Goal: Task Accomplishment & Management: Use online tool/utility

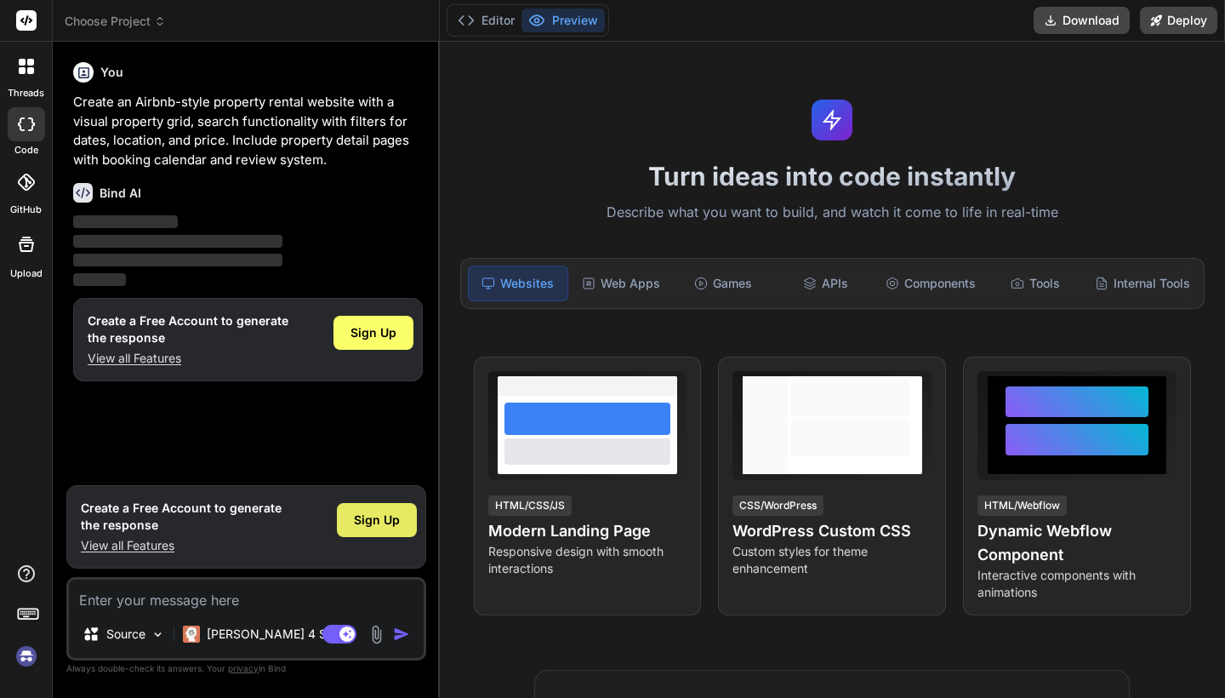
click at [376, 521] on span "Sign Up" at bounding box center [377, 519] width 46 height 17
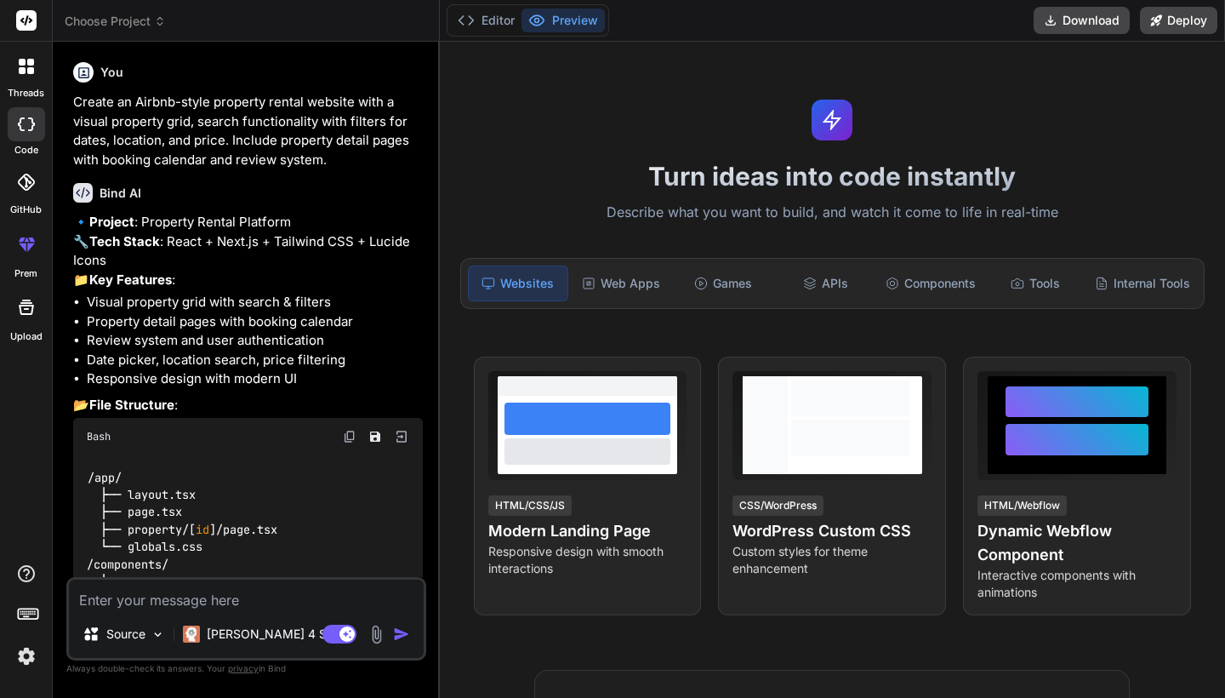
type textarea "x"
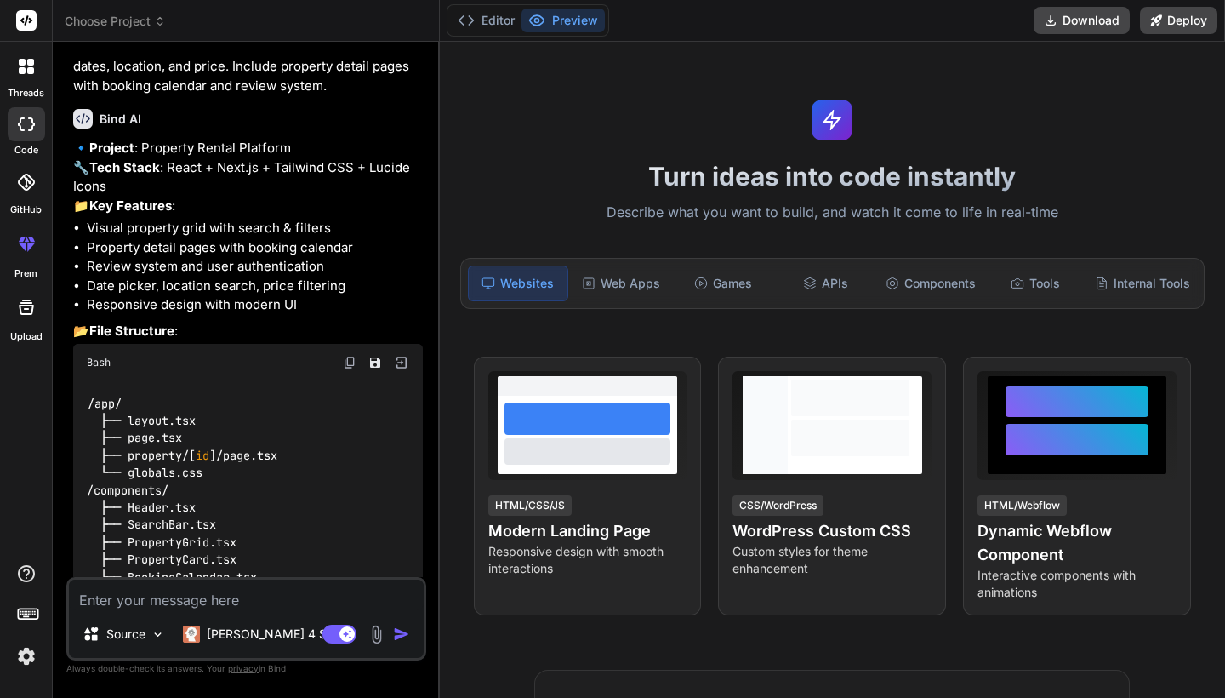
click at [315, 116] on div "Bind AI" at bounding box center [248, 119] width 350 height 20
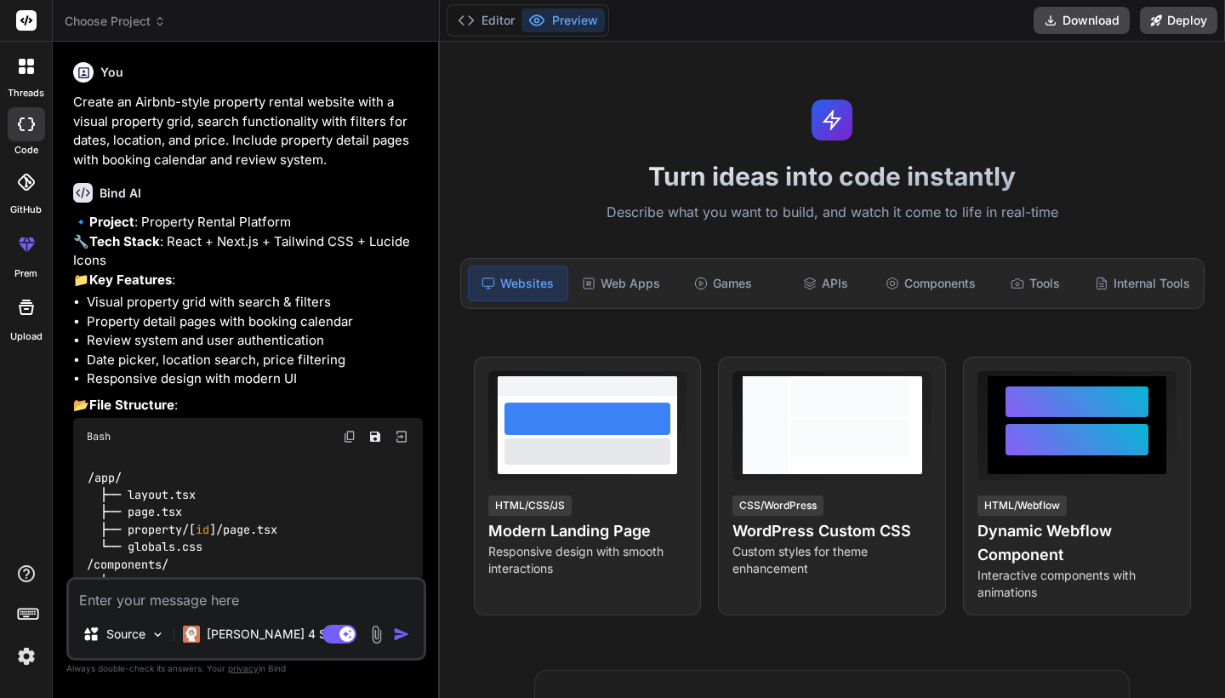
click at [333, 160] on p "Create an Airbnb-style property rental website with a visual property grid, sea…" at bounding box center [248, 131] width 350 height 77
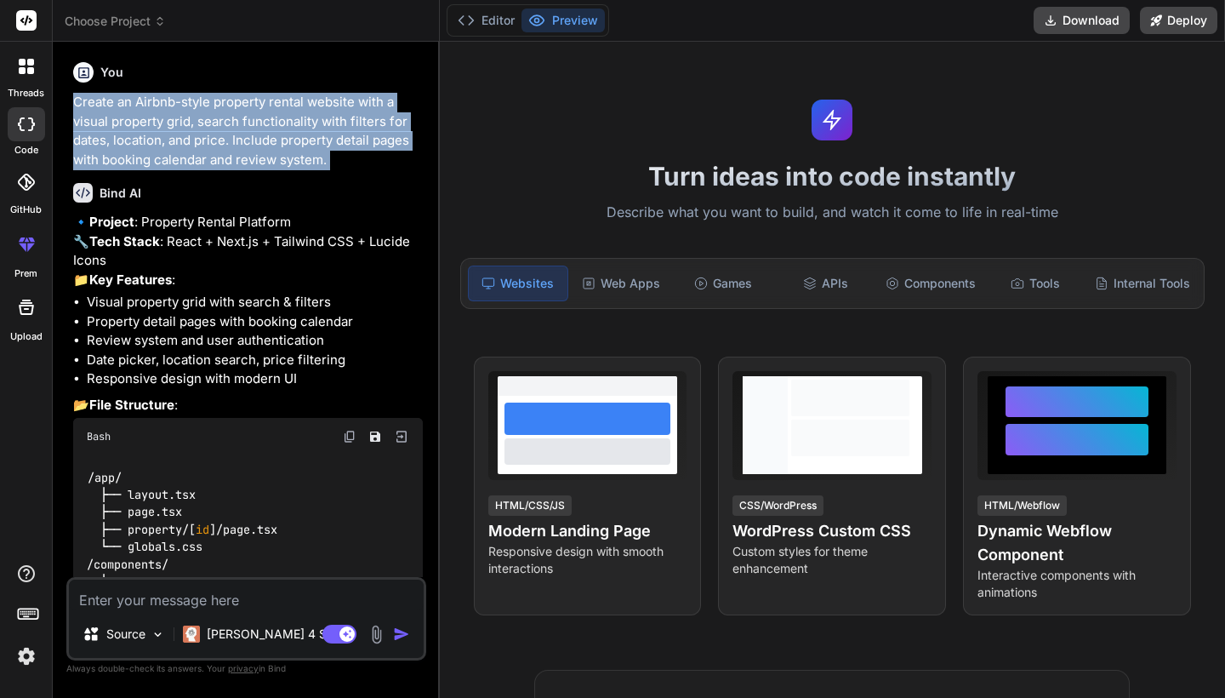
copy div "Create an Airbnb-style property rental website with a visual property grid, sea…"
click at [282, 143] on p "Create an Airbnb-style property rental website with a visual property grid, sea…" at bounding box center [248, 131] width 350 height 77
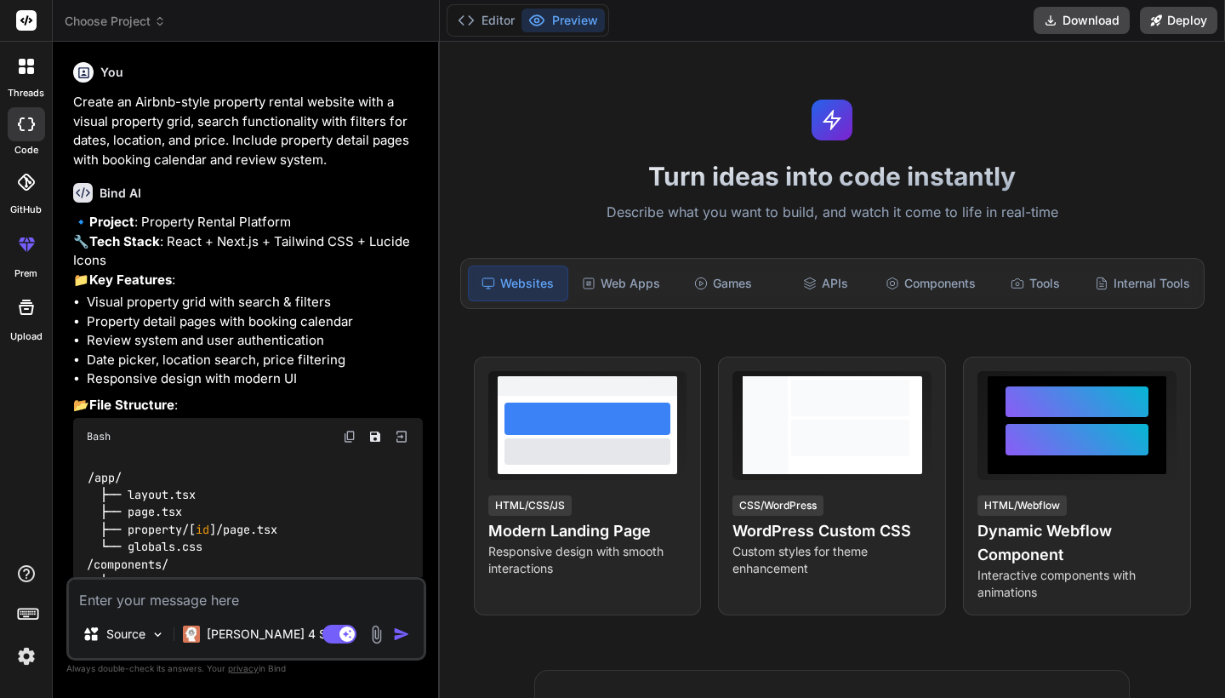
click at [282, 143] on p "Create an Airbnb-style property rental website with a visual property grid, sea…" at bounding box center [248, 131] width 350 height 77
click at [202, 130] on p "Create an Airbnb-style property rental website with a visual property grid, sea…" at bounding box center [248, 131] width 350 height 77
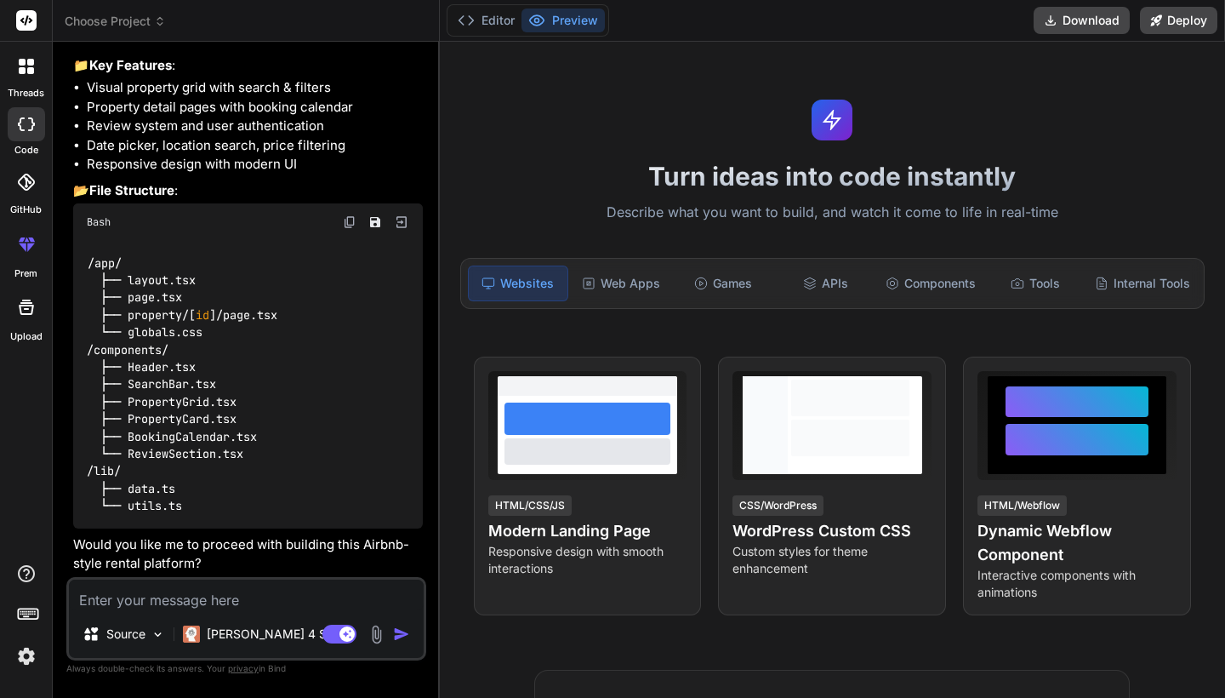
scroll to position [240, 0]
click at [173, 604] on textarea at bounding box center [246, 594] width 355 height 31
type textarea "N"
type textarea "x"
type textarea "No"
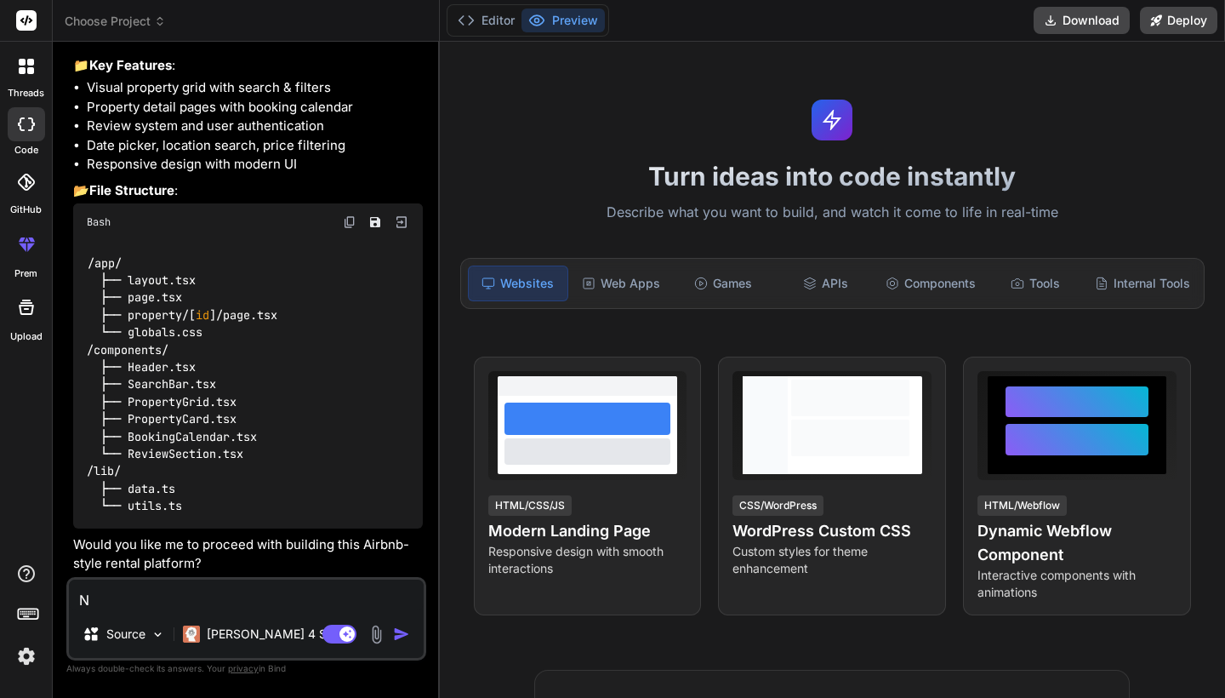
type textarea "x"
type textarea "No"
type textarea "x"
type textarea "No l"
type textarea "x"
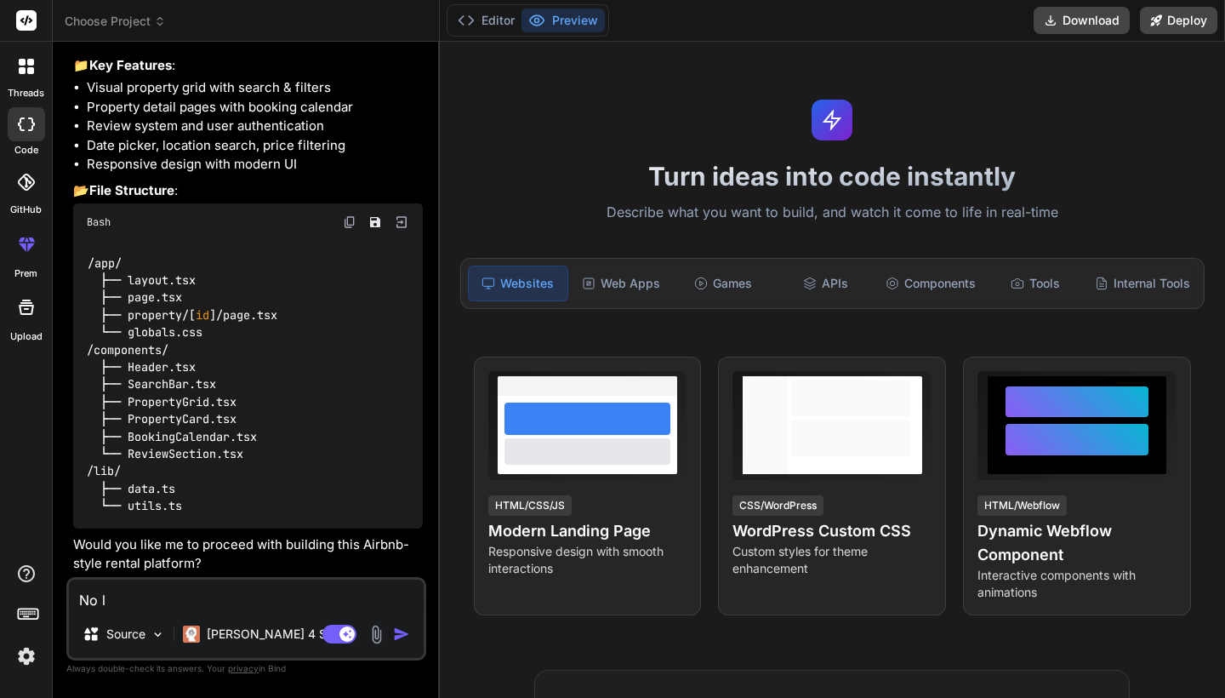
type textarea "No le"
type textarea "x"
type textarea "No let"
type textarea "x"
type textarea "No let"
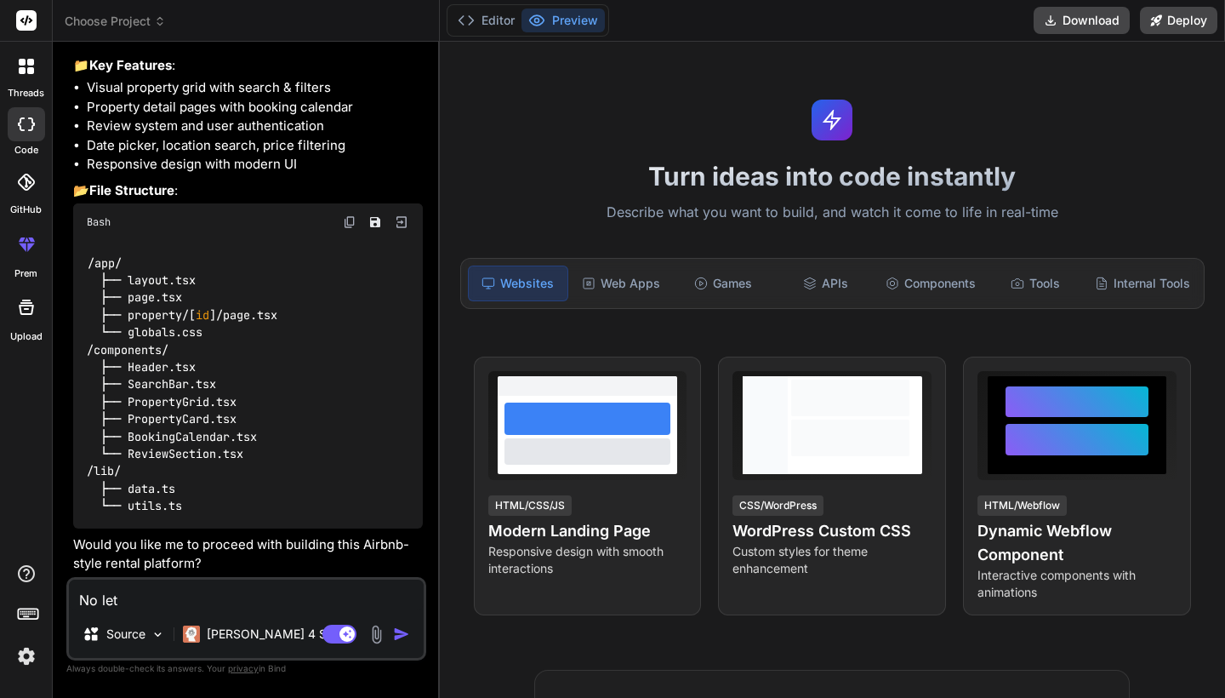
type textarea "x"
type textarea "No let u"
type textarea "x"
type textarea "No let us"
type textarea "x"
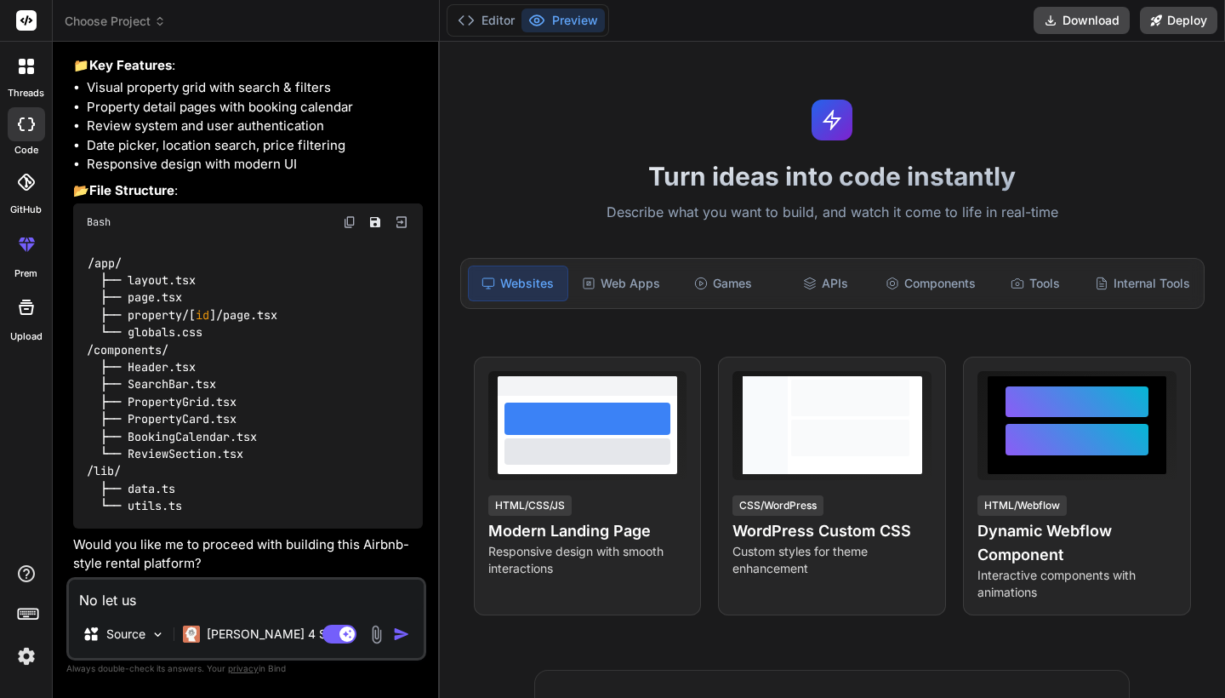
type textarea "No let us"
type textarea "x"
type textarea "No let us r"
type textarea "x"
type textarea "No let us ra"
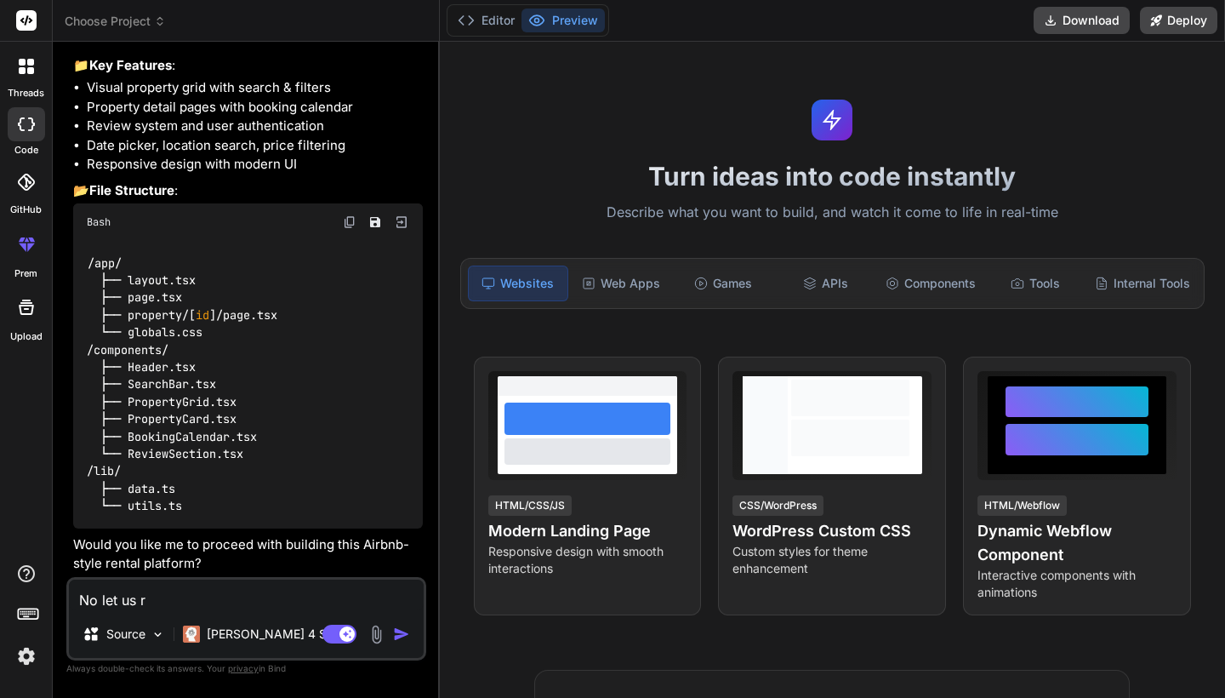
type textarea "x"
type textarea "No let us rat"
type textarea "x"
type textarea "No let us rath"
type textarea "x"
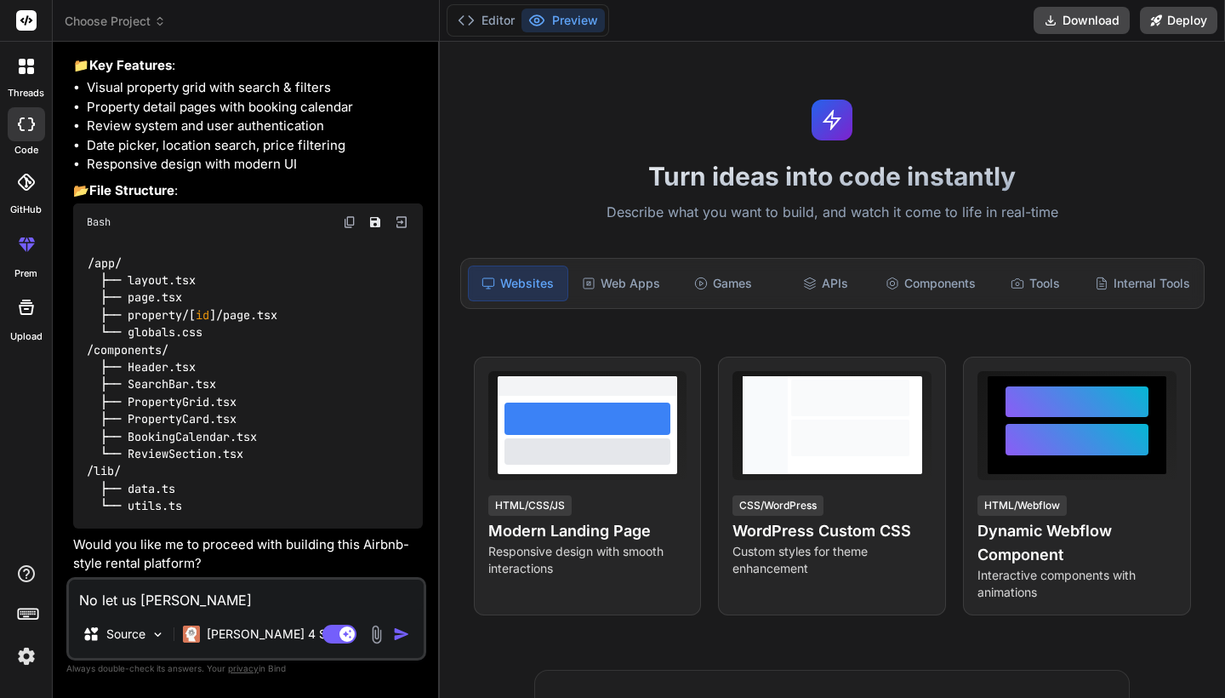
type textarea "No let us rathe"
type textarea "x"
type textarea "No let us rather"
type textarea "x"
type textarea "No let us rather"
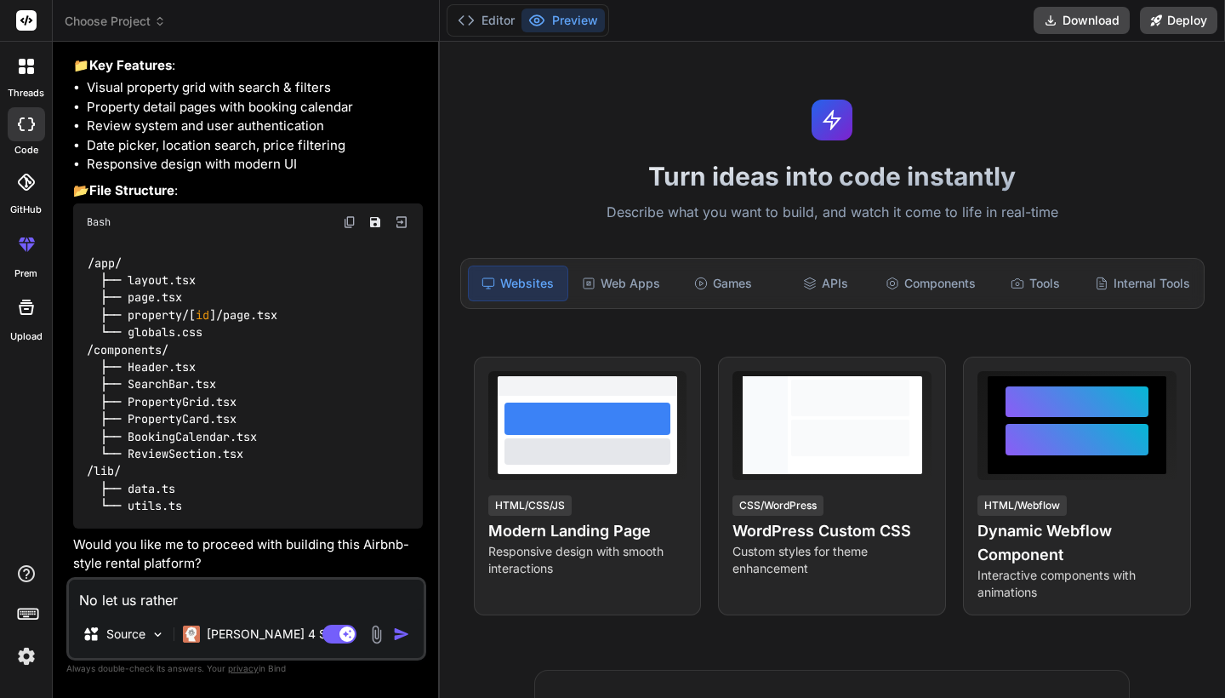
type textarea "x"
type textarea "No let us rather b"
type textarea "x"
type textarea "No let us rather bu"
type textarea "x"
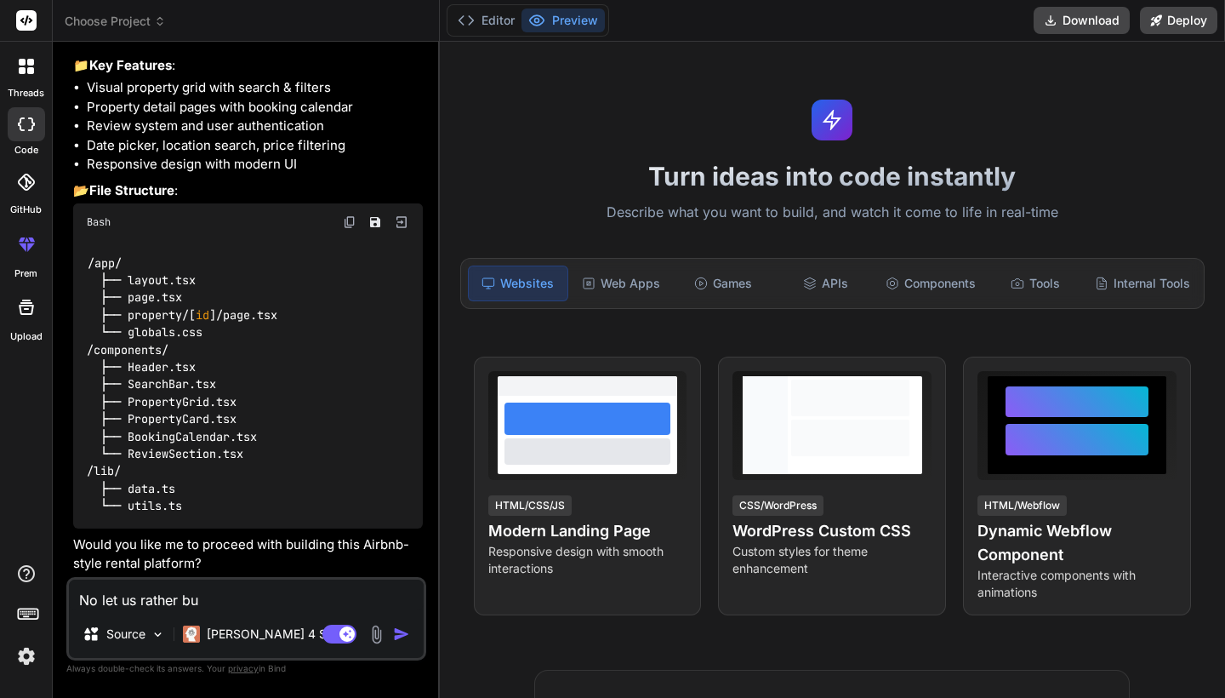
type textarea "No let us rather bui"
type textarea "x"
type textarea "No let us rather buil"
type textarea "x"
type textarea "No let us rather build"
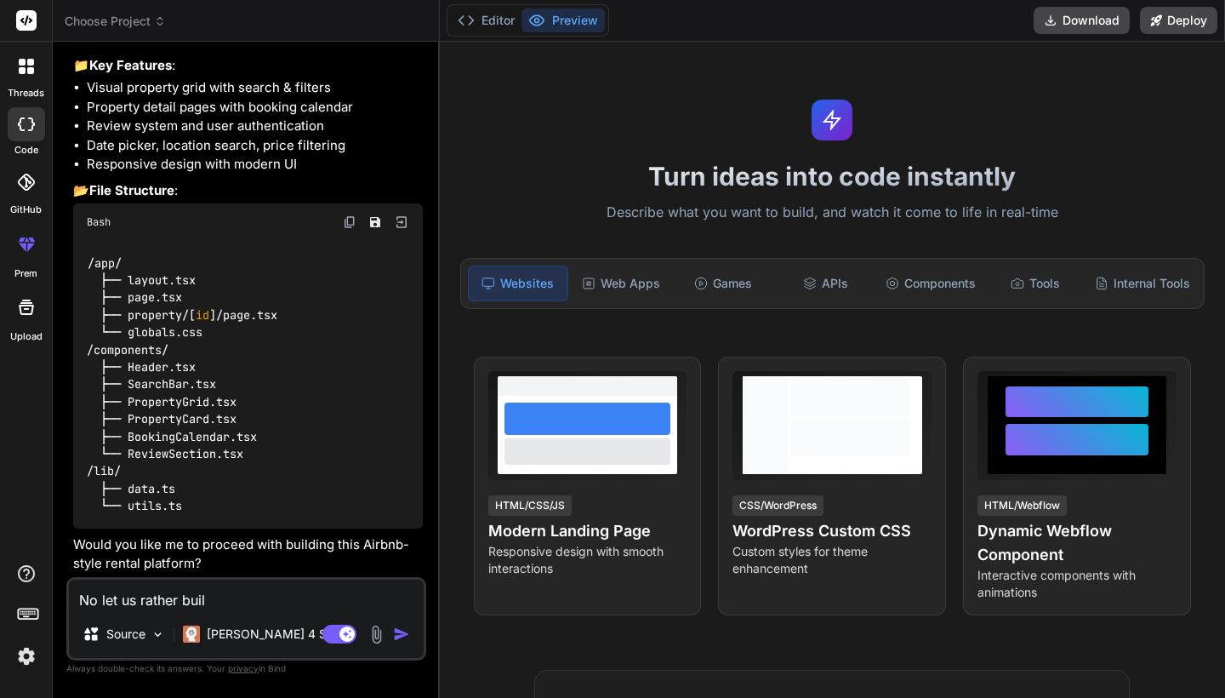
type textarea "x"
type textarea "No let us rather build"
type textarea "x"
type textarea "No let us rather build t"
type textarea "x"
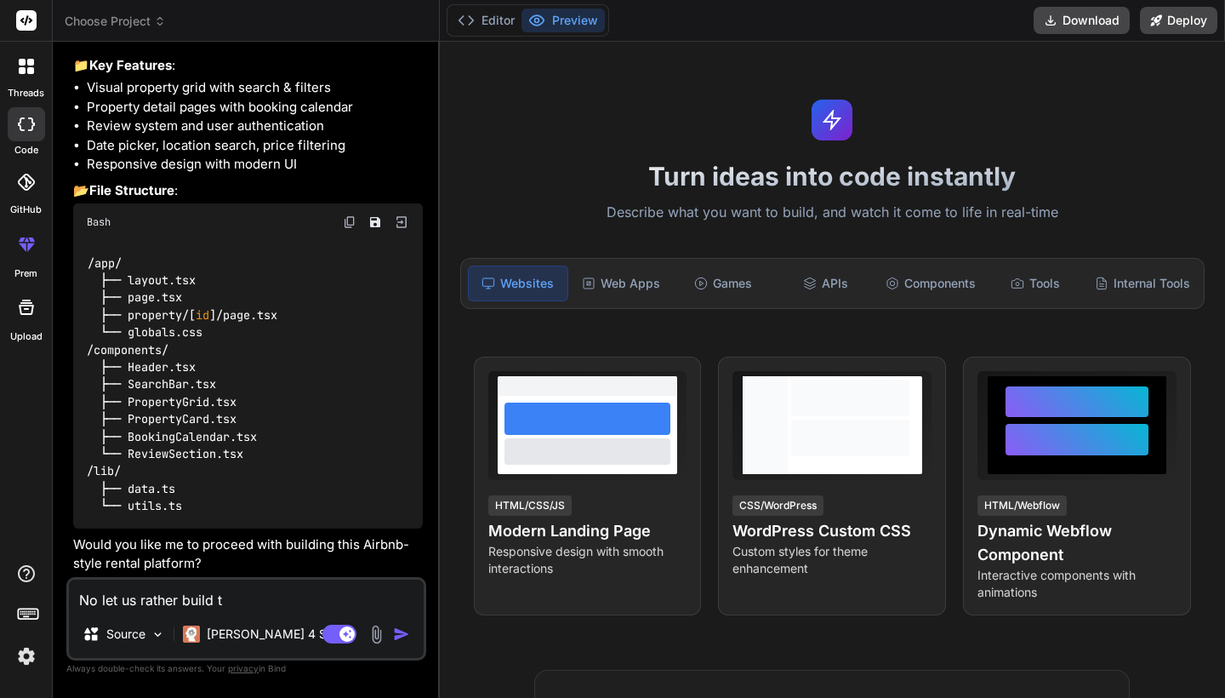
type textarea "No let us rather build th"
type textarea "x"
type textarea "No let us rather build the"
type textarea "x"
type textarea "No let us rather build the"
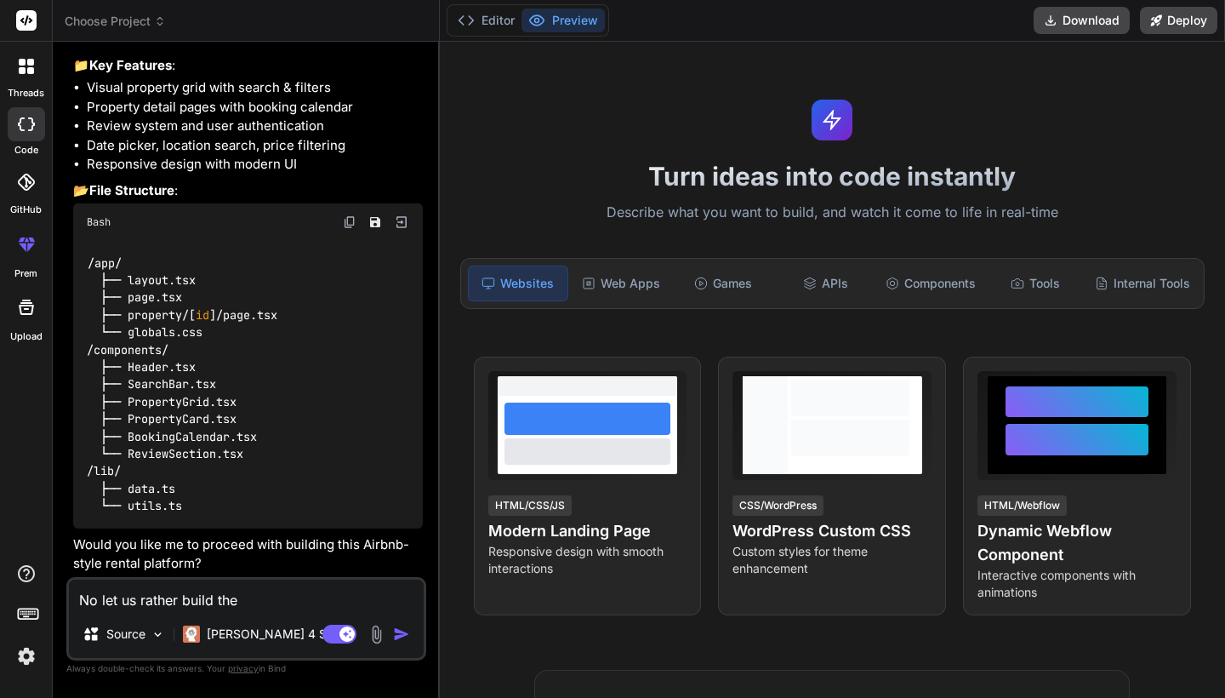
type textarea "x"
type textarea "No let us rather build the m"
type textarea "x"
type textarea "No let us rather build the mo"
type textarea "x"
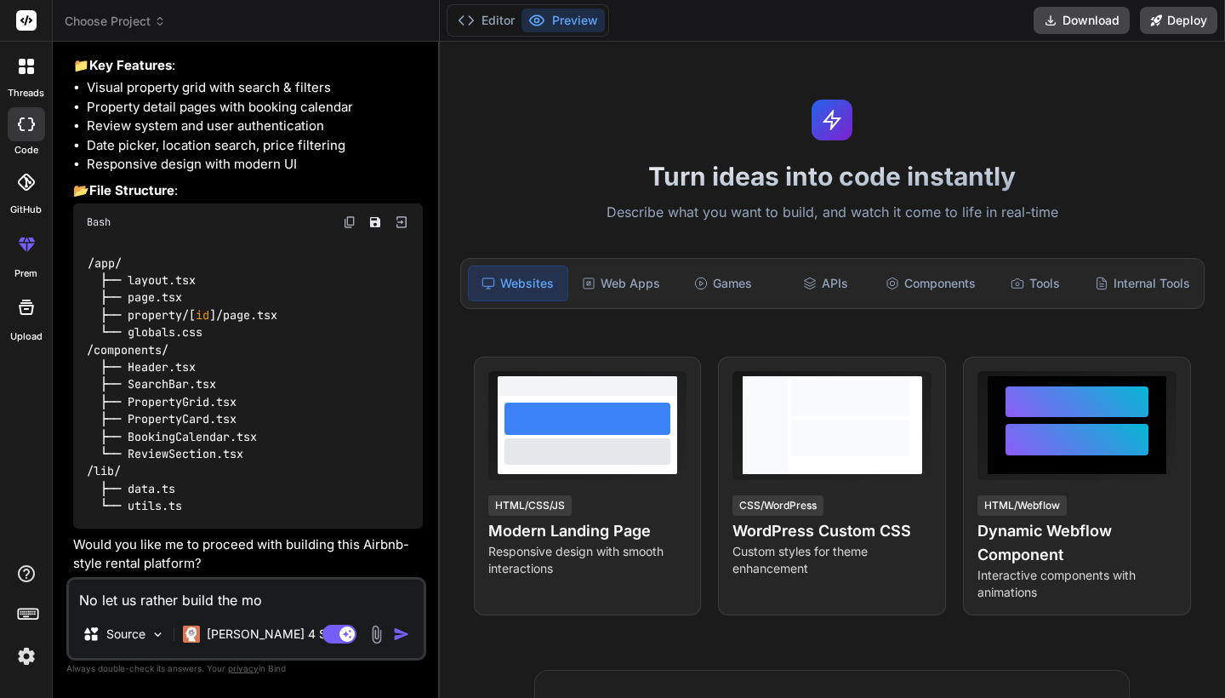
type textarea "No let us rather build the mos"
type textarea "x"
type textarea "No let us rather build the most"
type textarea "x"
type textarea "No let us rather build the most"
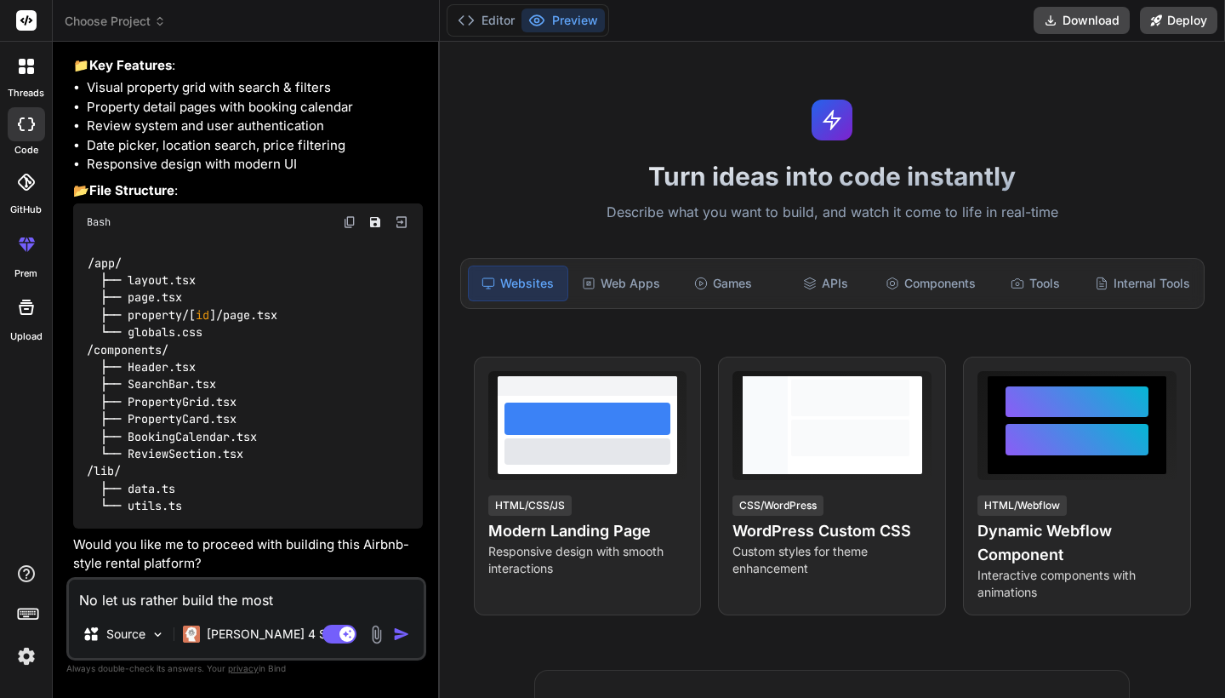
type textarea "x"
type textarea "No let us rather build the most r"
type textarea "x"
type textarea "No let us rather build the most re"
type textarea "x"
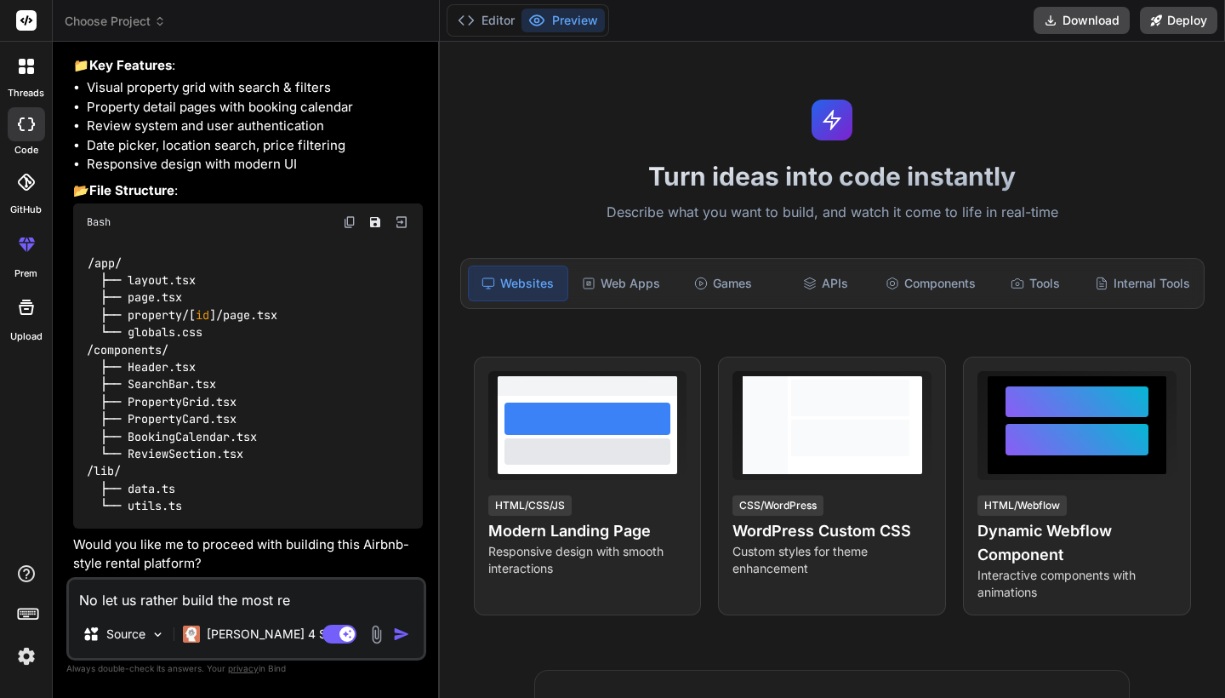
type textarea "No let us rather build the most rep"
type textarea "x"
type textarea "No let us rather build the most repu"
type textarea "x"
type textarea "No let us rather build the most reput"
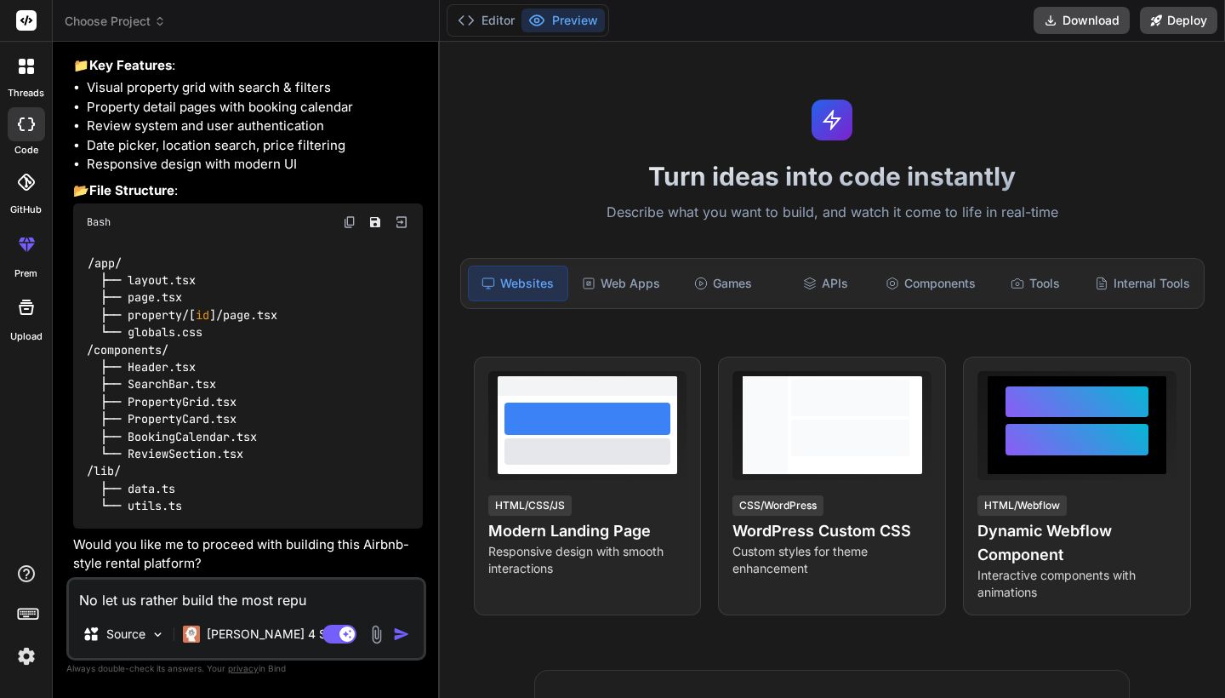
type textarea "x"
type textarea "No let us rather build the most reputa"
type textarea "x"
type textarea "No let us rather build the most reputab"
type textarea "x"
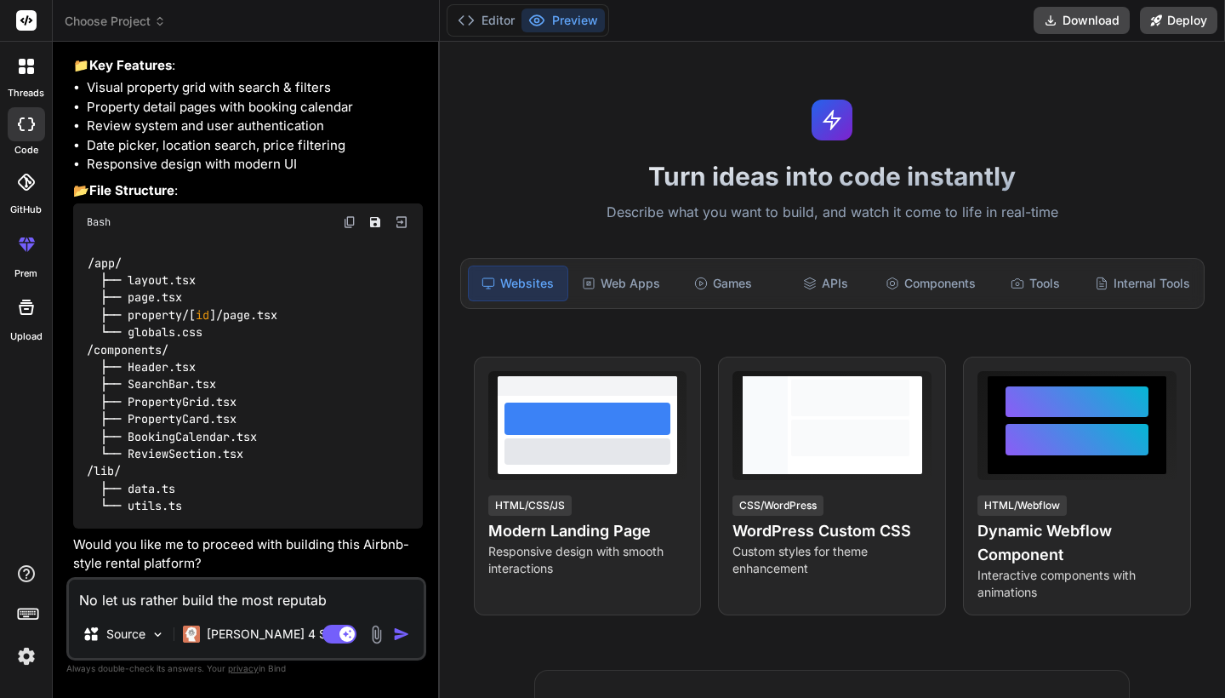
type textarea "No let us rather build the most reputabl"
type textarea "x"
type textarea "No let us rather build the most reputable"
type textarea "x"
type textarea "No let us rather build the most reputable"
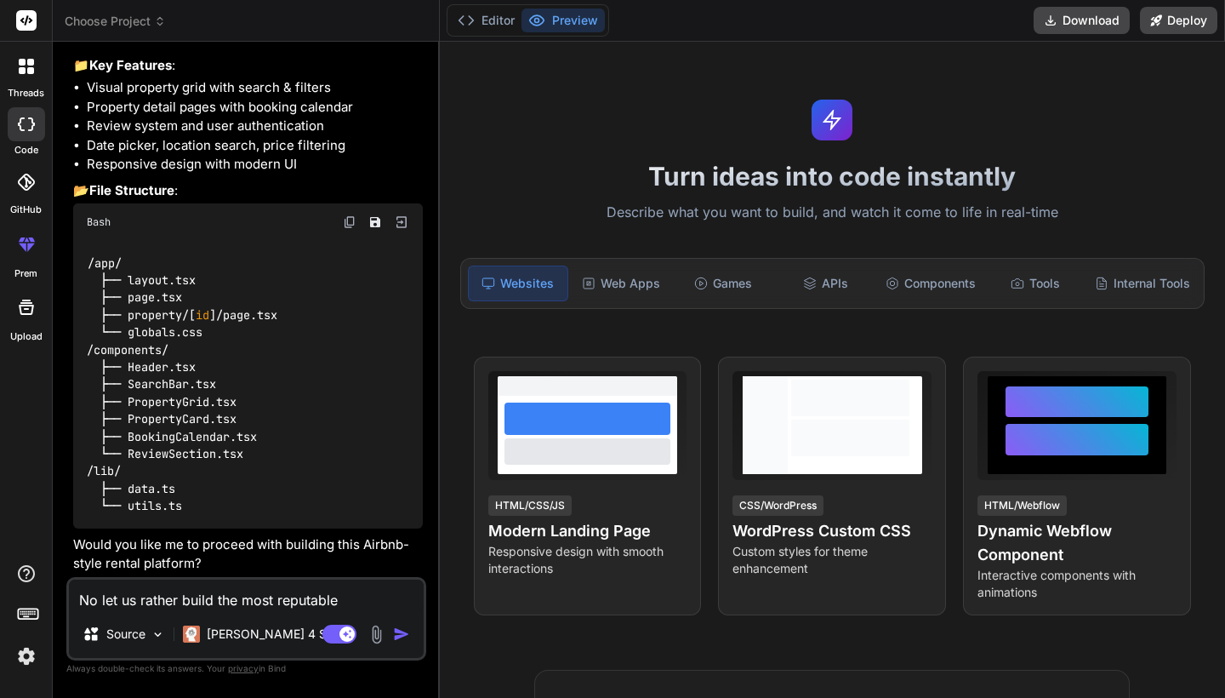
type textarea "x"
type textarea "No let us rather build the most reputable C"
type textarea "x"
type textarea "No let us rather build the most reputable CR"
type textarea "x"
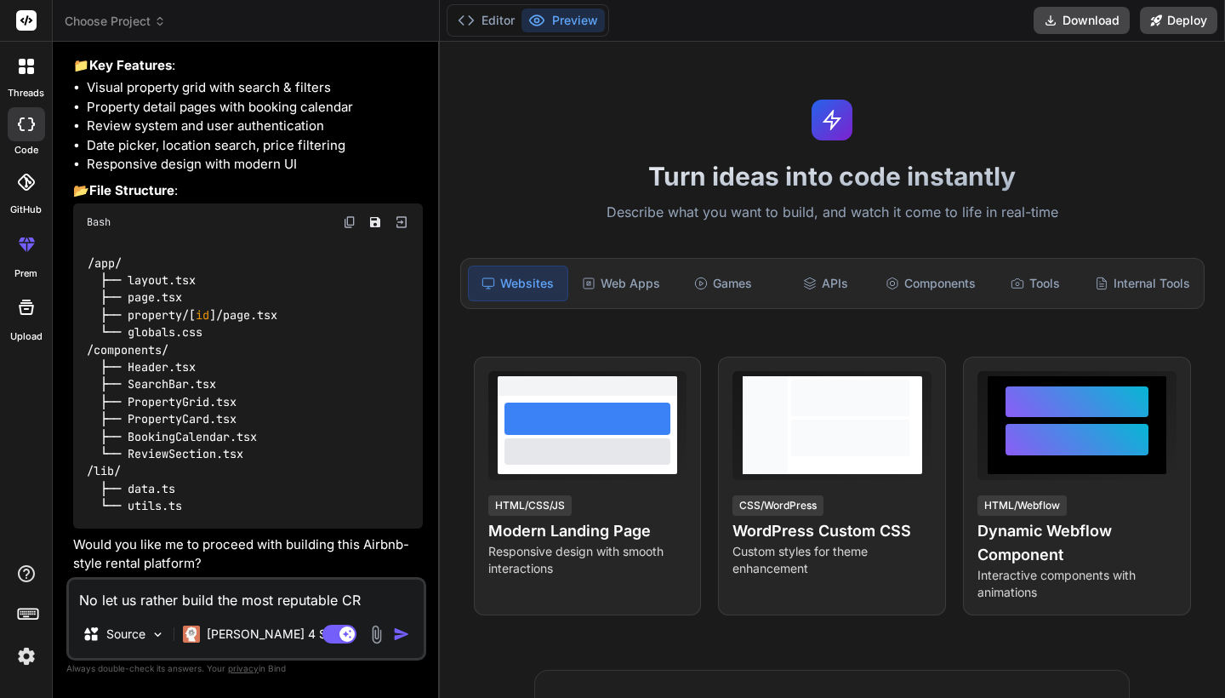
type textarea "No let us rather build the most reputable CRY"
type textarea "x"
type textarea "No let us rather build the most reputable CRYP"
type textarea "x"
type textarea "No let us rather build the most reputable CRYPT"
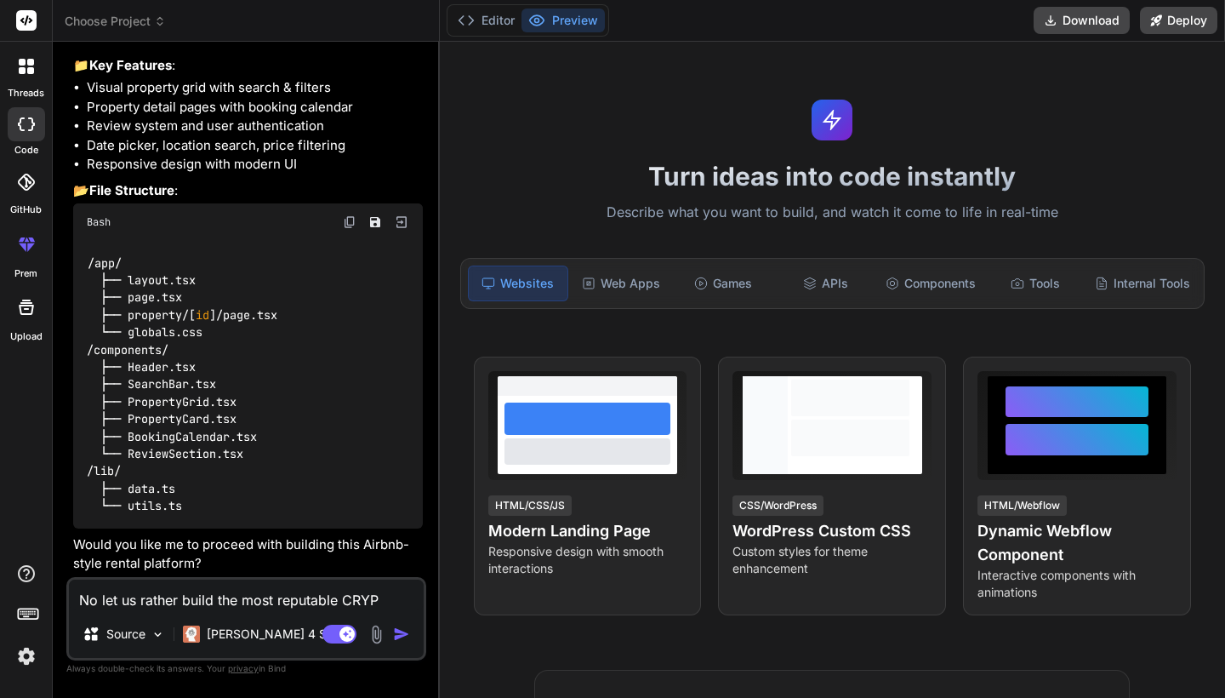
type textarea "x"
type textarea "No let us rather build the most reputable CRYPTO"
type textarea "x"
type textarea "No let us rather build the most reputable CRYPTO"
type textarea "x"
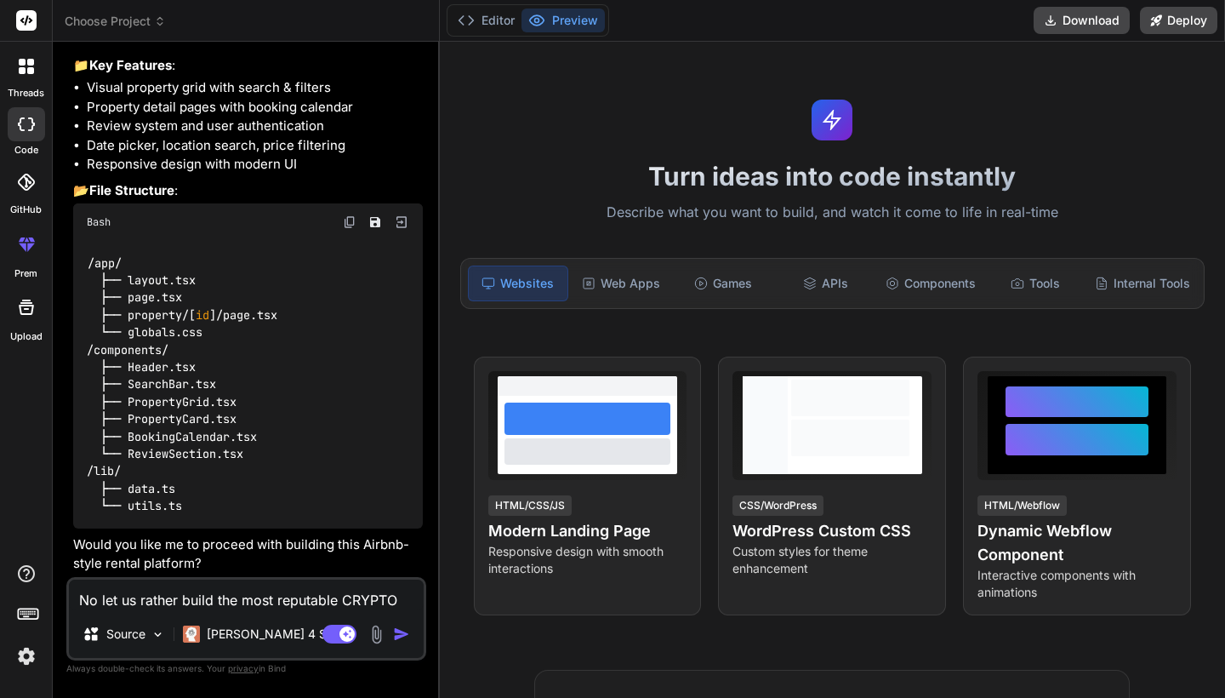
type textarea "No let us rather build the most reputable CRYPTO C"
type textarea "x"
type textarea "No let us rather build the most reputable CRYPTO"
type textarea "x"
type textarea "No let us rather build the most reputable CRYPTO I"
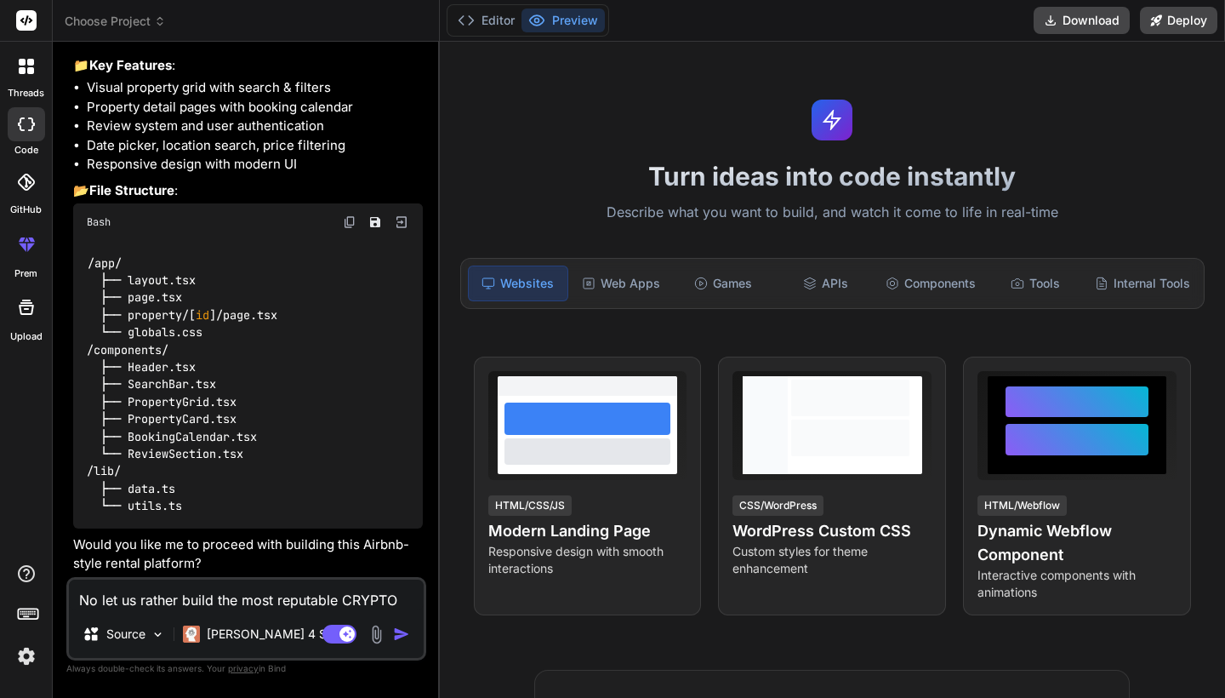
type textarea "x"
type textarea "No let us rather build the most reputable CRYPTO IN"
type textarea "x"
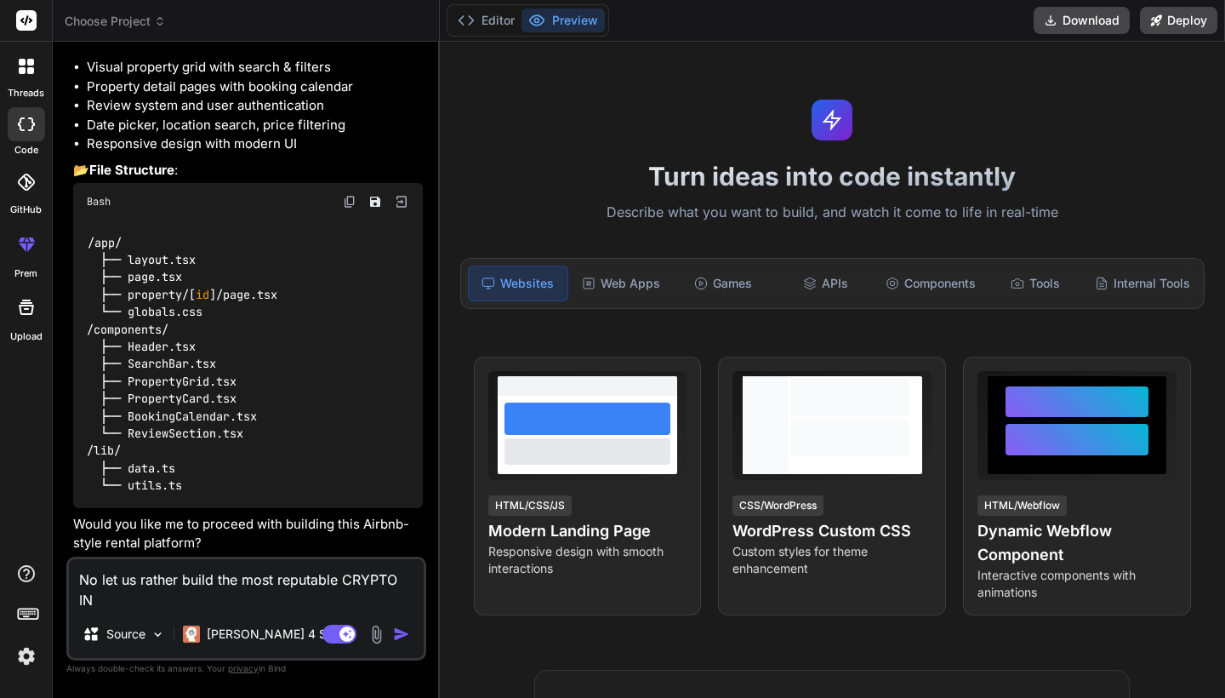
type textarea "No let us rather build the most reputable CRYPTO INV"
type textarea "x"
type textarea "No let us rather build the most reputable CRYPTO INVE"
type textarea "x"
type textarea "No let us rather build the most reputable CRYPTO INVES"
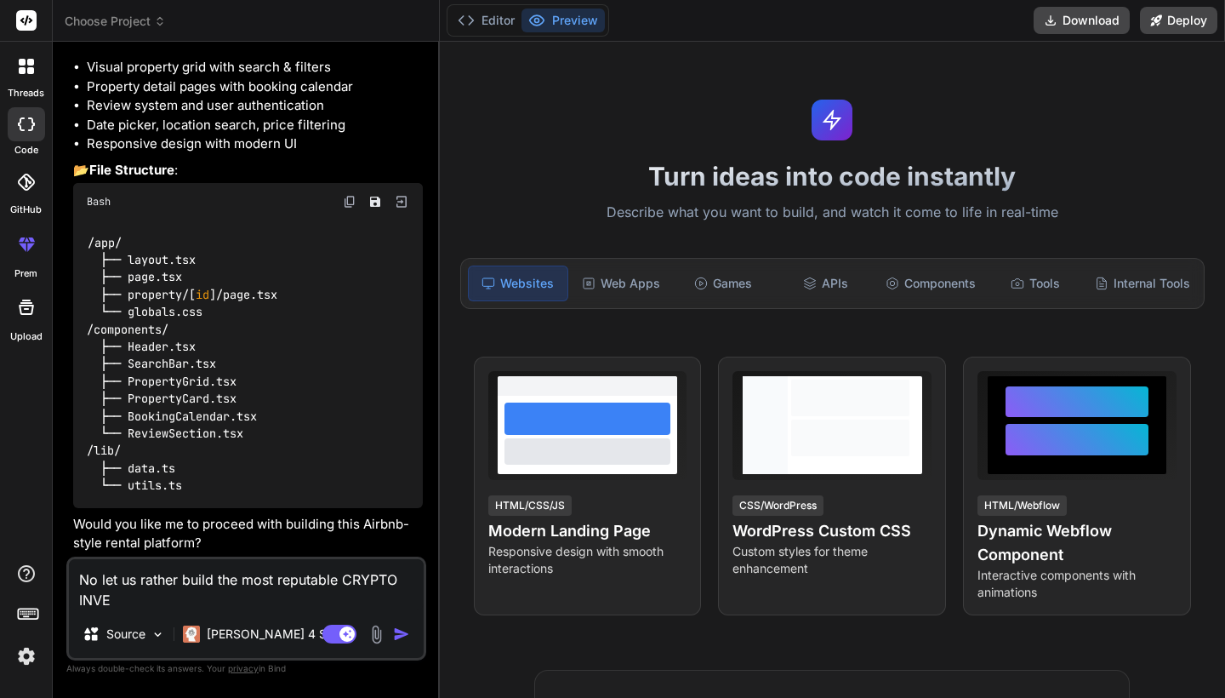
type textarea "x"
type textarea "No let us rather build the most reputable CRYPTO INVEST"
type textarea "x"
type textarea "No let us rather build the most reputable CRYPTO INVESTM"
type textarea "x"
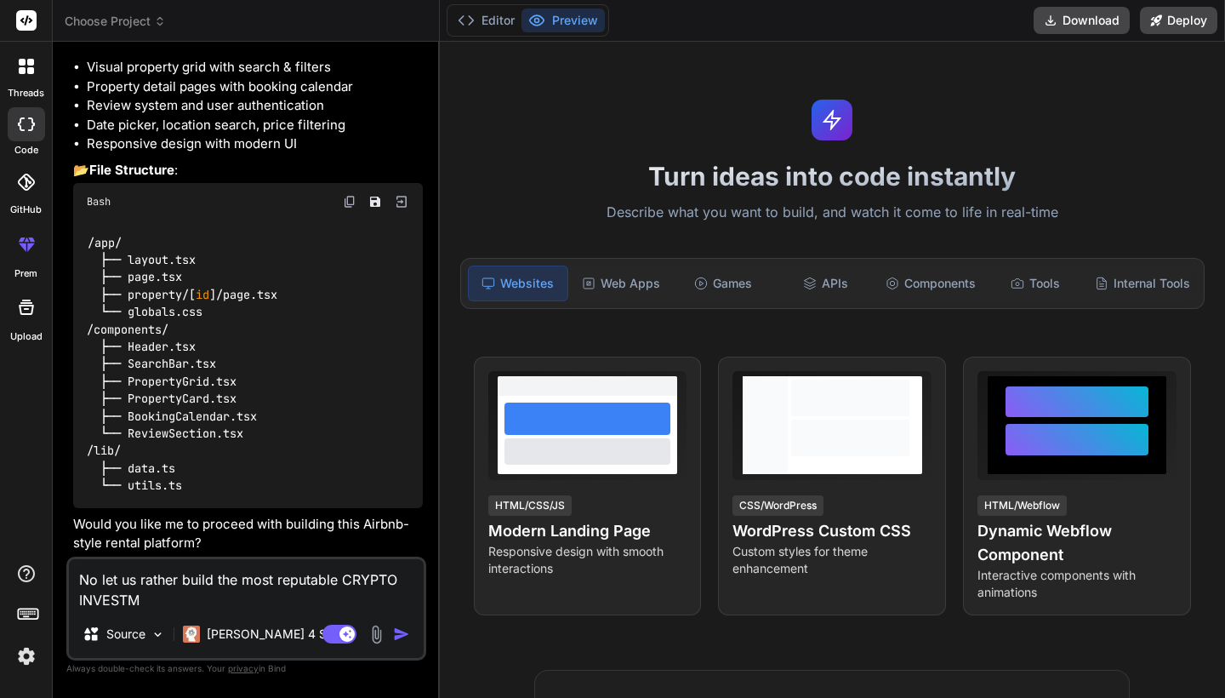
type textarea "No let us rather build the most reputable CRYPTO INVESTME"
type textarea "x"
type textarea "No let us rather build the most reputable CRYPTO INVESTMEN"
type textarea "x"
type textarea "No let us rather build the most reputable CRYPTO INVESTMENT"
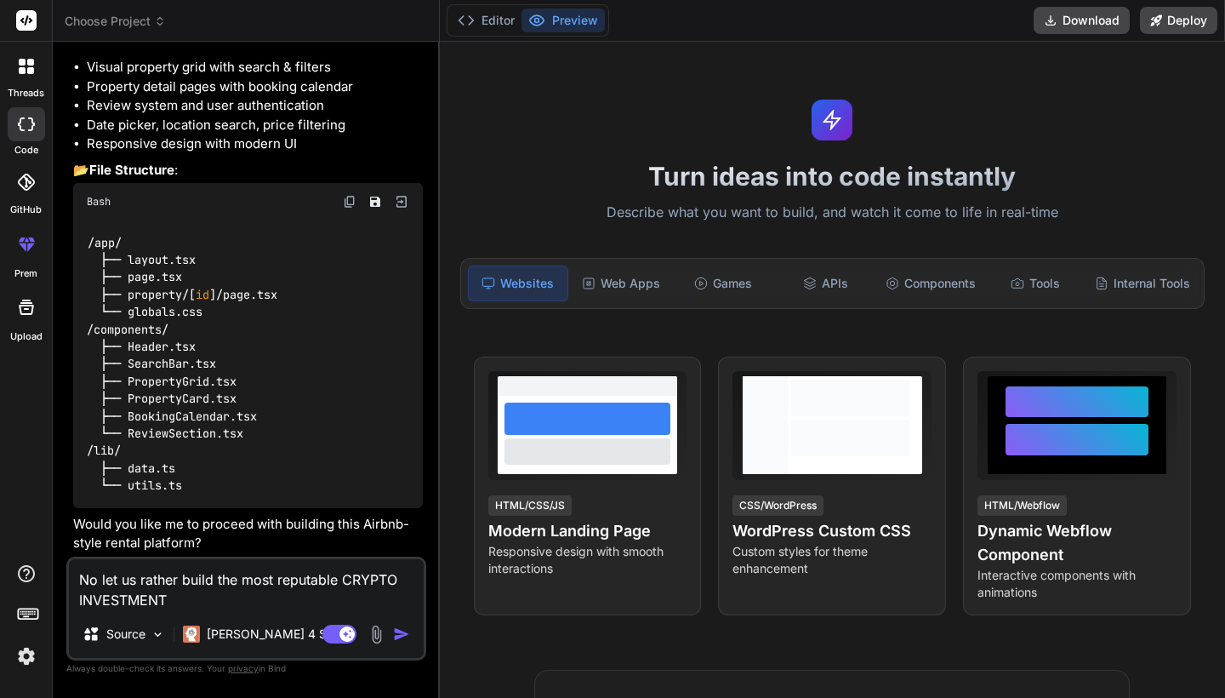
type textarea "x"
type textarea "No let us rather build the most reputable CRYPTO INVESTMENT"
type textarea "x"
type textarea "No let us rather build the most reputable CRYPTO INVESTMENT A"
type textarea "x"
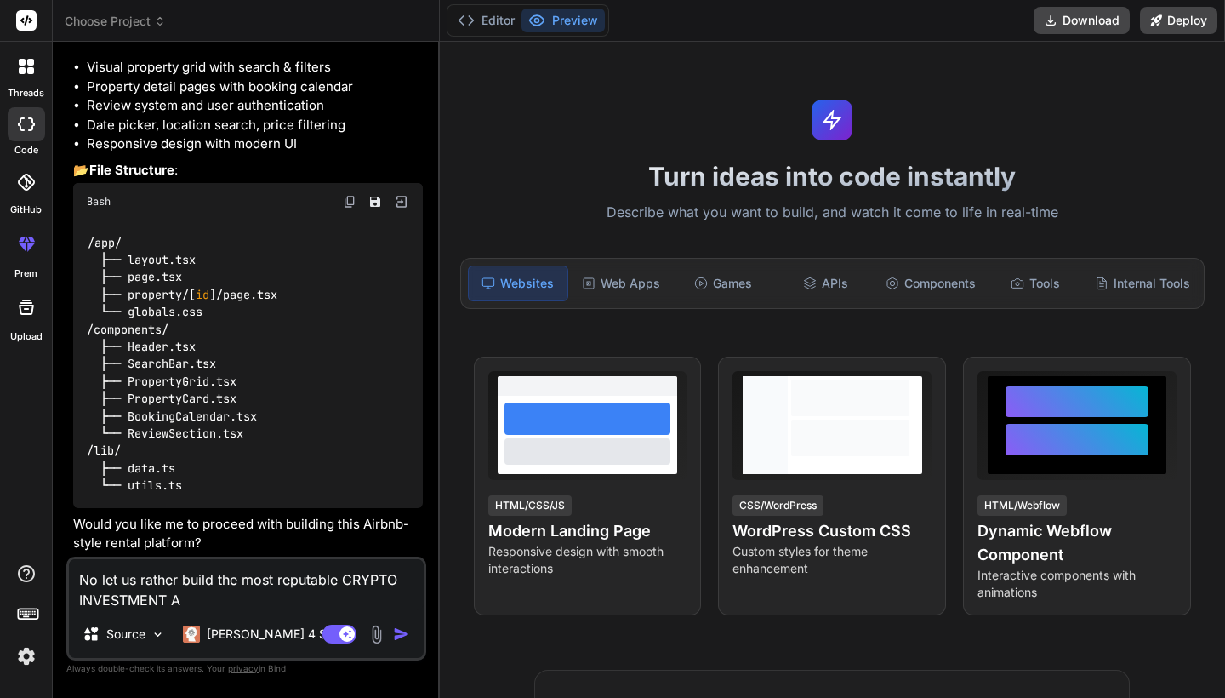
type textarea "No let us rather build the most reputable CRYPTO INVESTMENT AN"
type textarea "x"
type textarea "No let us rather build the most reputable CRYPTO INVESTMENT AND"
type textarea "x"
type textarea "No let us rather build the most reputable CRYPTO INVESTMENT AND"
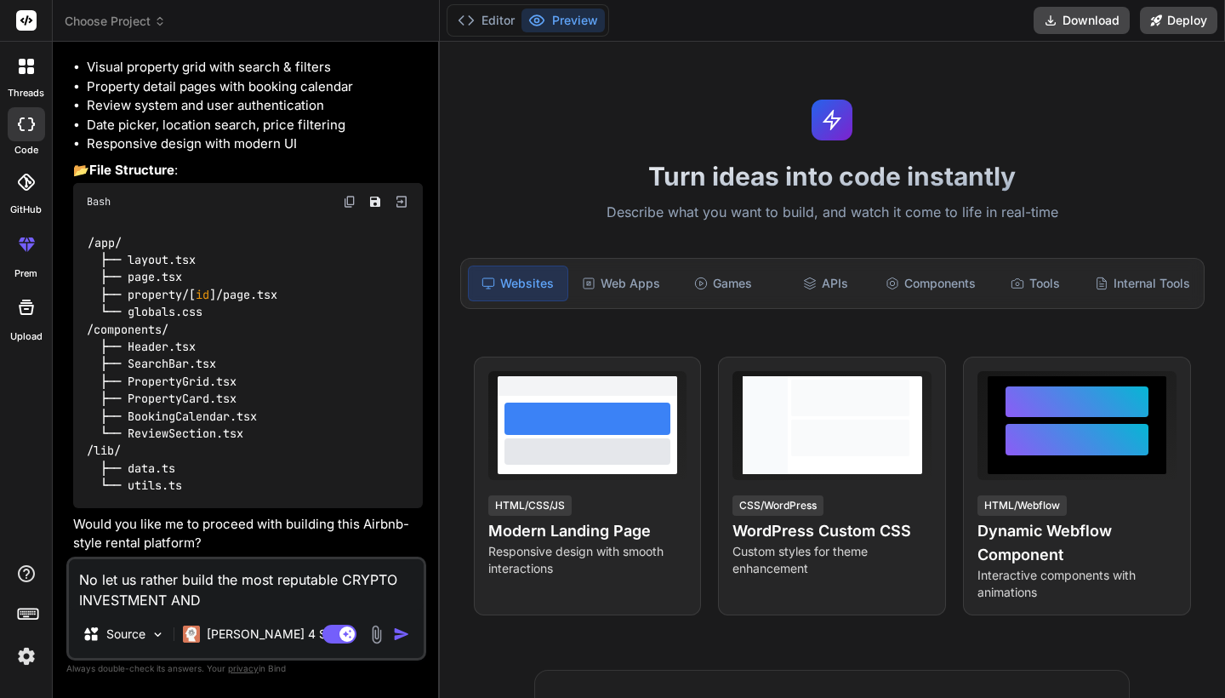
type textarea "x"
type textarea "No let us rather build the most reputable CRYPTO INVESTMENT AND B"
type textarea "x"
type textarea "No let us rather build the most reputable CRYPTO INVESTMENT AND BR"
type textarea "x"
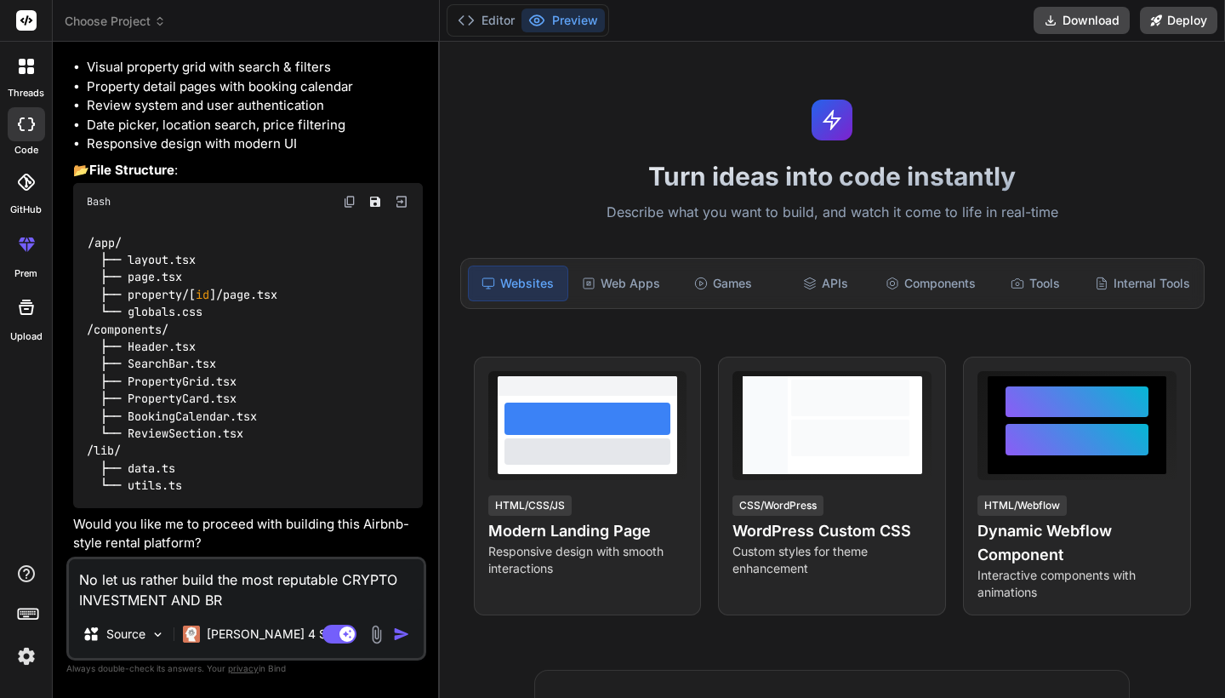
type textarea "No let us rather build the most reputable CRYPTO INVESTMENT AND BRO"
type textarea "x"
type textarea "No let us rather build the most reputable CRYPTO INVESTMENT AND BROK"
type textarea "x"
type textarea "No let us rather build the most reputable CRYPTO INVESTMENT AND BROKE"
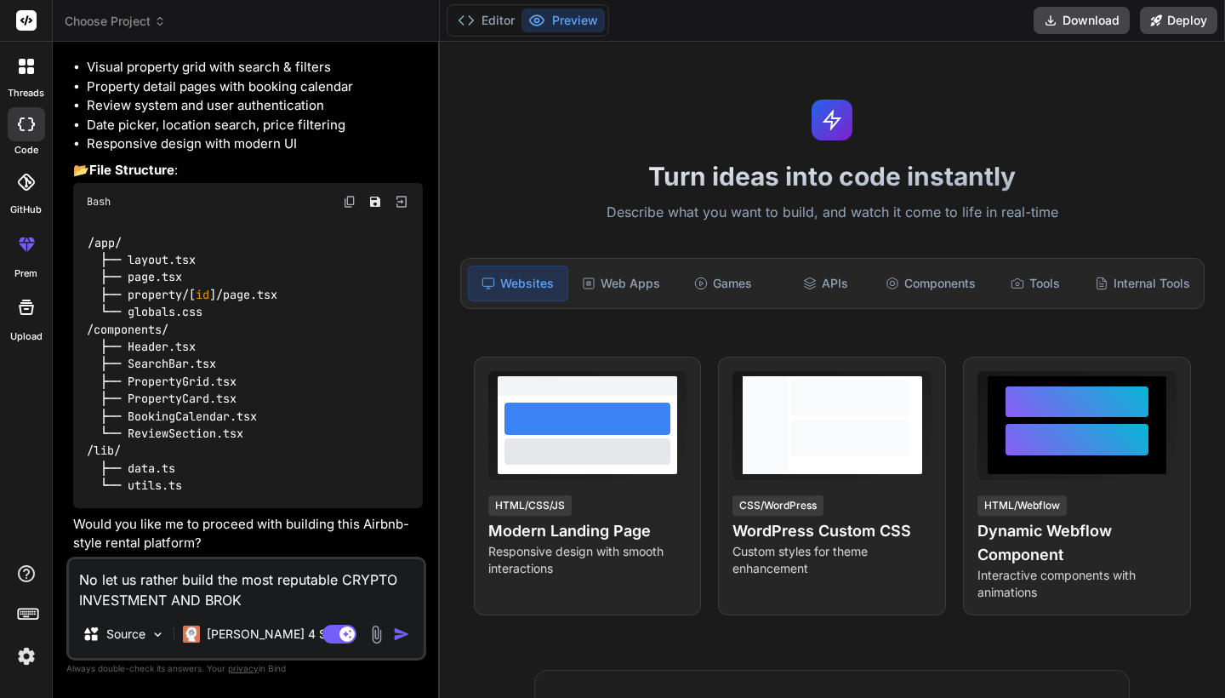
type textarea "x"
type textarea "No let us rather build the most reputable CRYPTO INVESTMENT AND BROKER"
type textarea "x"
type textarea "No let us rather build the most reputable CRYPTO INVESTMENT AND BROKERA"
type textarea "x"
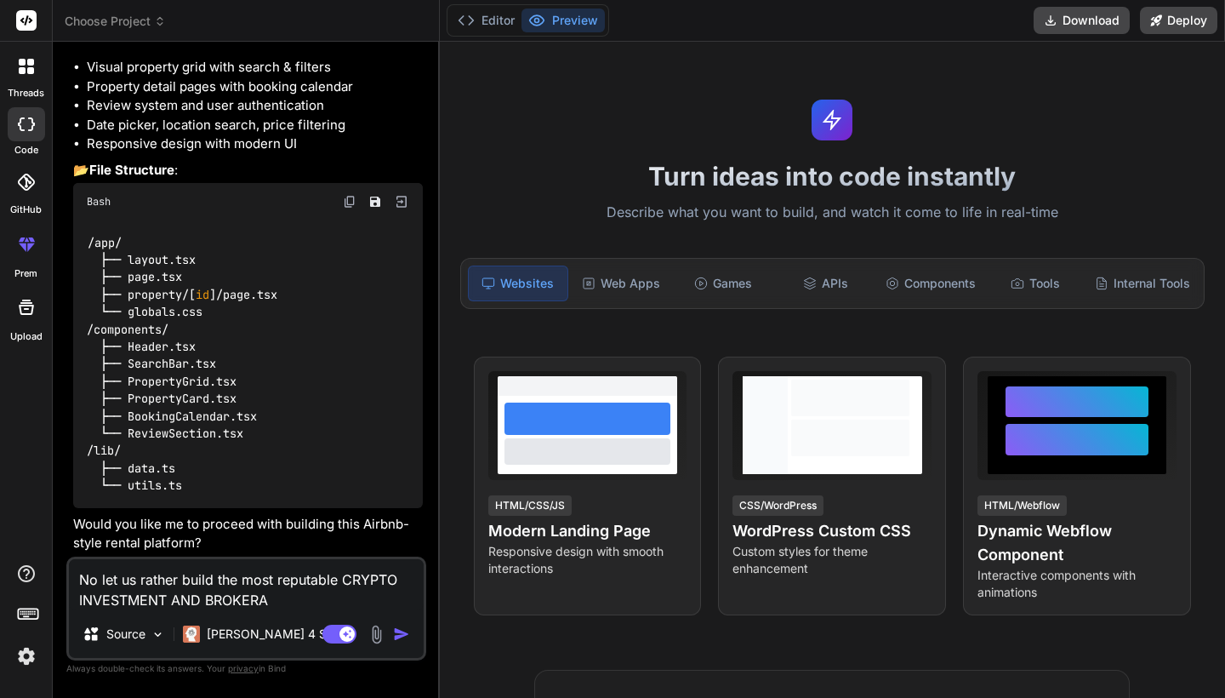
type textarea "No let us rather build the most reputable CRYPTO INVESTMENT AND BROKERAG"
type textarea "x"
type textarea "No let us rather build the most reputable CRYPTO INVESTMENT AND BROKERAGE"
type textarea "x"
type textarea "No let us rather build the most reputable CRYPTO INVESTMENT AND BROKERAGE"
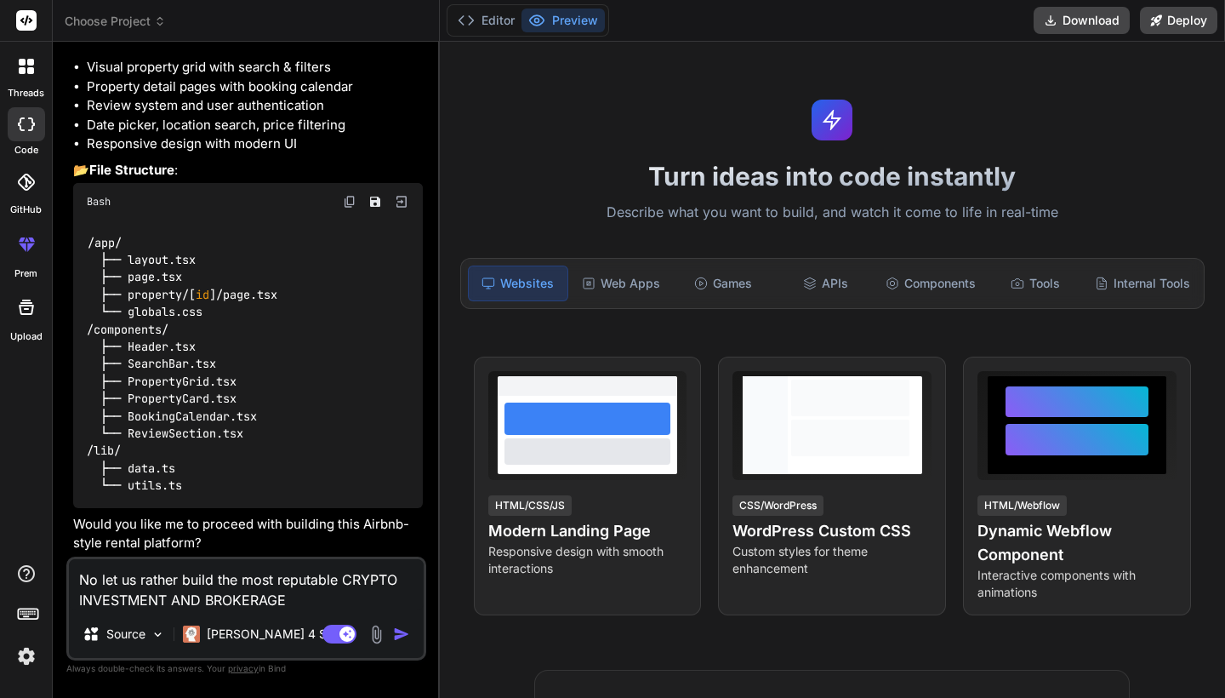
type textarea "x"
type textarea "No let us rather build the most reputable CRYPTO INVESTMENT AND BROKERAGE W"
type textarea "x"
type textarea "No let us rather build the most reputable CRYPTO INVESTMENT AND BROKERAGE WE"
type textarea "x"
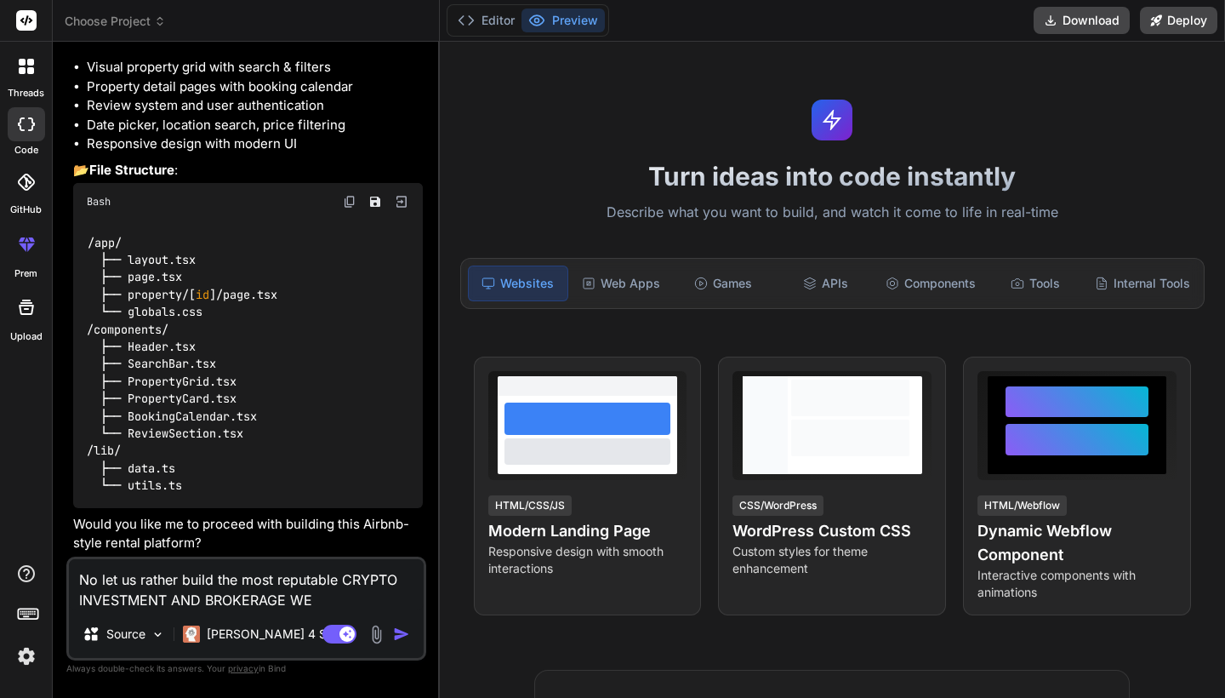
type textarea "No let us rather build the most reputable CRYPTO INVESTMENT AND BROKERAGE WEB"
type textarea "x"
type textarea "No let us rather build the most reputable CRYPTO INVESTMENT AND BROKERAGE WEBS"
type textarea "x"
type textarea "No let us rather build the most reputable CRYPTO INVESTMENT AND BROKERAGE WEBSI"
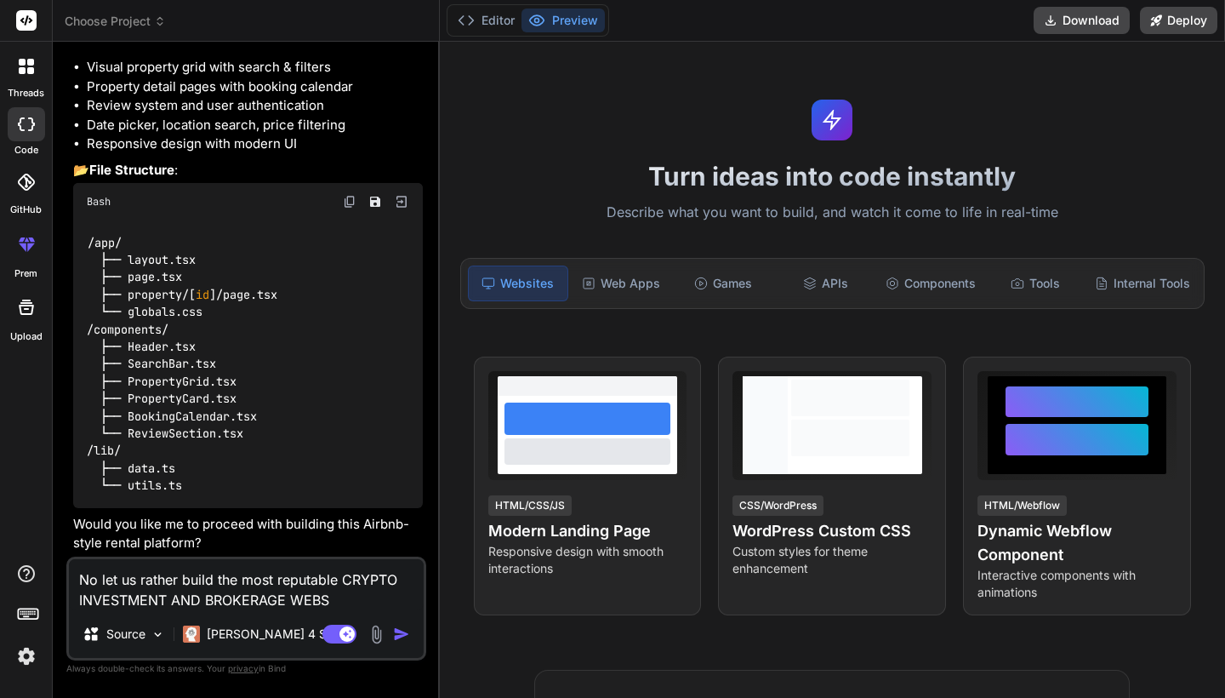
type textarea "x"
type textarea "No let us rather build the most reputable CRYPTO INVESTMENT AND BROKERAGE WEBSIT"
type textarea "x"
type textarea "No let us rather build the most reputable CRYPTO INVESTMENT AND BROKERAGE WEBSI…"
type textarea "x"
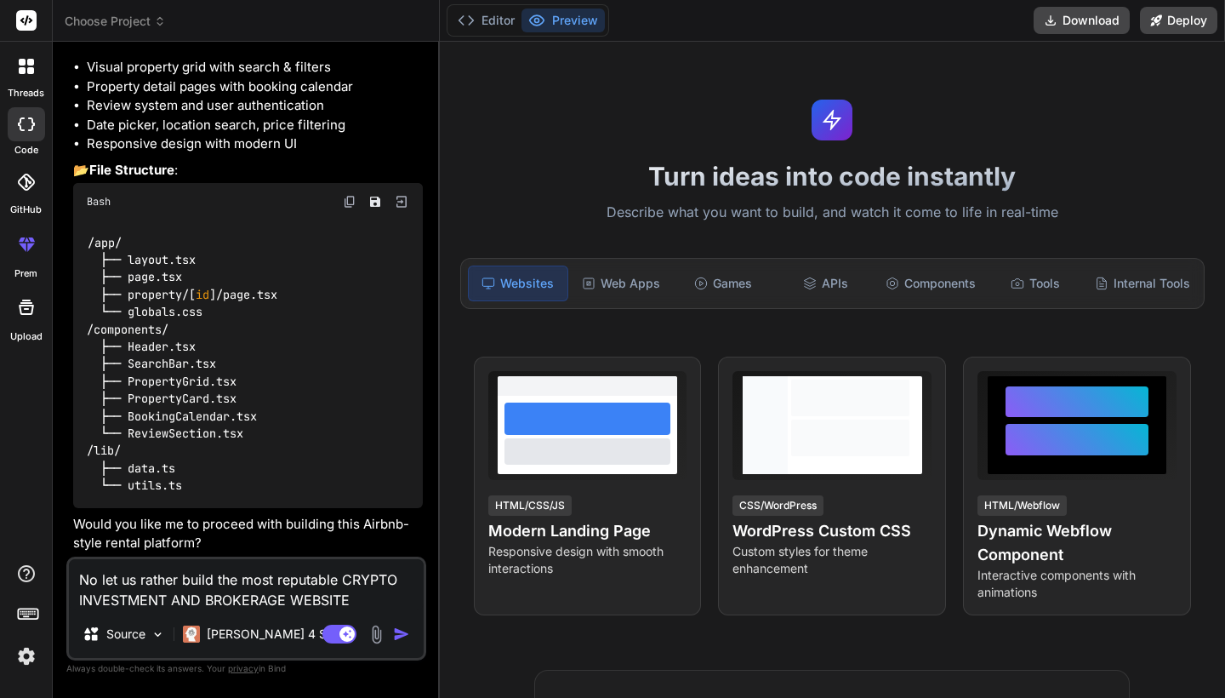
type textarea "No let us rather build the most reputable CRYPTO INVESTMENT AND BROKERAGE WEBSI…"
type textarea "x"
type textarea "No let us rather build the most reputable CRYPTO INVESTMENT AND BROKERAGE WEBSI…"
type textarea "x"
type textarea "No let us rather build the most reputable CRYPTO INVESTMENT AND BROKERAGE WEBSI…"
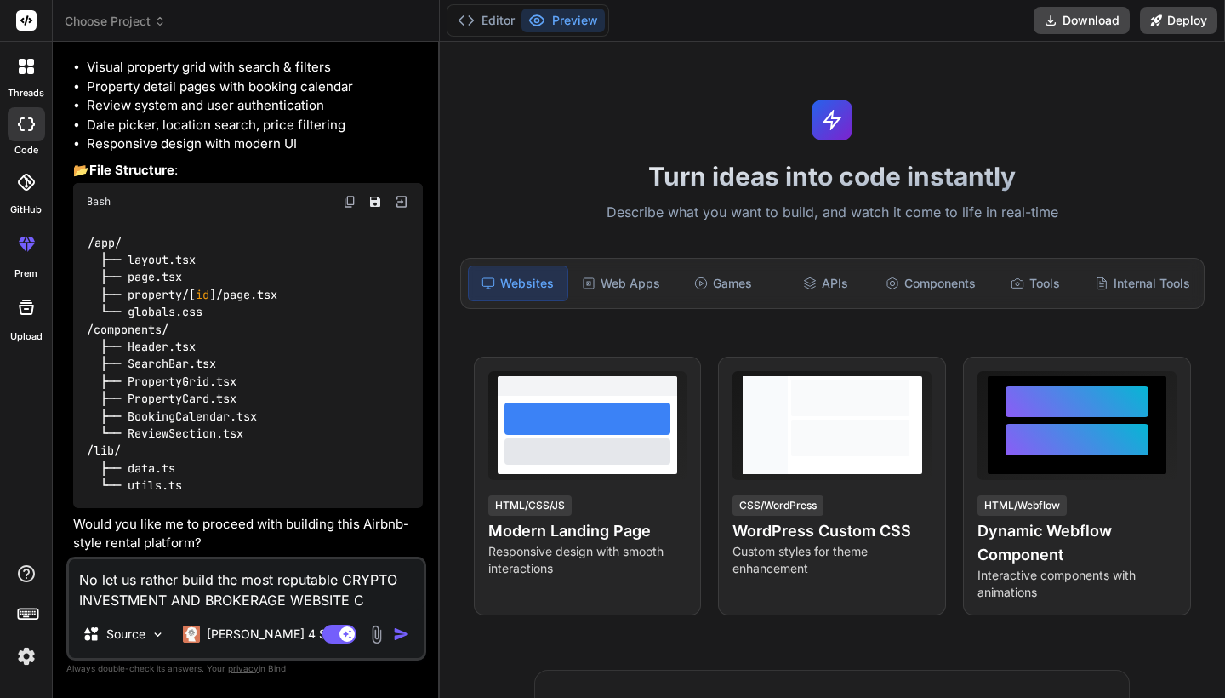
type textarea "x"
type textarea "No let us rather build the most reputable CRYPTO INVESTMENT AND BROKERAGE WEBSI…"
type textarea "x"
type textarea "No let us rather build the most reputable CRYPTO INVESTMENT AND BROKERAGE WEBSI…"
type textarea "x"
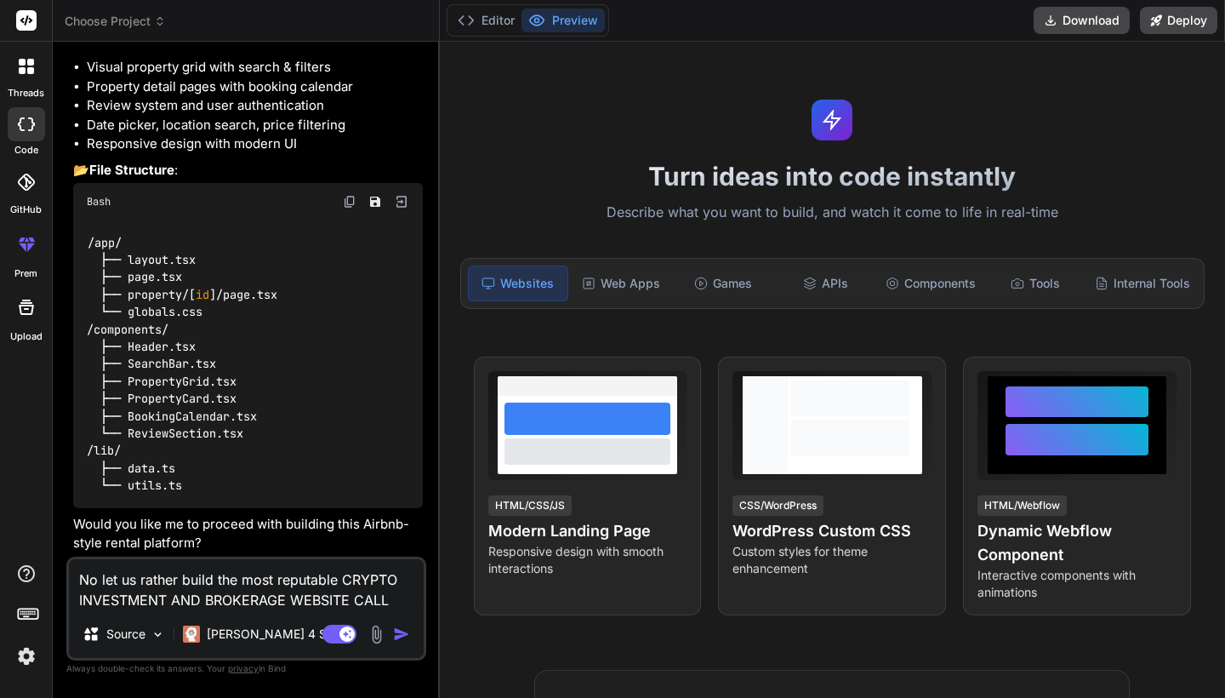
type textarea "No let us rather build the most reputable CRYPTO INVESTMENT AND BROKERAGE WEBSI…"
type textarea "x"
type textarea "No let us rather build the most reputable CRYPTO INVESTMENT AND BROKERAGE WEBSI…"
type textarea "x"
type textarea "No let us rather build the most reputable CRYPTO INVESTMENT AND BROKERAGE WEBSI…"
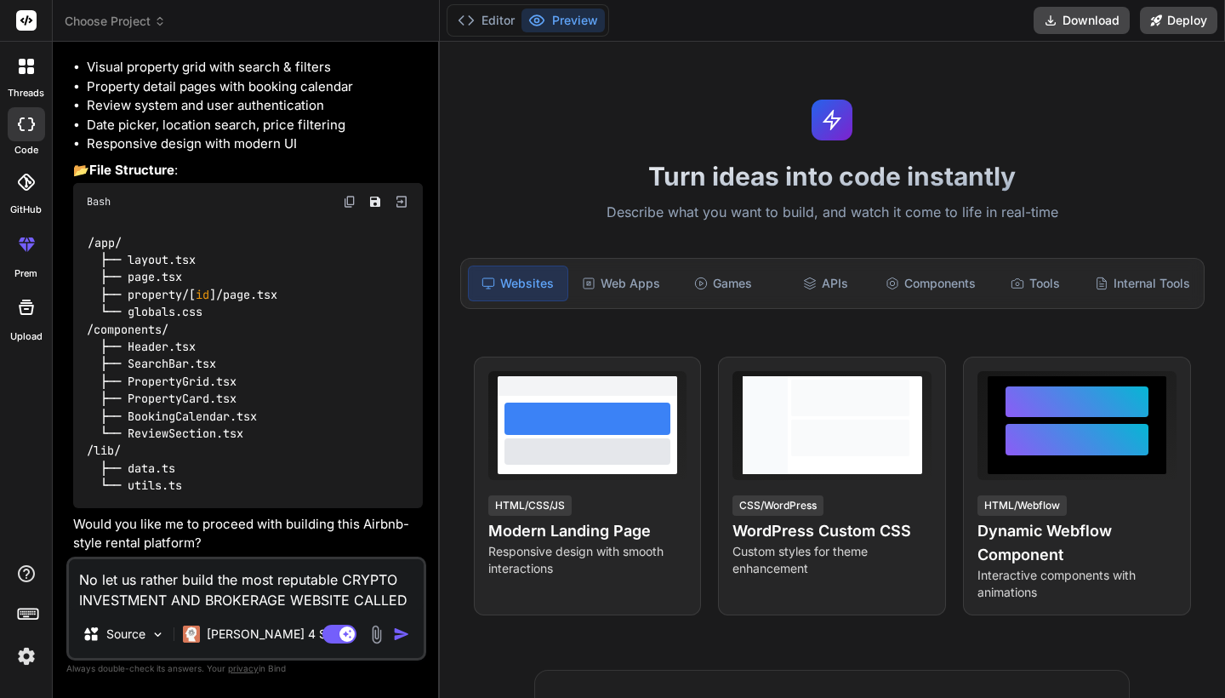
type textarea "x"
type textarea "No let us rather build the most reputable CRYPTO INVESTMENT AND BROKERAGE WEBSI…"
type textarea "x"
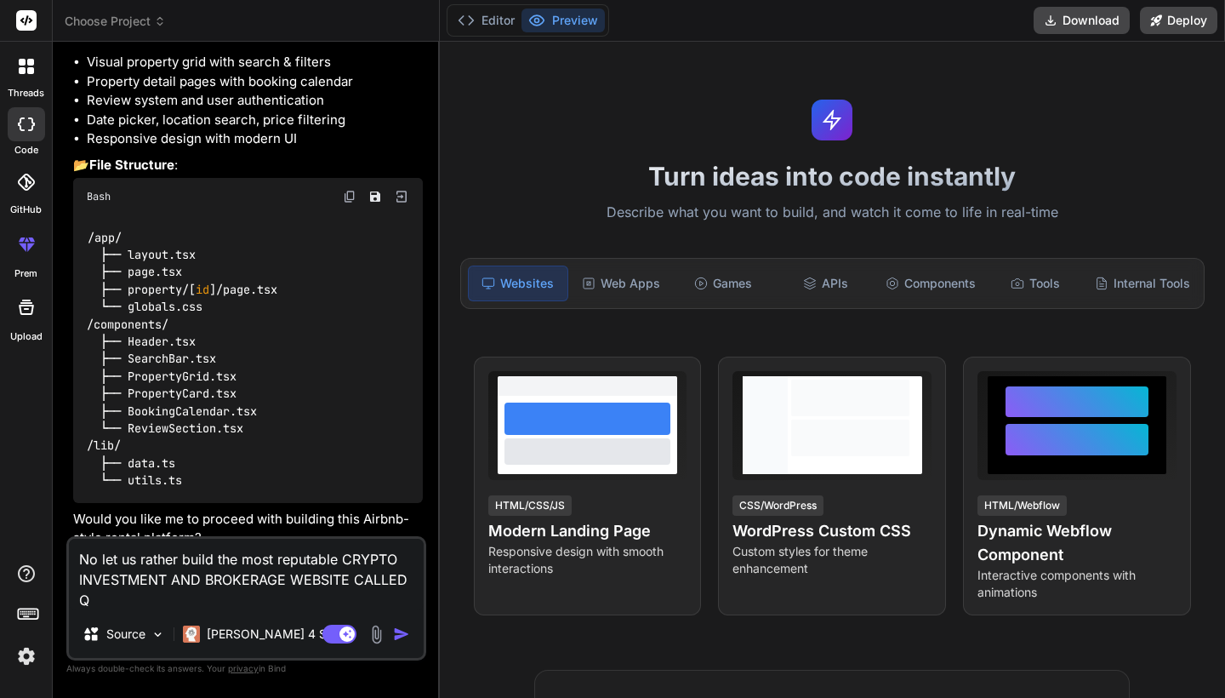
type textarea "No let us rather build the most reputable CRYPTO INVESTMENT AND BROKERAGE WEBSI…"
type textarea "x"
type textarea "No let us rather build the most reputable CRYPTO INVESTMENT AND BROKERAGE WEBSI…"
type textarea "x"
type textarea "No let us rather build the most reputable CRYPTO INVESTMENT AND BROKERAGE WEBSI…"
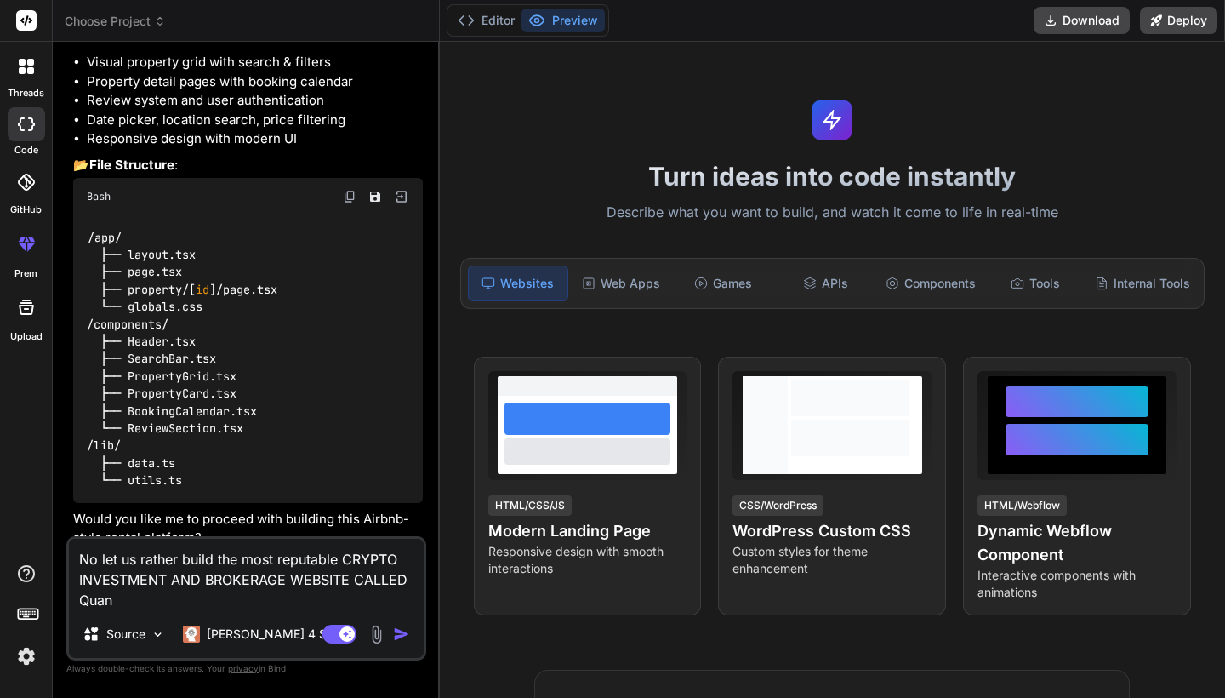
type textarea "x"
type textarea "No let us rather build the most reputable CRYPTO INVESTMENT AND BROKERAGE WEBSI…"
type textarea "x"
type textarea "No let us rather build the most reputable CRYPTO INVESTMENT AND BROKERAGE WEBSI…"
type textarea "x"
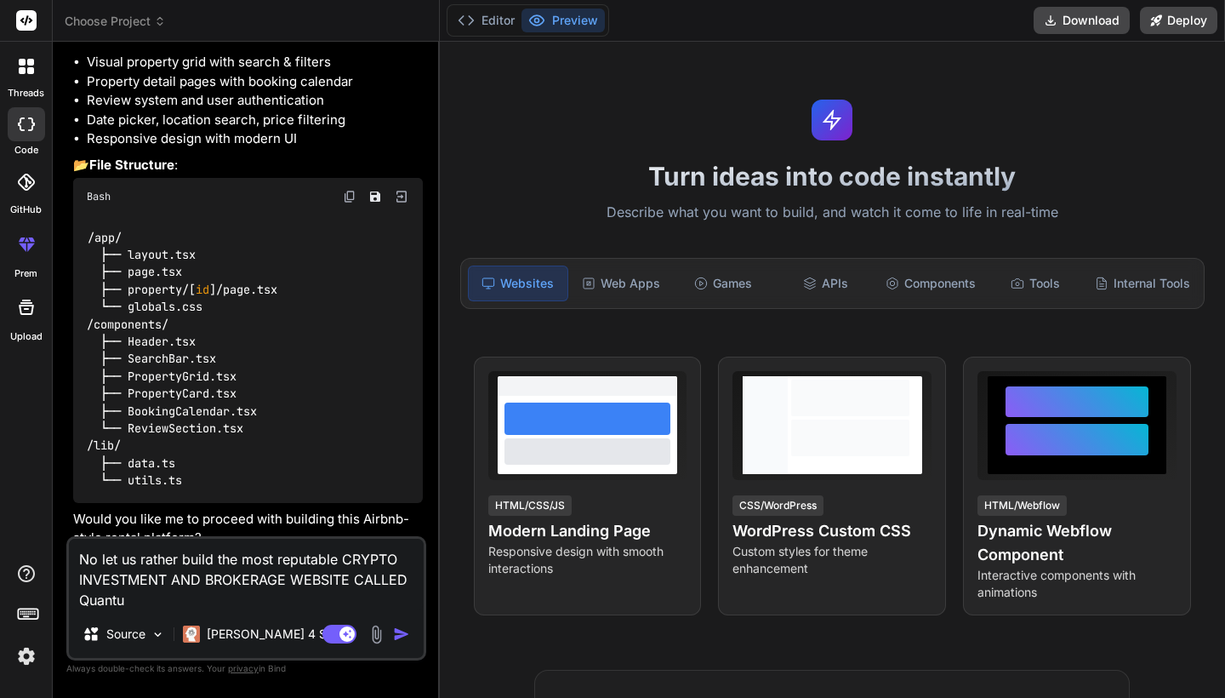
type textarea "No let us rather build the most reputable CRYPTO INVESTMENT AND BROKERAGE WEBSI…"
type textarea "x"
type textarea "No let us rather build the most reputable CRYPTO INVESTMENT AND BROKERAGE WEBSI…"
type textarea "x"
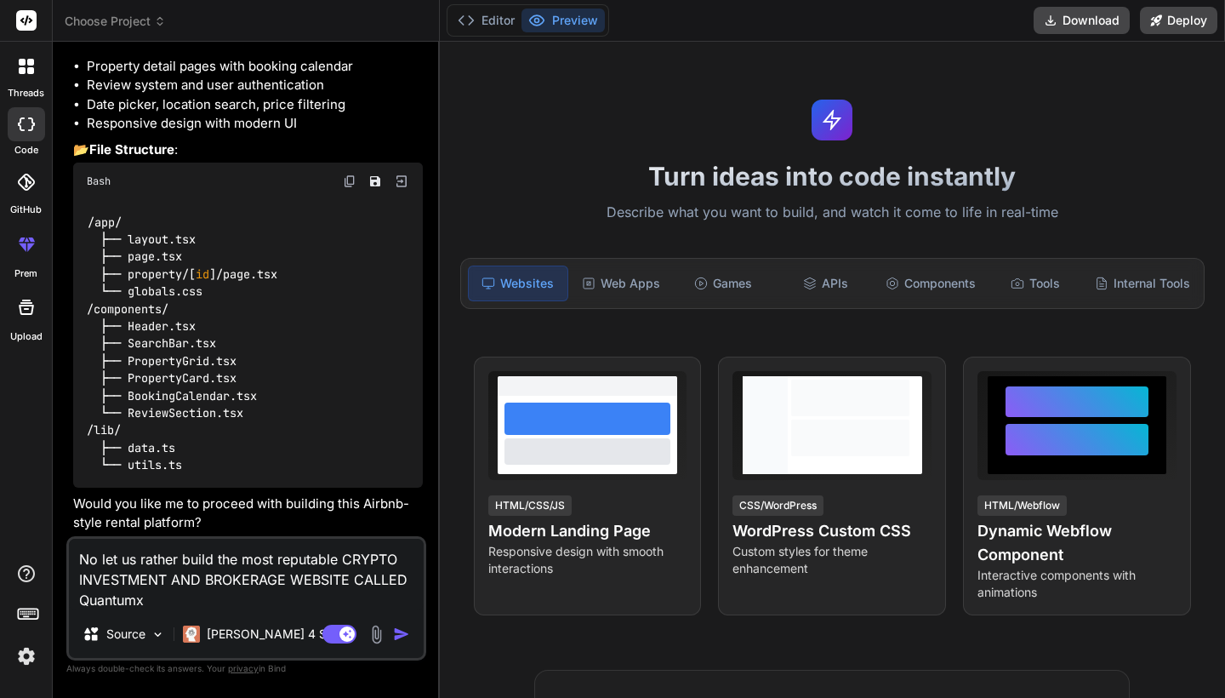
scroll to position [0, 0]
type textarea "No let us rather build the most reputable CRYPTO INVESTMENT AND BROKERAGE WEBSI…"
click at [396, 636] on img "button" at bounding box center [401, 633] width 17 height 17
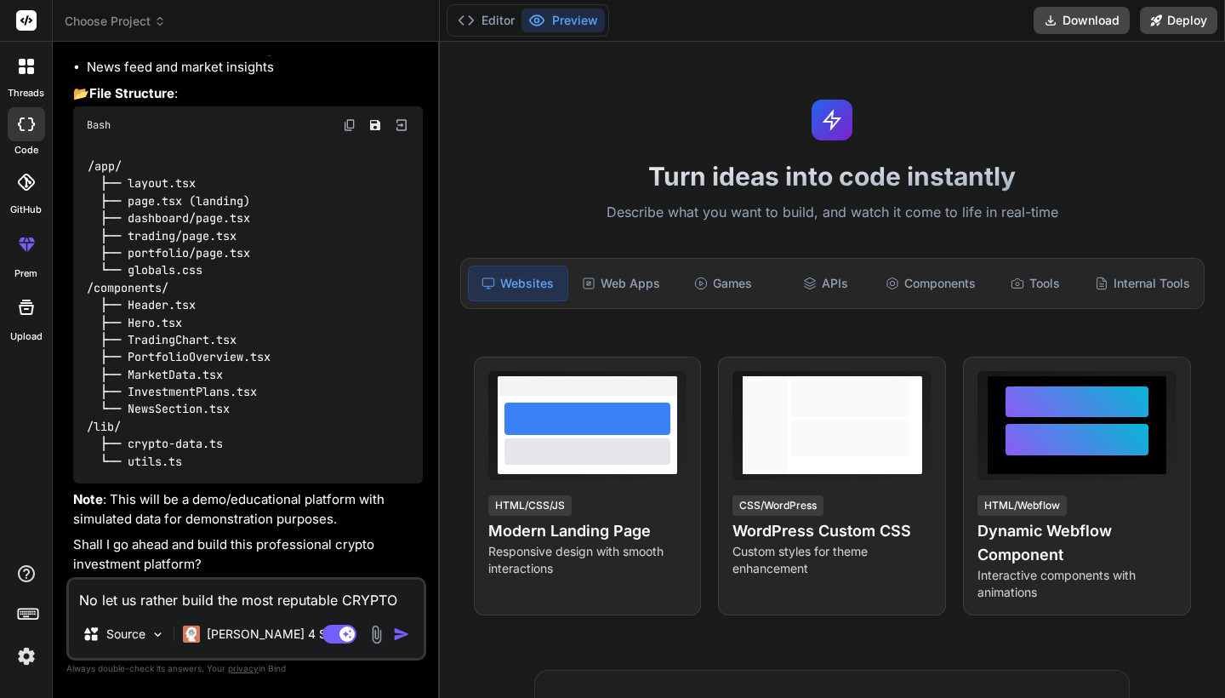
scroll to position [1115, 0]
click at [263, 607] on textarea "No let us rather build the most reputable CRYPTO INVESTMENT AND BROKERAGE WEBSI…" at bounding box center [246, 594] width 355 height 31
click at [117, 550] on p "Shall I go ahead and build this professional crypto investment platform?" at bounding box center [248, 554] width 350 height 38
drag, startPoint x: 114, startPoint y: 549, endPoint x: 220, endPoint y: 563, distance: 107.3
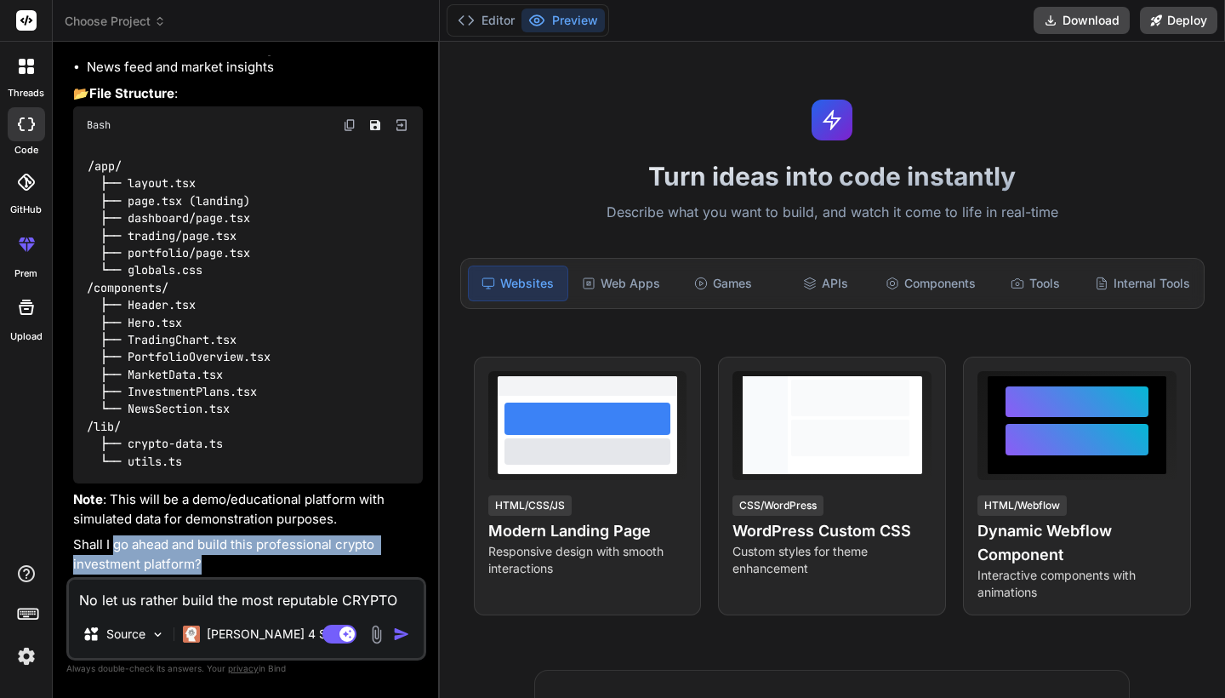
click at [220, 563] on p "Shall I go ahead and build this professional crypto investment platform?" at bounding box center [248, 554] width 350 height 38
copy p "go ahead and build this professional crypto investment platform?"
click at [143, 606] on textarea "No let us rather build the most reputable CRYPTO INVESTMENT AND BROKERAGE WEBSI…" at bounding box center [246, 594] width 355 height 31
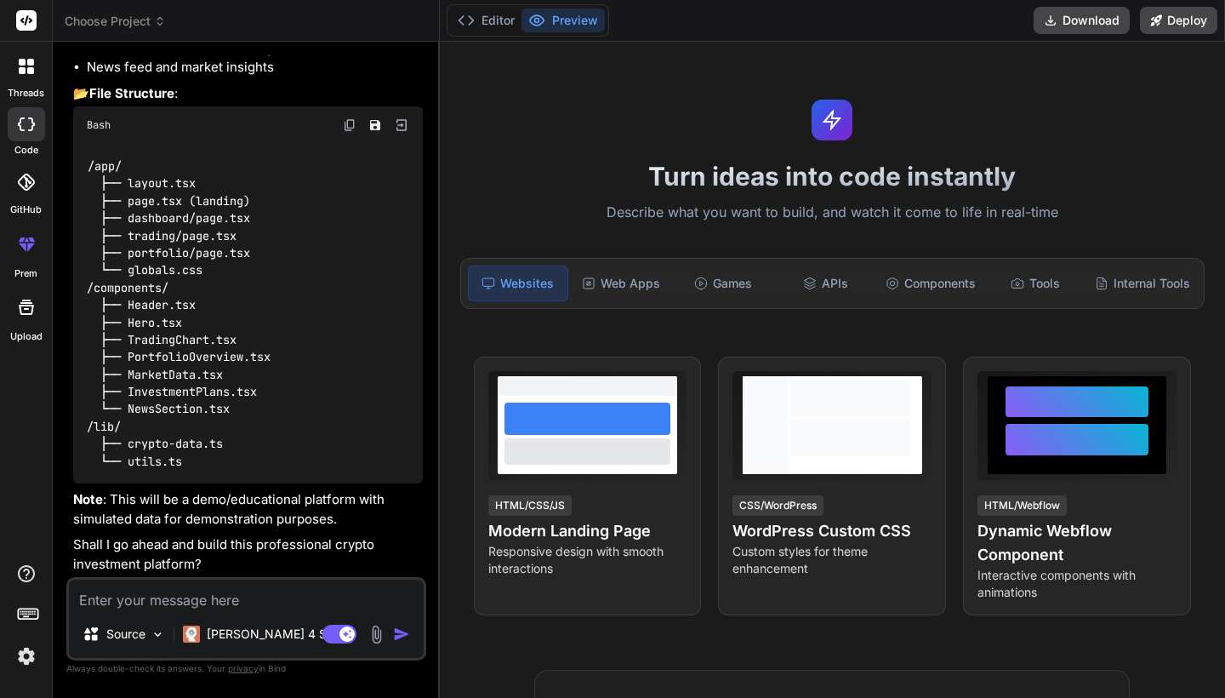
paste textarea "go ahead and build this professional crypto investment platform?"
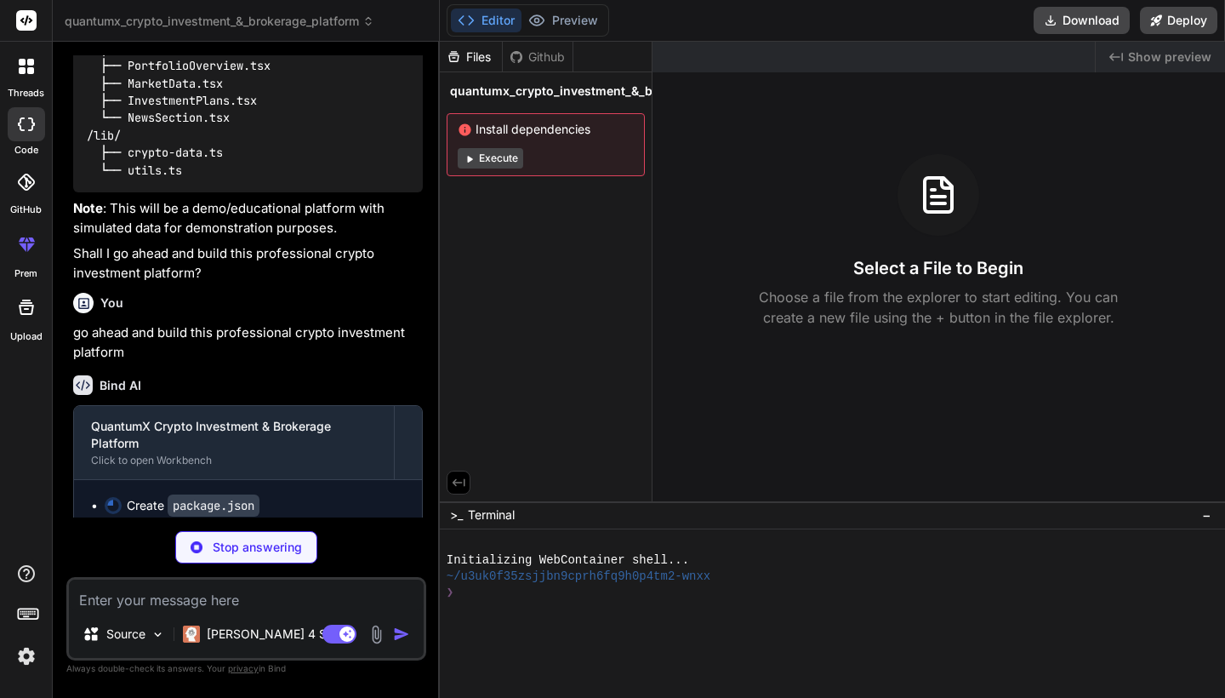
click at [487, 156] on button "Execute" at bounding box center [490, 158] width 65 height 20
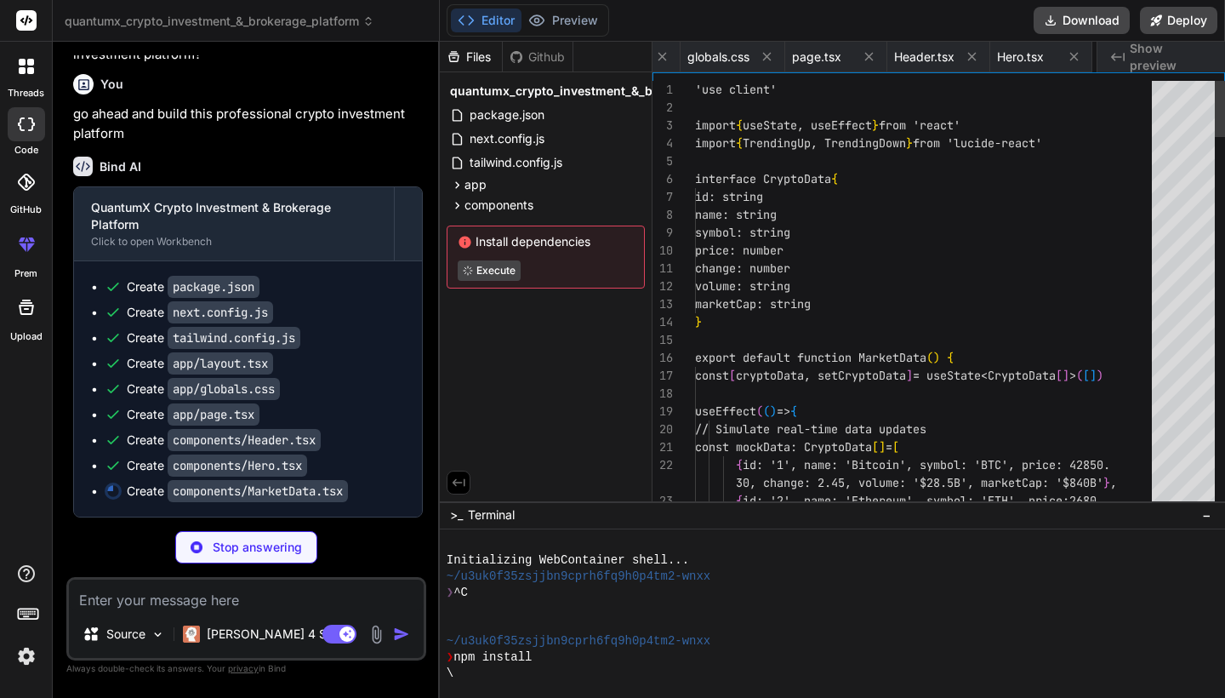
scroll to position [0, 572]
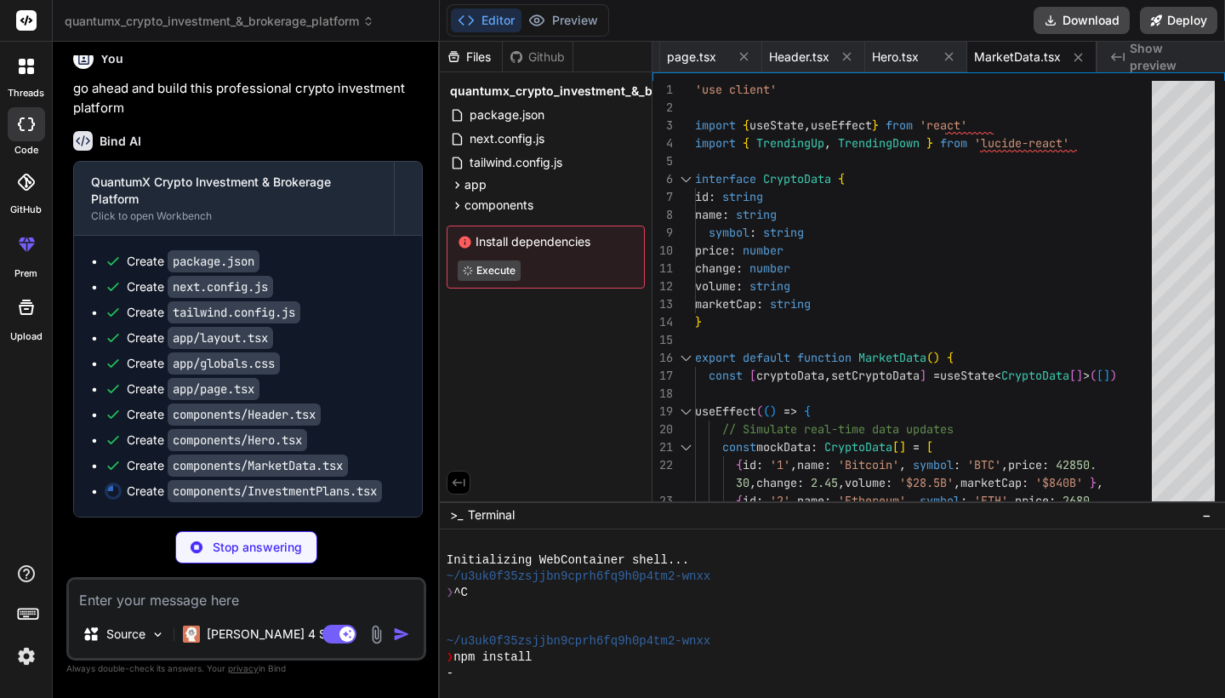
click at [627, 231] on div "Install dependencies Execute" at bounding box center [546, 256] width 198 height 63
click at [699, 202] on span "id" at bounding box center [702, 196] width 14 height 15
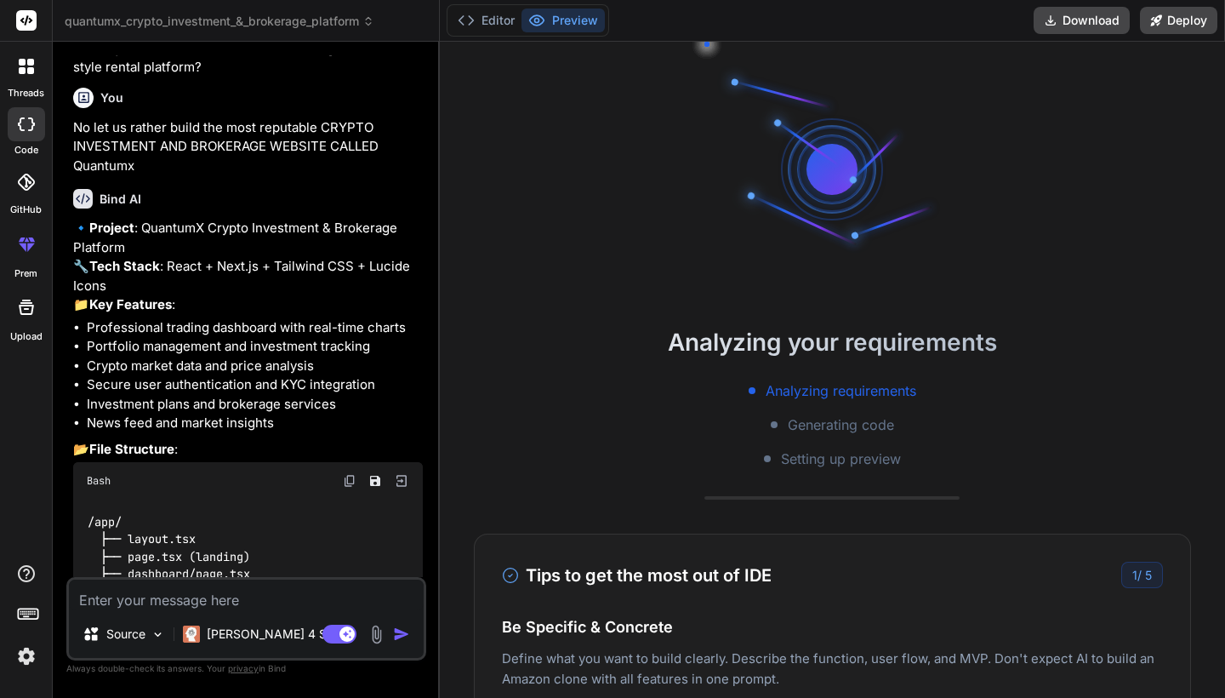
scroll to position [709, 0]
click at [513, 339] on h2 "Analyzing your requirements" at bounding box center [832, 342] width 785 height 36
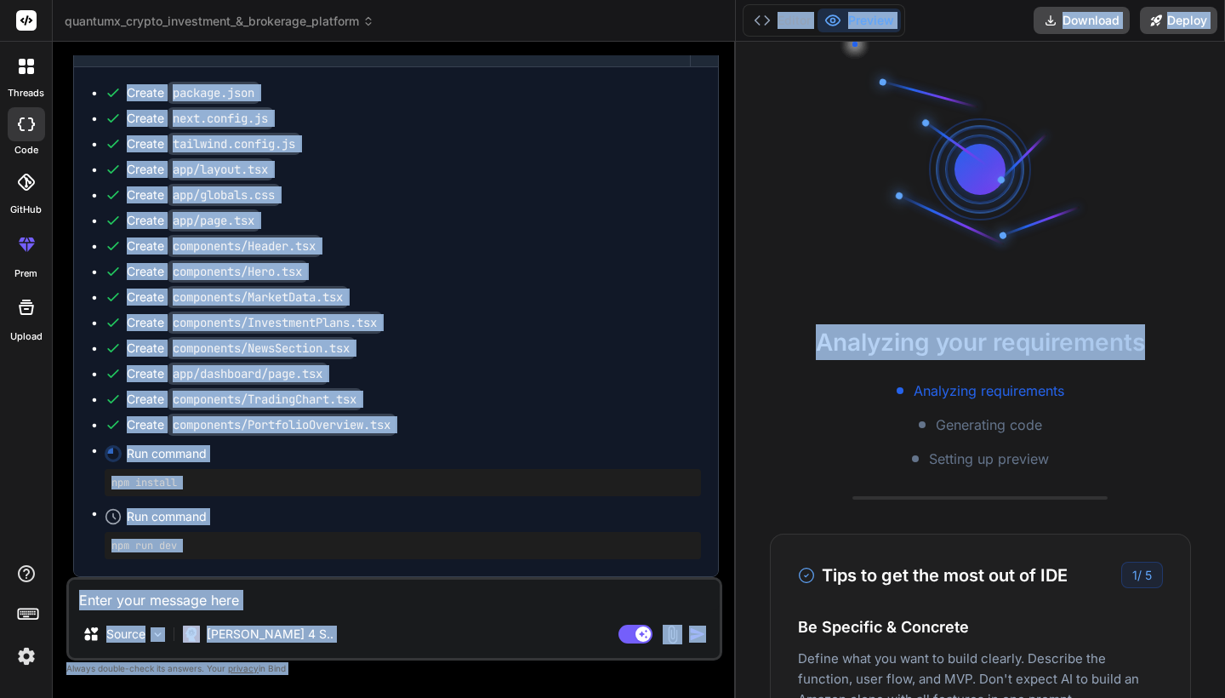
scroll to position [1614, 0]
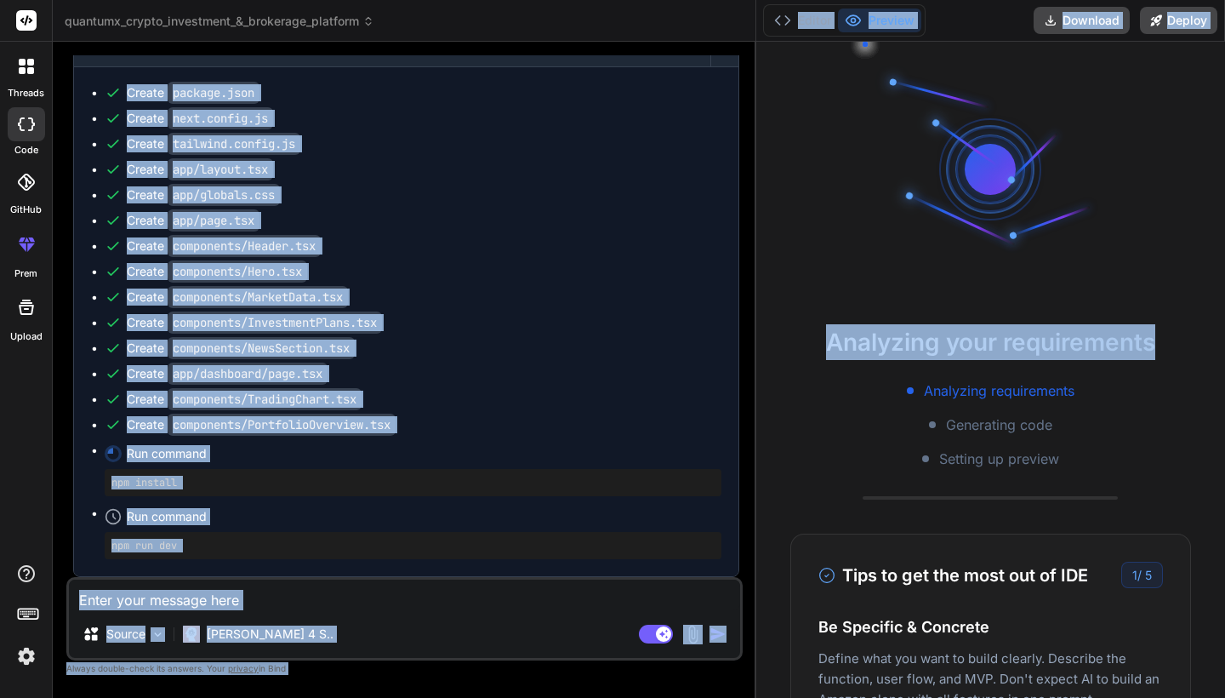
drag, startPoint x: 439, startPoint y: 432, endPoint x: 894, endPoint y: 417, distance: 455.4
click at [894, 417] on div "quantumx_crypto_investment_&_brokerage_platform Created with Pixso. Bind AI Web…" at bounding box center [639, 349] width 1172 height 698
click at [424, 238] on div "Create components/Header.tsx" at bounding box center [413, 245] width 617 height 17
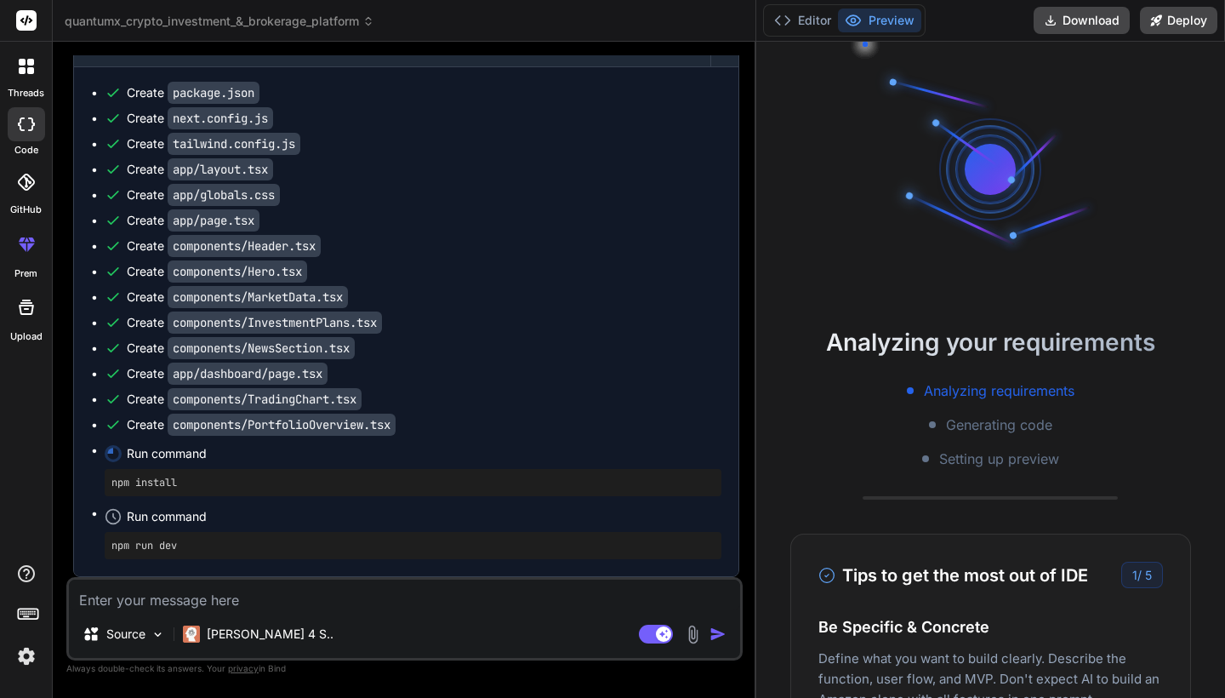
click at [424, 238] on div "Create components/Header.tsx" at bounding box center [413, 245] width 617 height 17
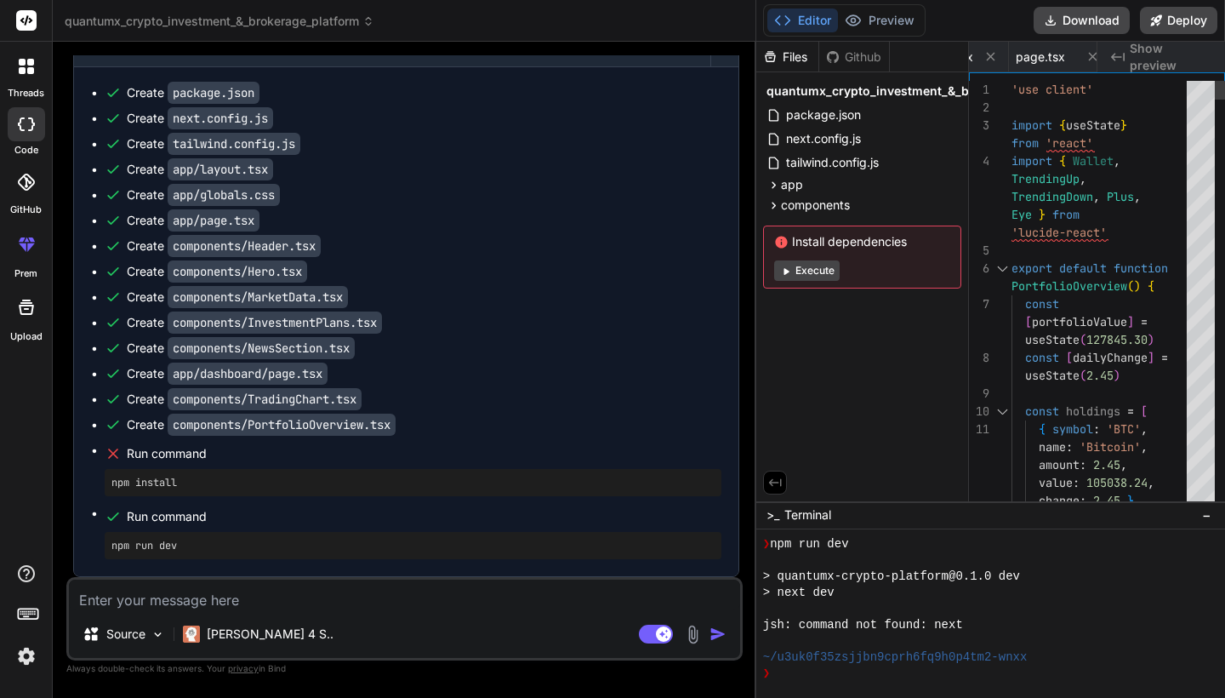
scroll to position [0, 0]
click at [800, 273] on button "Execute" at bounding box center [806, 270] width 65 height 20
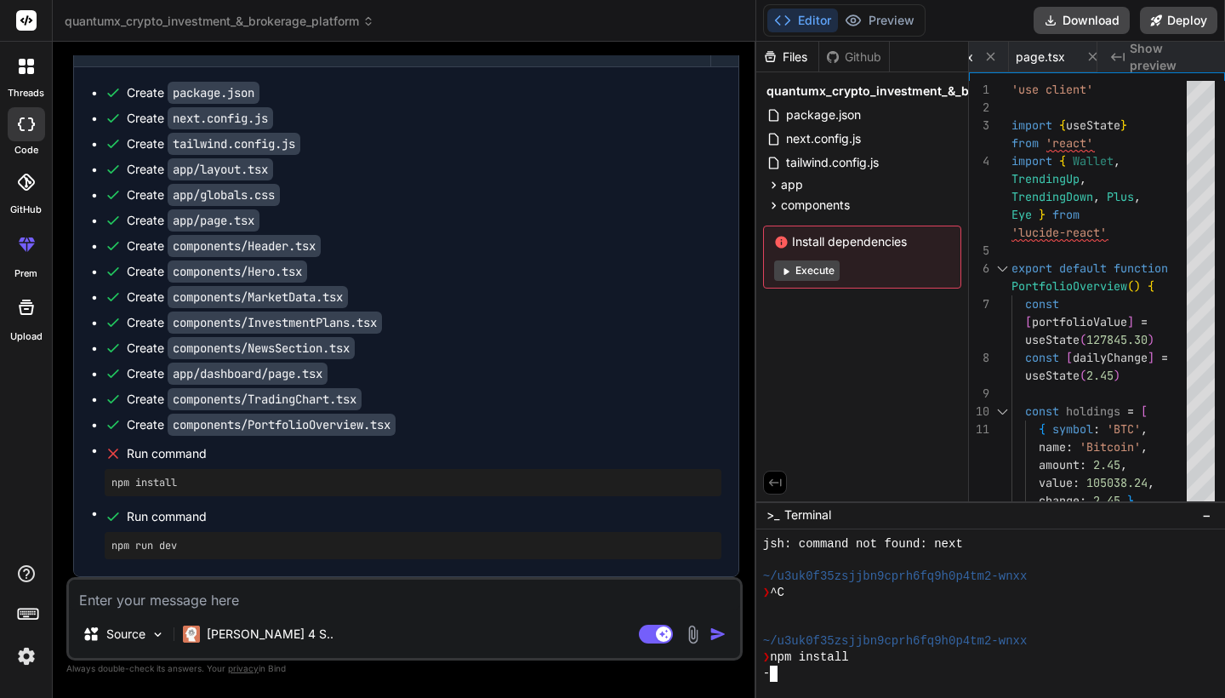
click at [830, 675] on div "-" at bounding box center [1139, 673] width 753 height 16
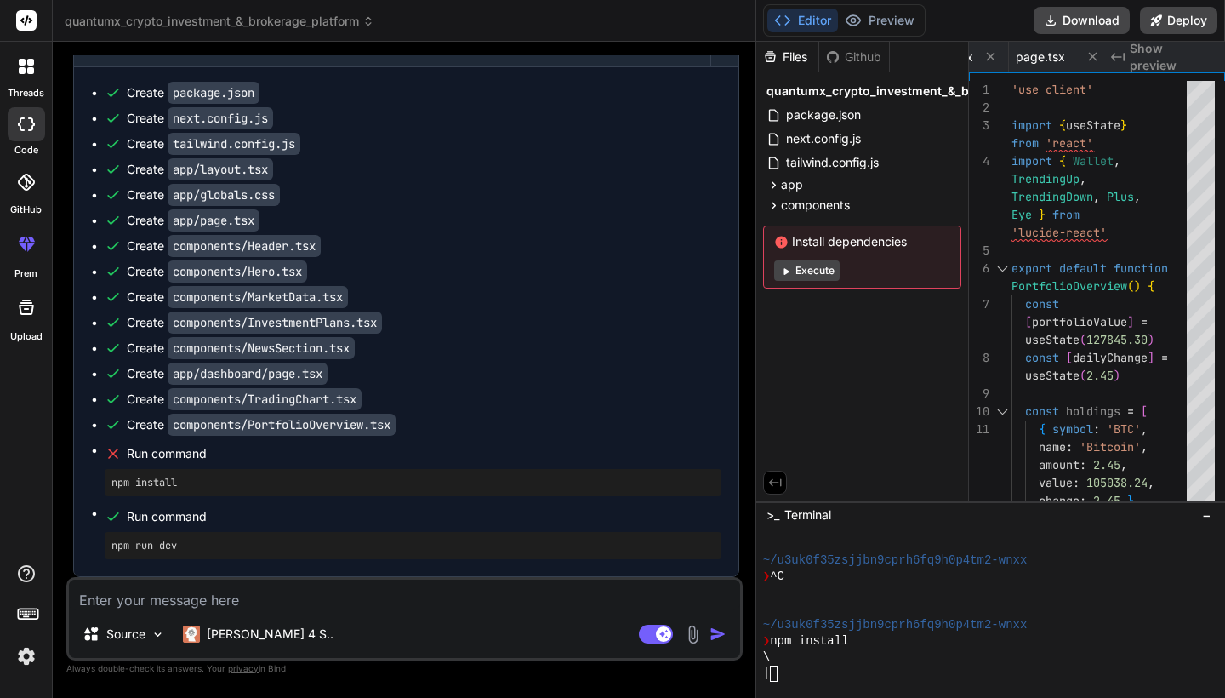
click at [211, 593] on textarea at bounding box center [404, 594] width 671 height 31
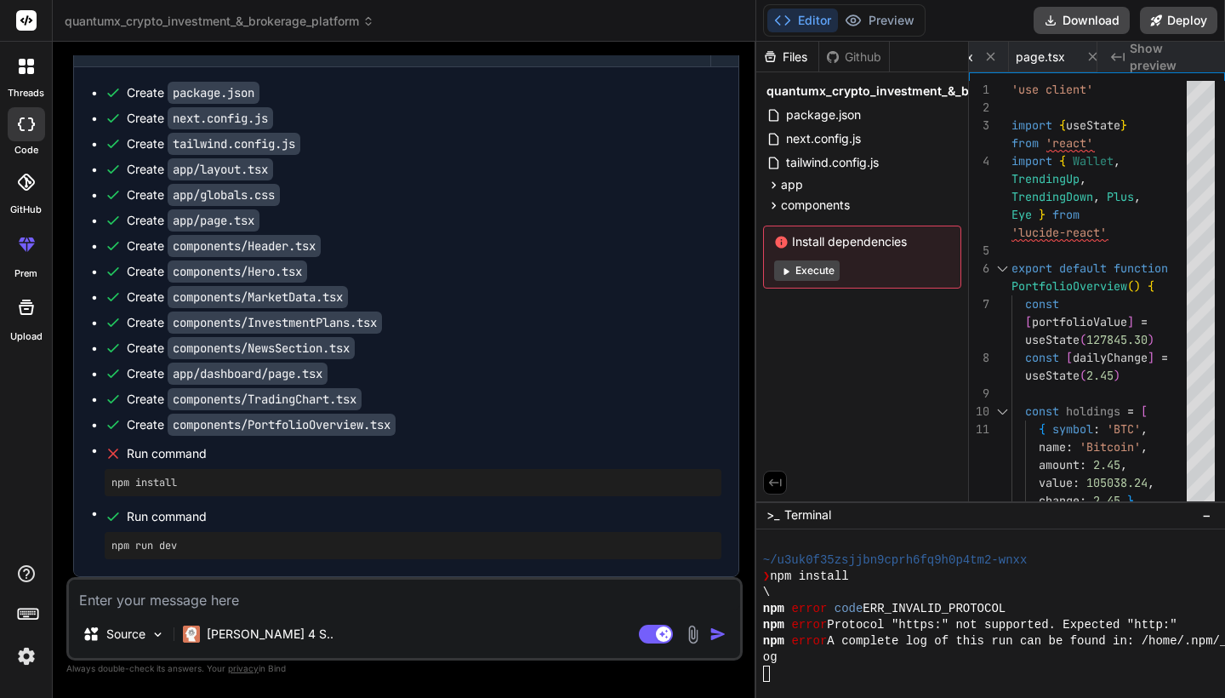
scroll to position [630, 0]
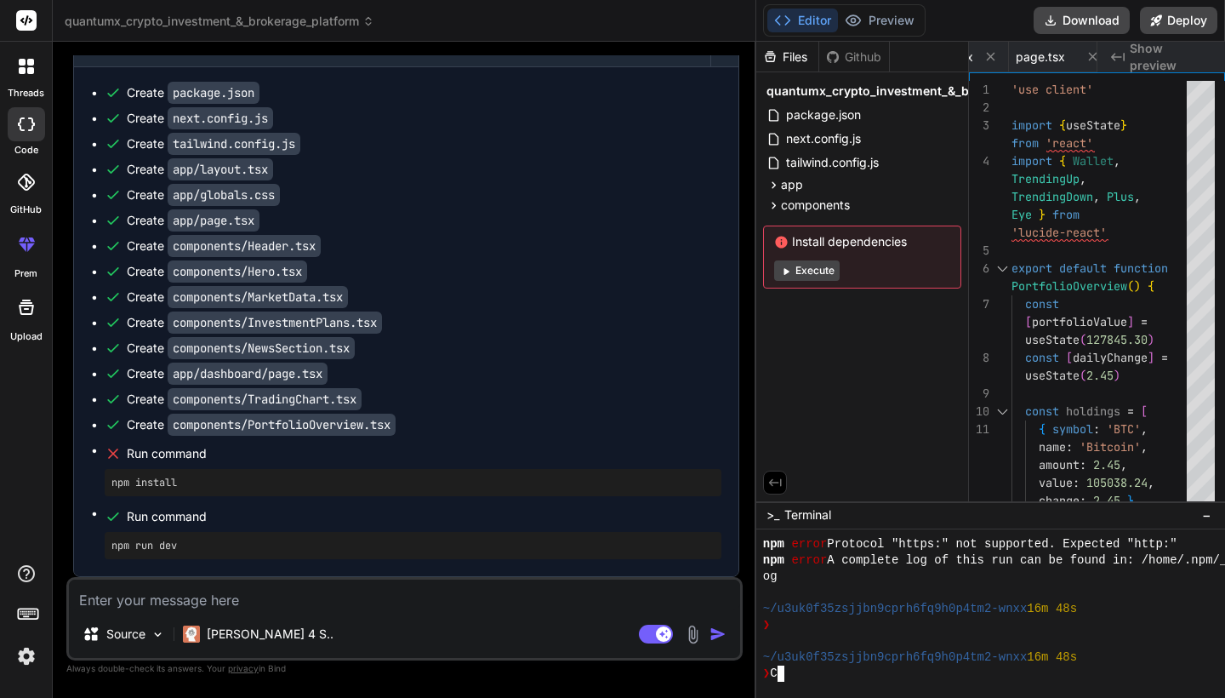
click at [817, 680] on div "❯ C" at bounding box center [1139, 673] width 753 height 16
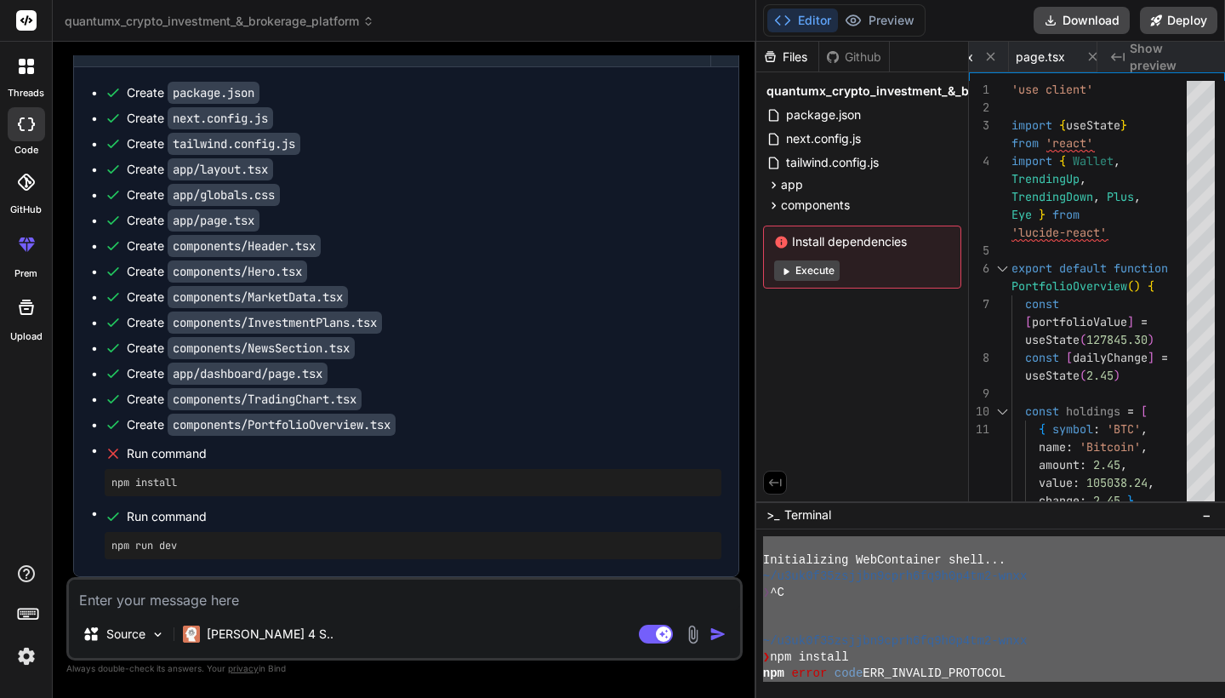
scroll to position [0, 0]
drag, startPoint x: 817, startPoint y: 680, endPoint x: 682, endPoint y: 329, distance: 375.7
click at [682, 329] on div "quantumx_crypto_investment_&_brokerage_platform Created with Pixso. Bind AI Web…" at bounding box center [639, 349] width 1172 height 698
click at [220, 606] on textarea at bounding box center [404, 594] width 671 height 31
paste textarea "Initializing WebContainer shell... ~/u3uk0f35zsjjbn9cprh6fq9h0p4tm2-wnxx ❯ ^C ~…"
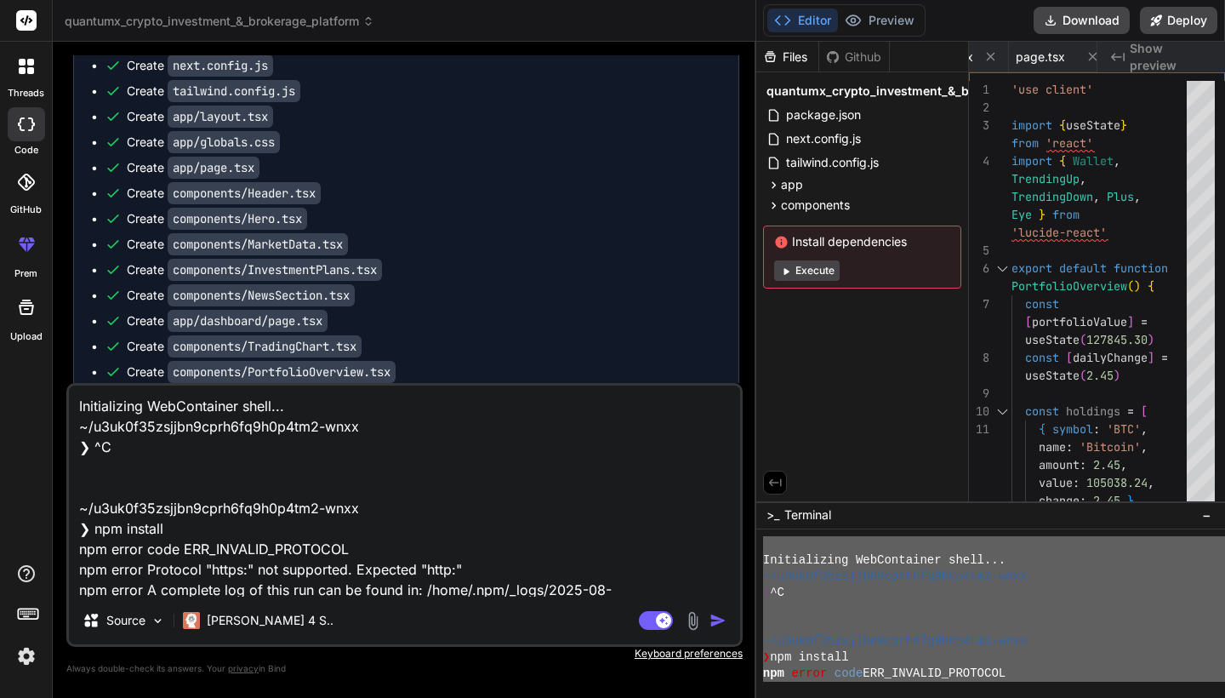
scroll to position [779, 0]
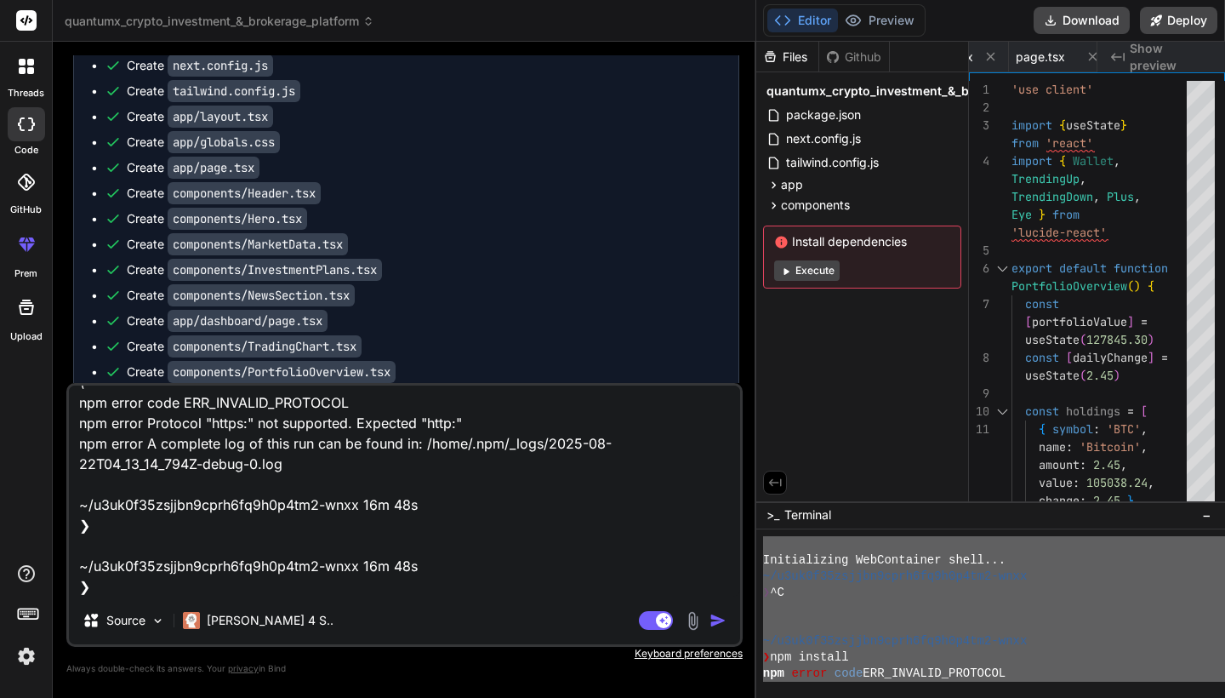
click at [721, 624] on img "button" at bounding box center [717, 620] width 17 height 17
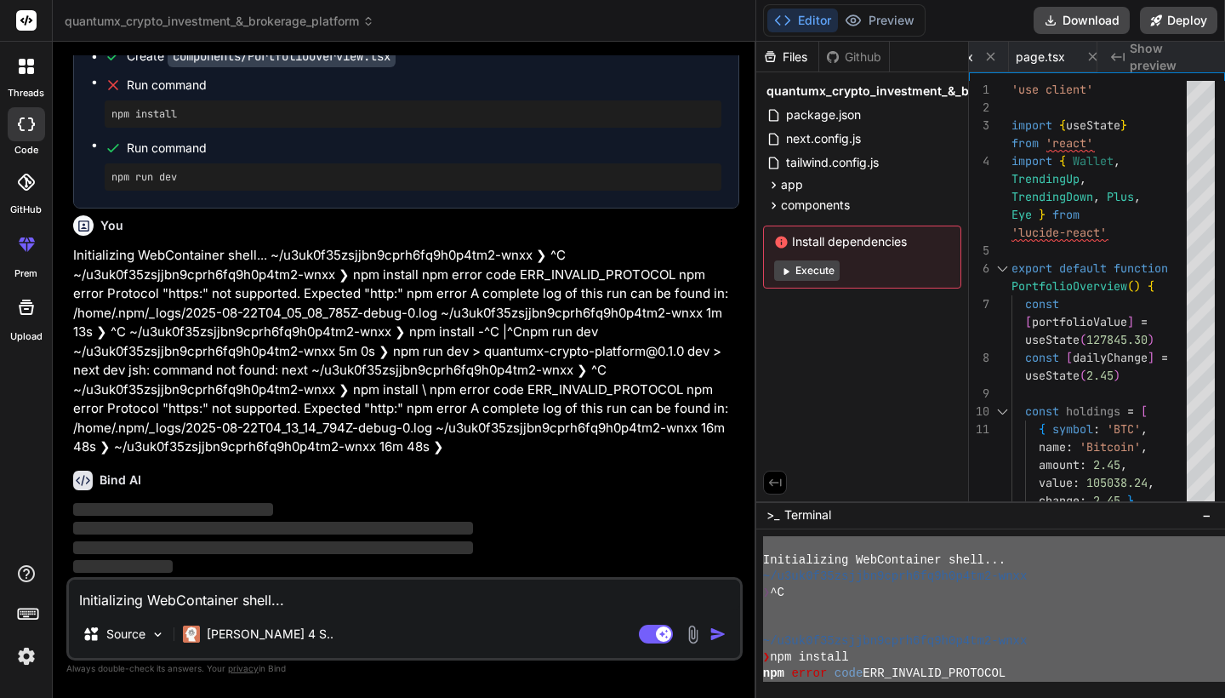
scroll to position [0, 0]
click at [870, 608] on div at bounding box center [1139, 609] width 753 height 16
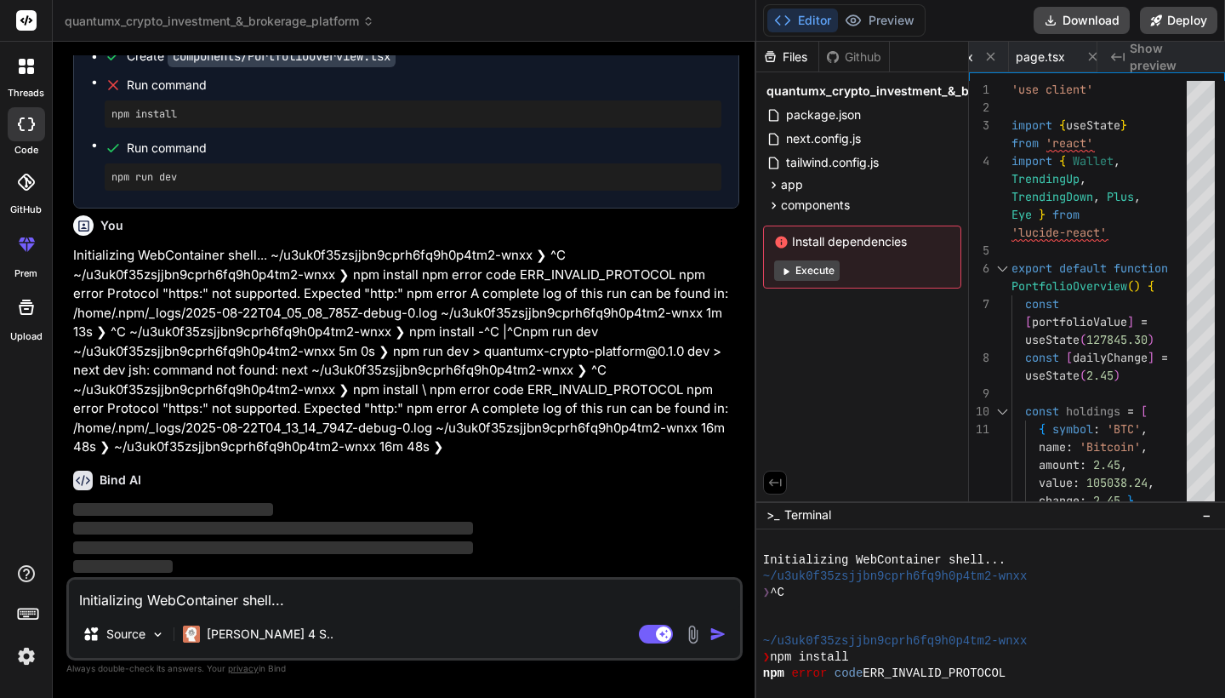
click at [1209, 523] on span "−" at bounding box center [1206, 514] width 9 height 17
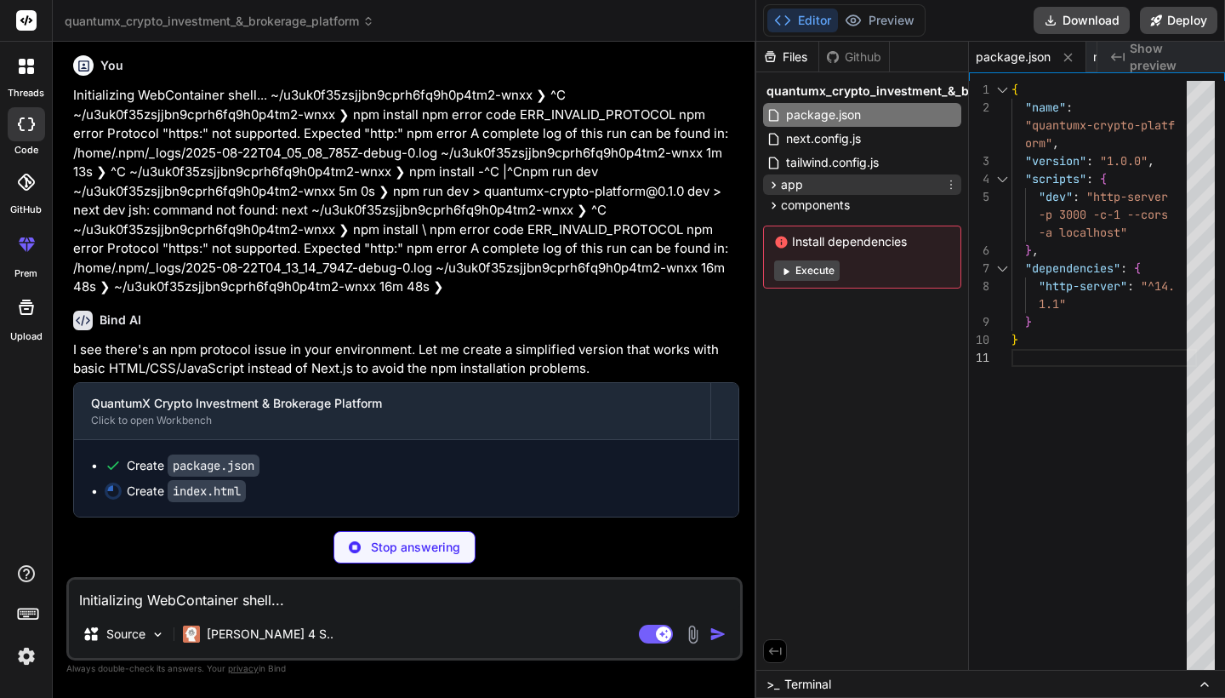
click at [773, 178] on icon at bounding box center [773, 185] width 14 height 14
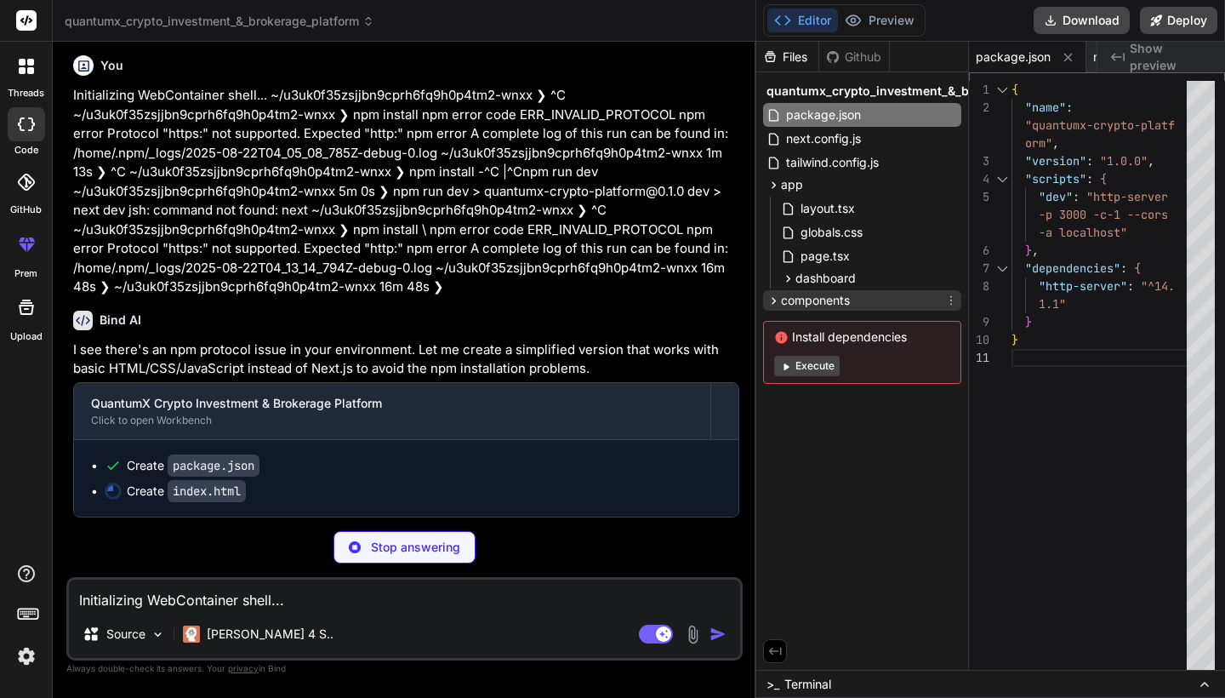
click at [767, 300] on icon at bounding box center [773, 300] width 14 height 14
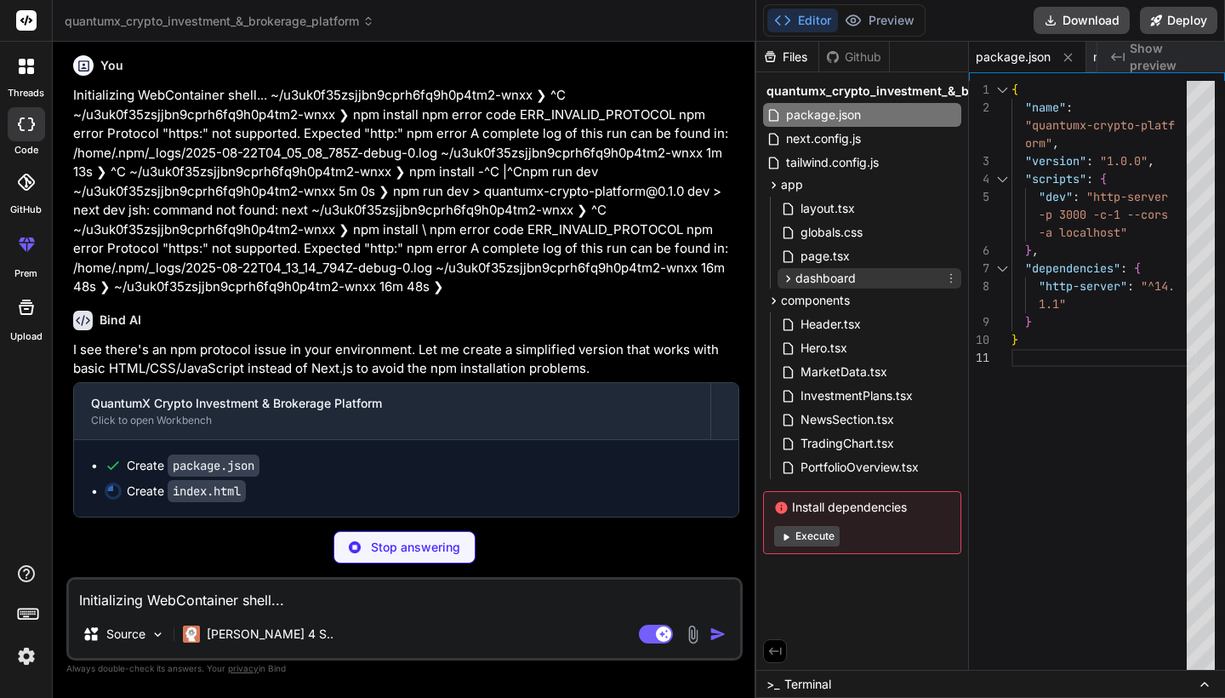
click at [788, 277] on icon at bounding box center [788, 278] width 4 height 7
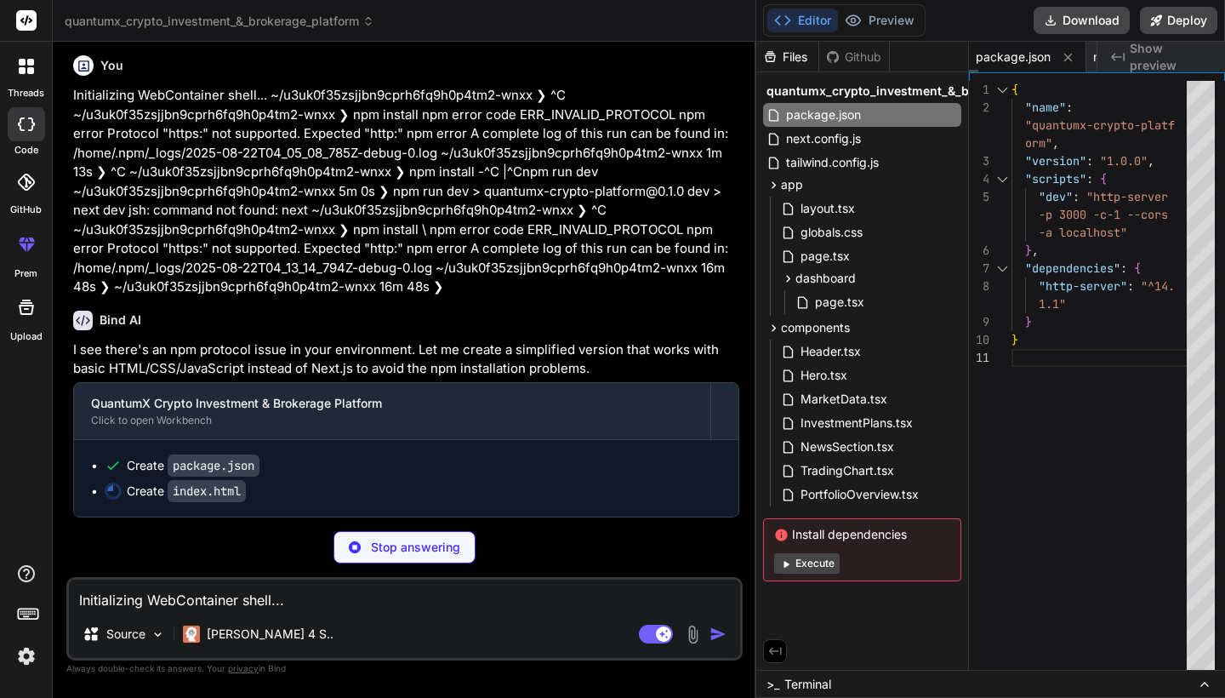
click at [1066, 69] on div "package.json" at bounding box center [1027, 57] width 117 height 31
click at [1072, 62] on icon at bounding box center [1068, 57] width 14 height 14
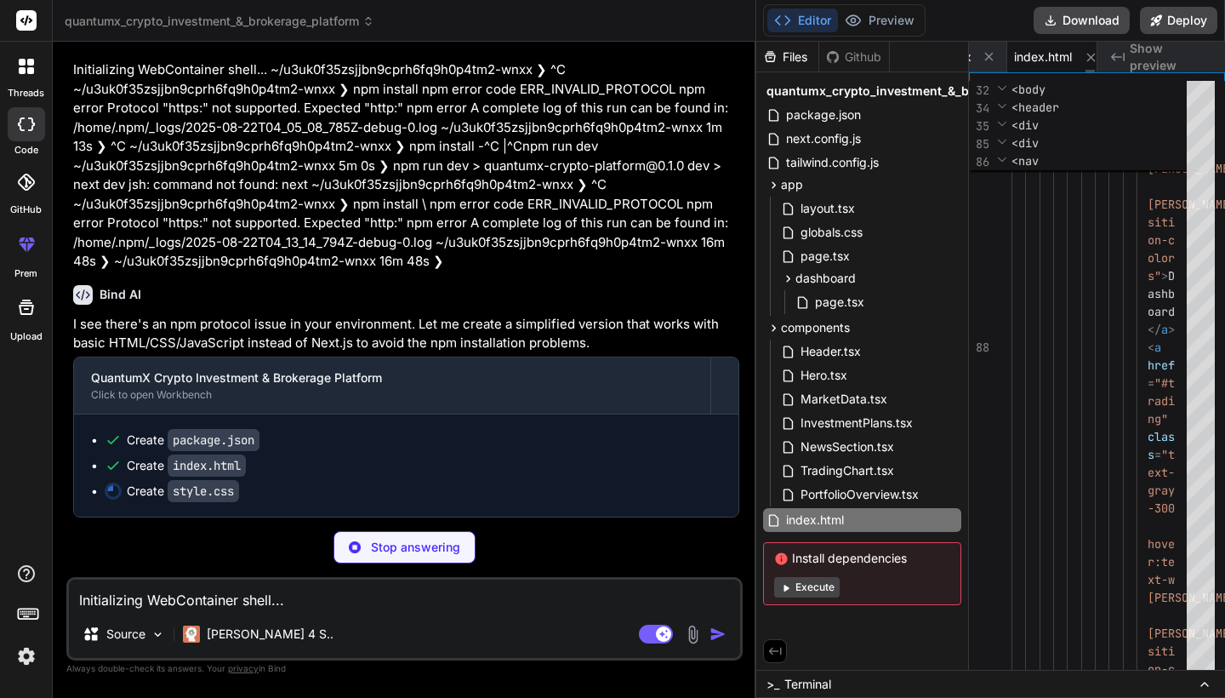
scroll to position [0, 1543]
click at [1048, 54] on span "index.html" at bounding box center [1047, 56] width 58 height 17
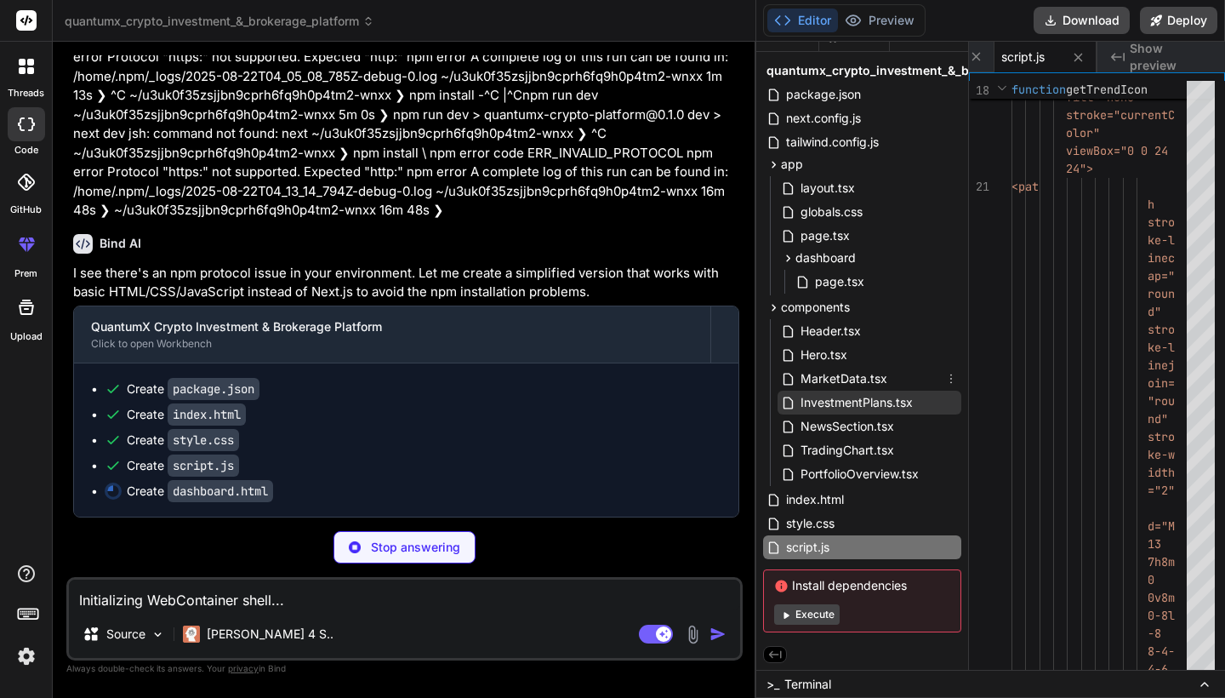
scroll to position [24, 0]
click at [811, 492] on span "index.html" at bounding box center [814, 499] width 61 height 20
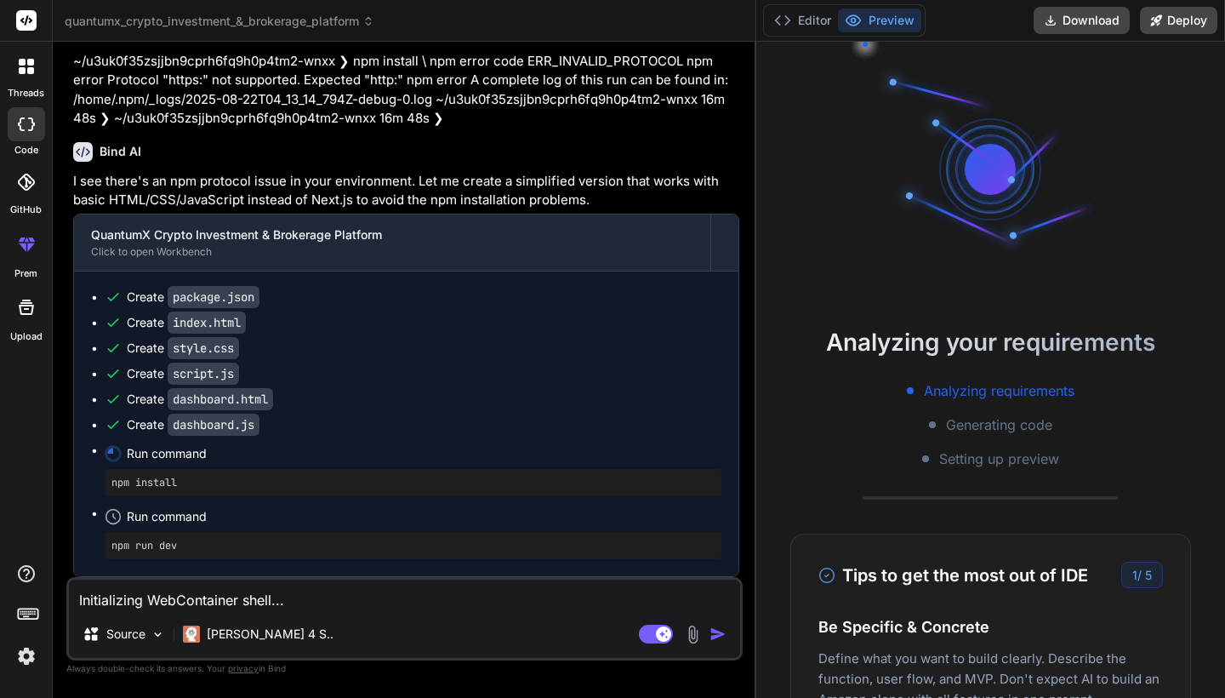
scroll to position [0, 0]
click at [812, 20] on button "Editor" at bounding box center [802, 21] width 71 height 24
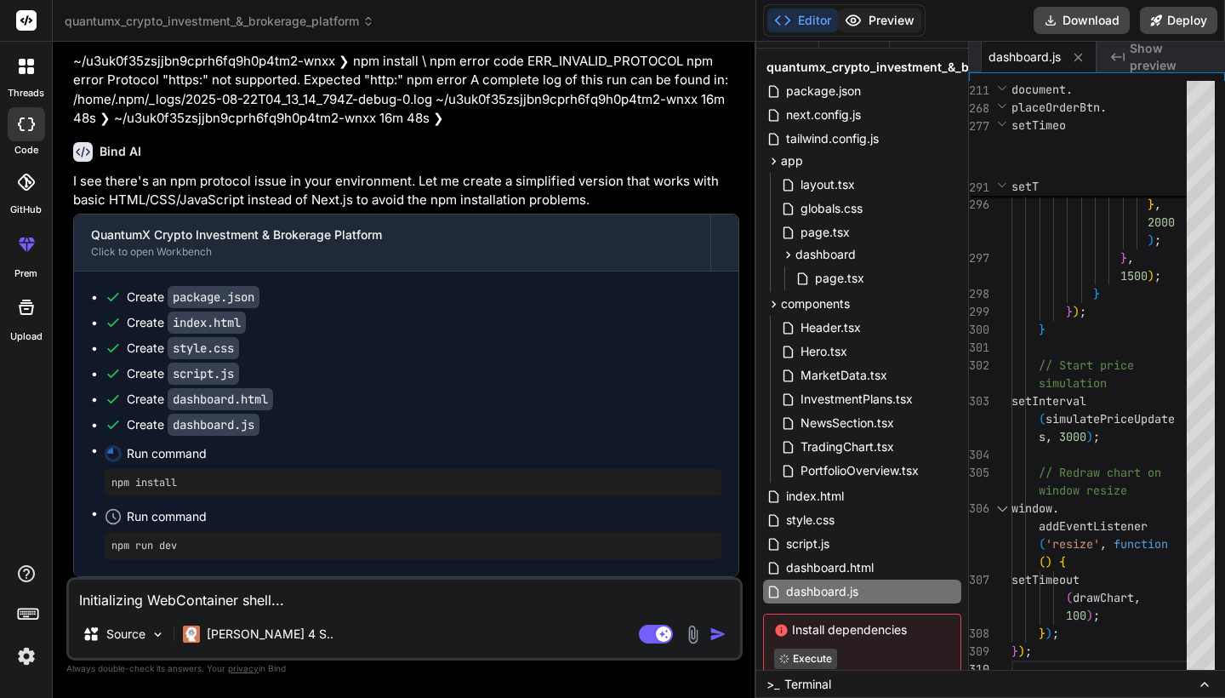
click at [880, 26] on button "Preview" at bounding box center [879, 21] width 83 height 24
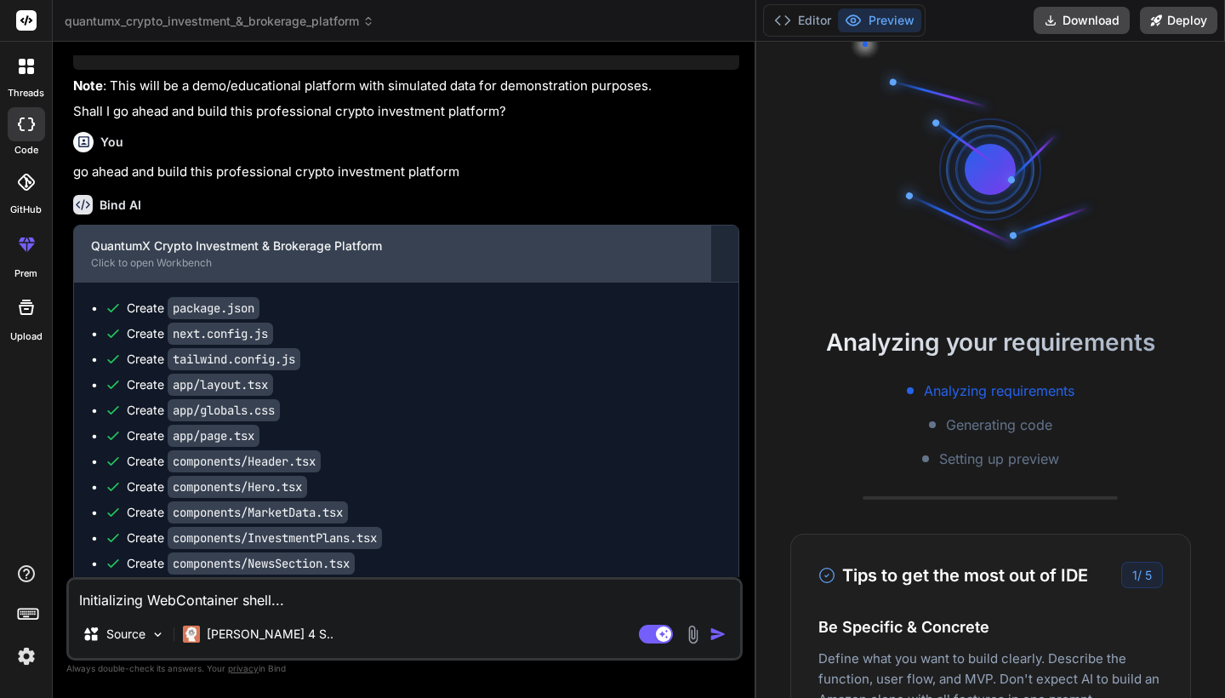
scroll to position [1346, 0]
click at [353, 254] on div "QuantumX Crypto Investment & Brokerage Platform" at bounding box center [392, 245] width 602 height 17
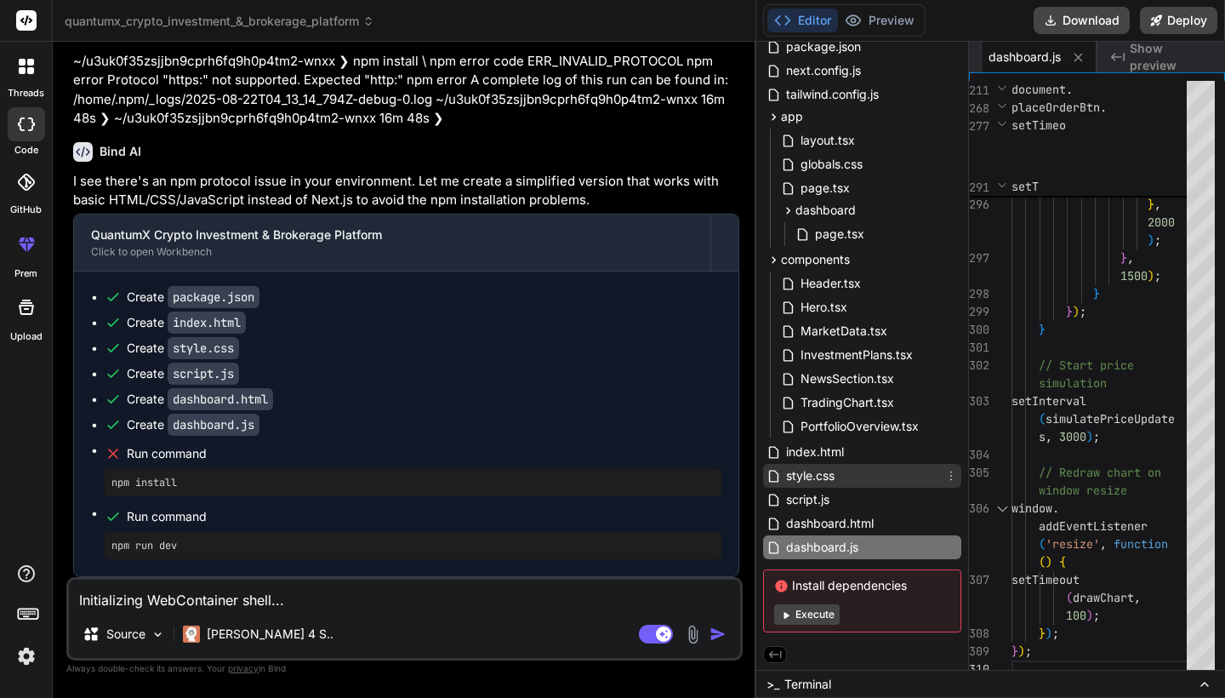
scroll to position [71, 0]
click at [1159, 53] on span "Show preview" at bounding box center [1171, 57] width 82 height 34
click at [1022, 60] on span "dashboard.js" at bounding box center [1024, 56] width 72 height 17
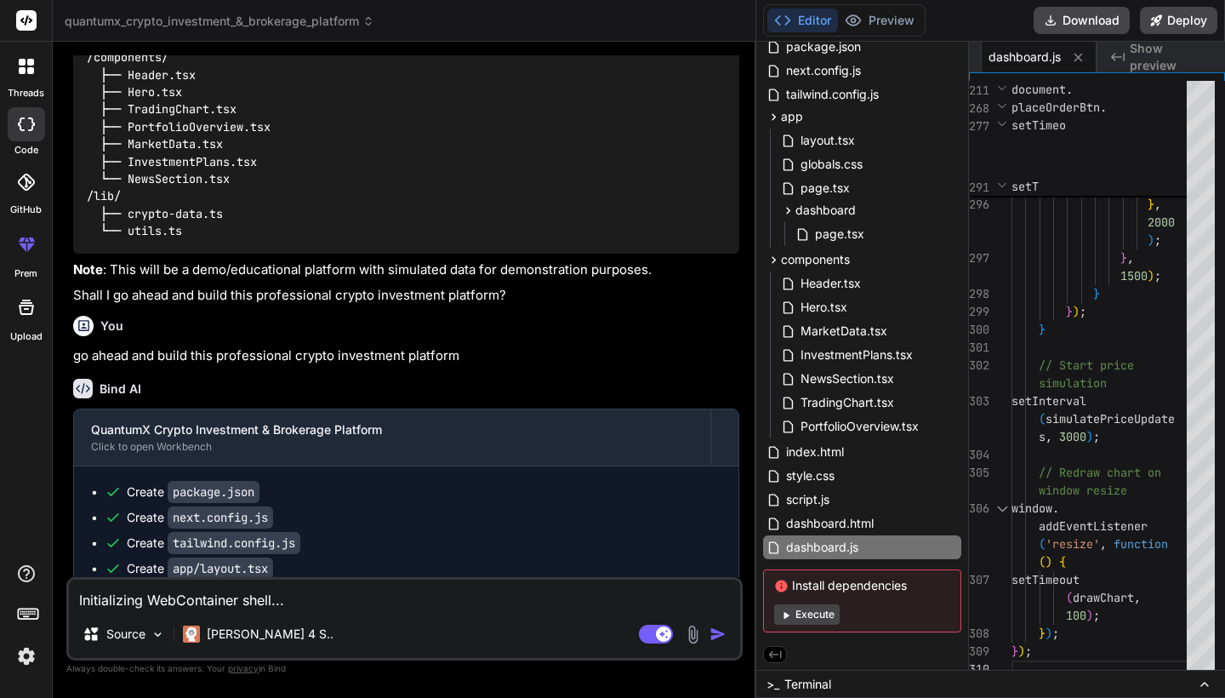
scroll to position [1166, 0]
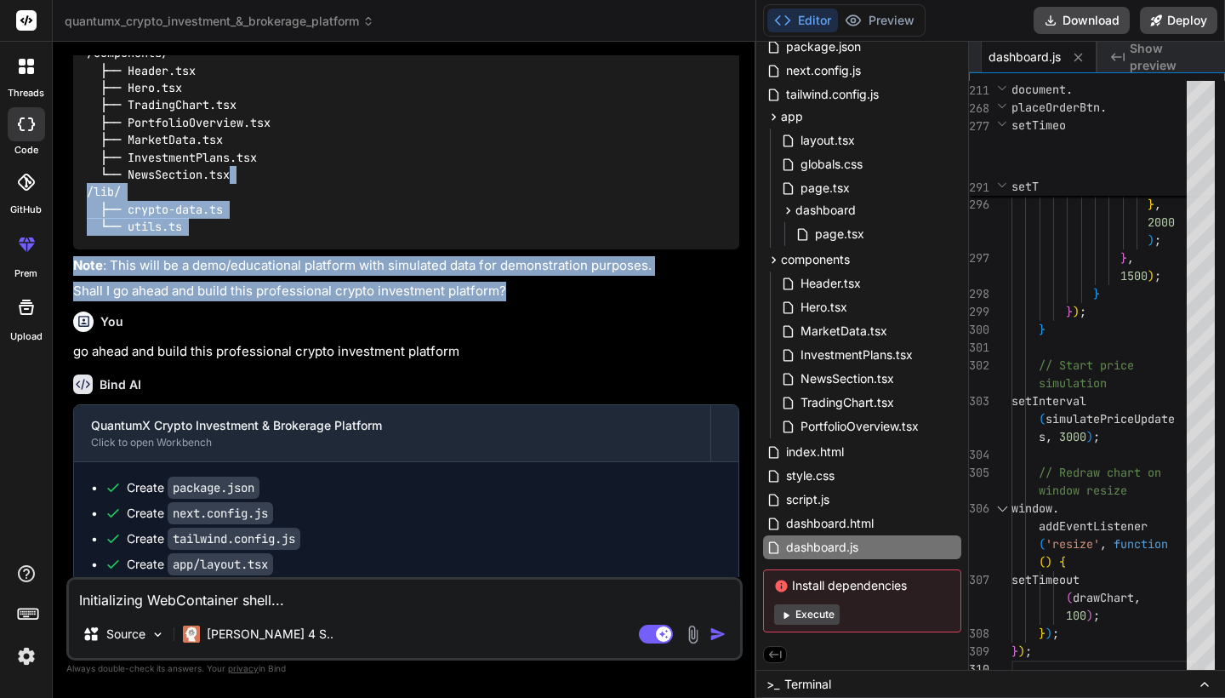
drag, startPoint x: 559, startPoint y: 339, endPoint x: 487, endPoint y: 237, distance: 124.6
click at [487, 237] on div "/app/ ├── layout.tsx ├── page.tsx (landing) ├── dashboard/page.tsx ├── trading/…" at bounding box center [406, 79] width 666 height 339
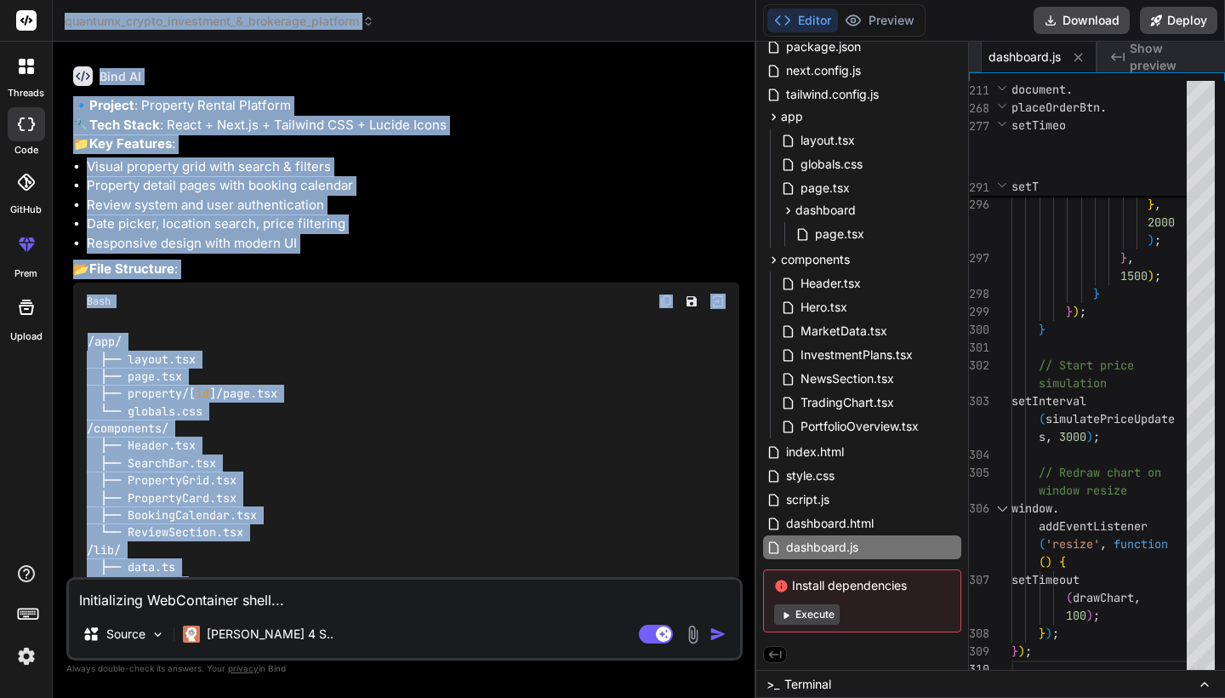
scroll to position [0, 0]
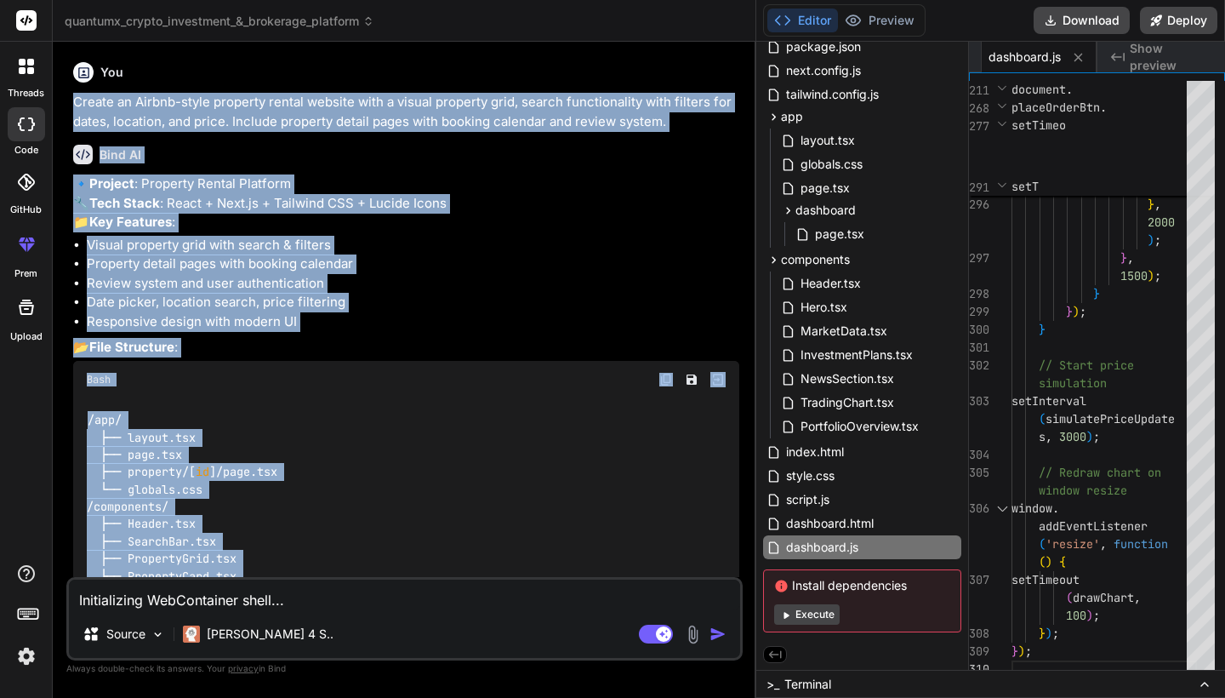
drag, startPoint x: 219, startPoint y: 279, endPoint x: 75, endPoint y: 98, distance: 231.8
click at [75, 98] on div "You Create an Airbnb-style property rental website with a visual property grid,…" at bounding box center [406, 315] width 673 height 521
copy div "Loremi do Sitame-conse adipisci elitse doeiusm temp i utlabo etdolore magn, ali…"
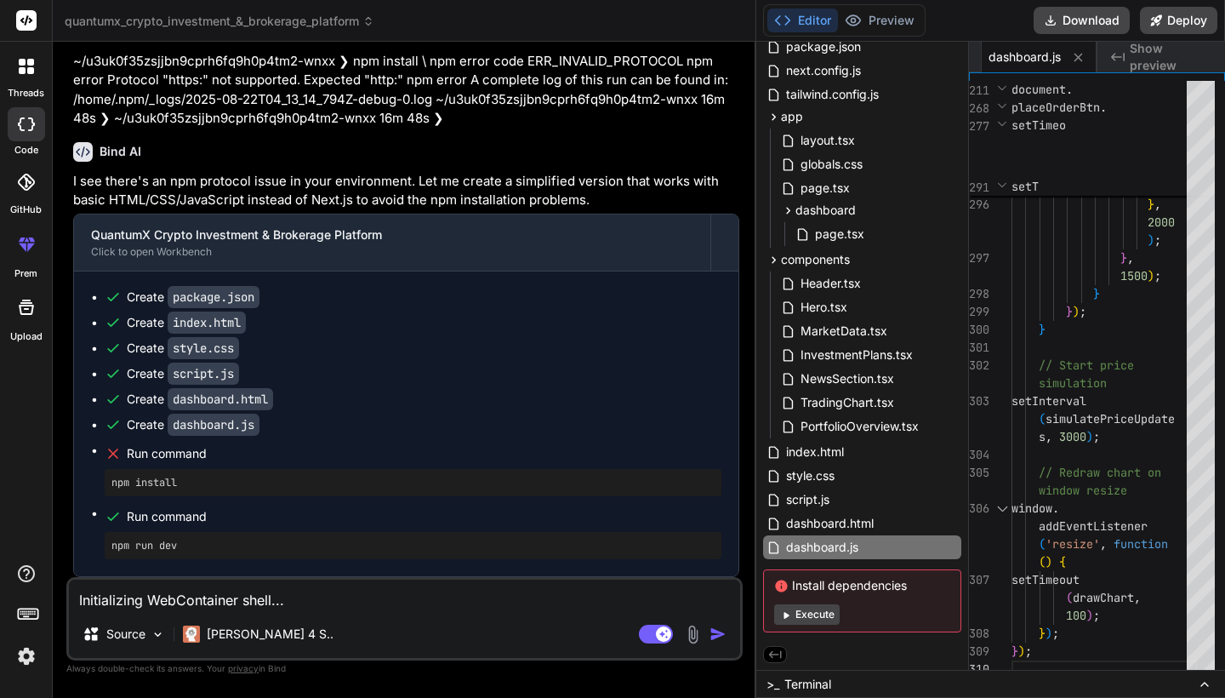
click at [1147, 64] on span "Show preview" at bounding box center [1171, 57] width 82 height 34
click at [1072, 54] on icon at bounding box center [1078, 57] width 14 height 14
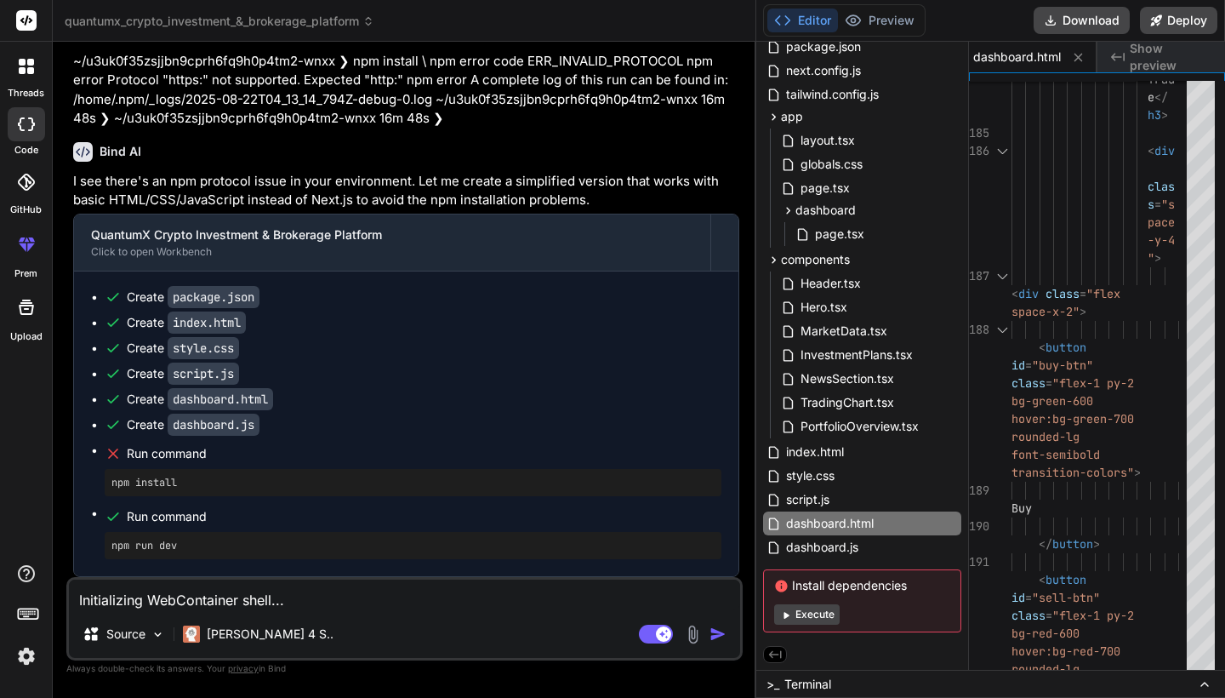
click at [1135, 54] on span "Show preview" at bounding box center [1171, 57] width 82 height 34
click at [1085, 60] on icon at bounding box center [1078, 57] width 14 height 14
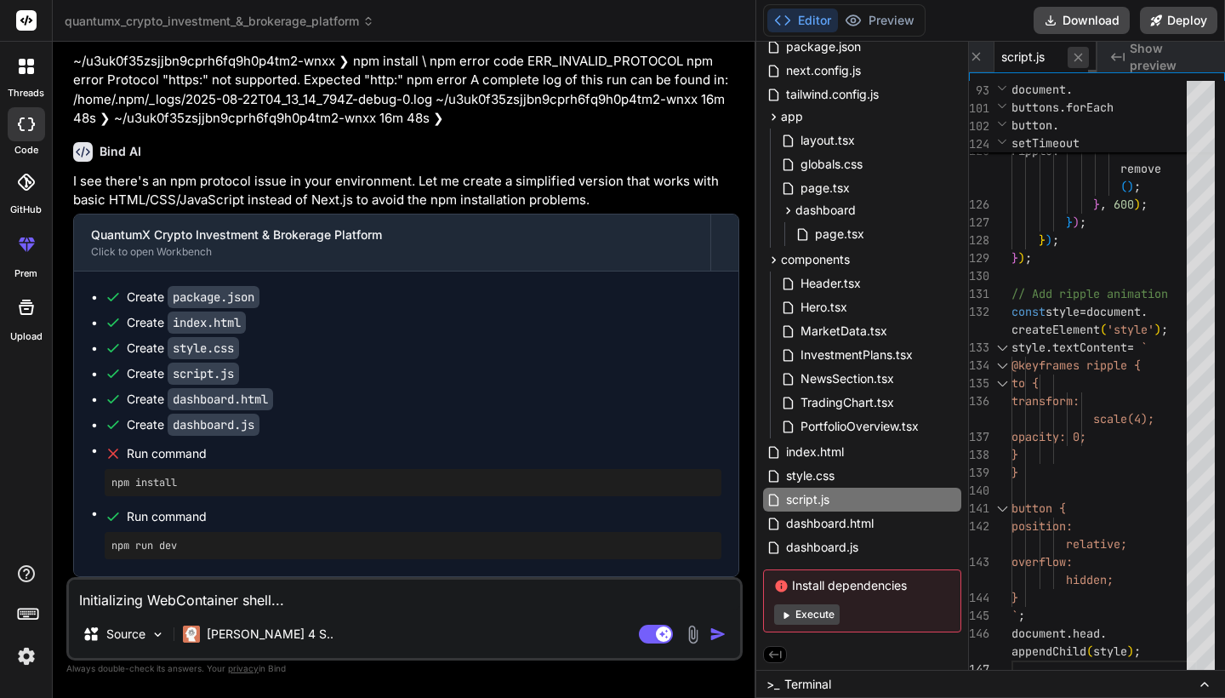
click at [1085, 60] on icon at bounding box center [1078, 57] width 14 height 14
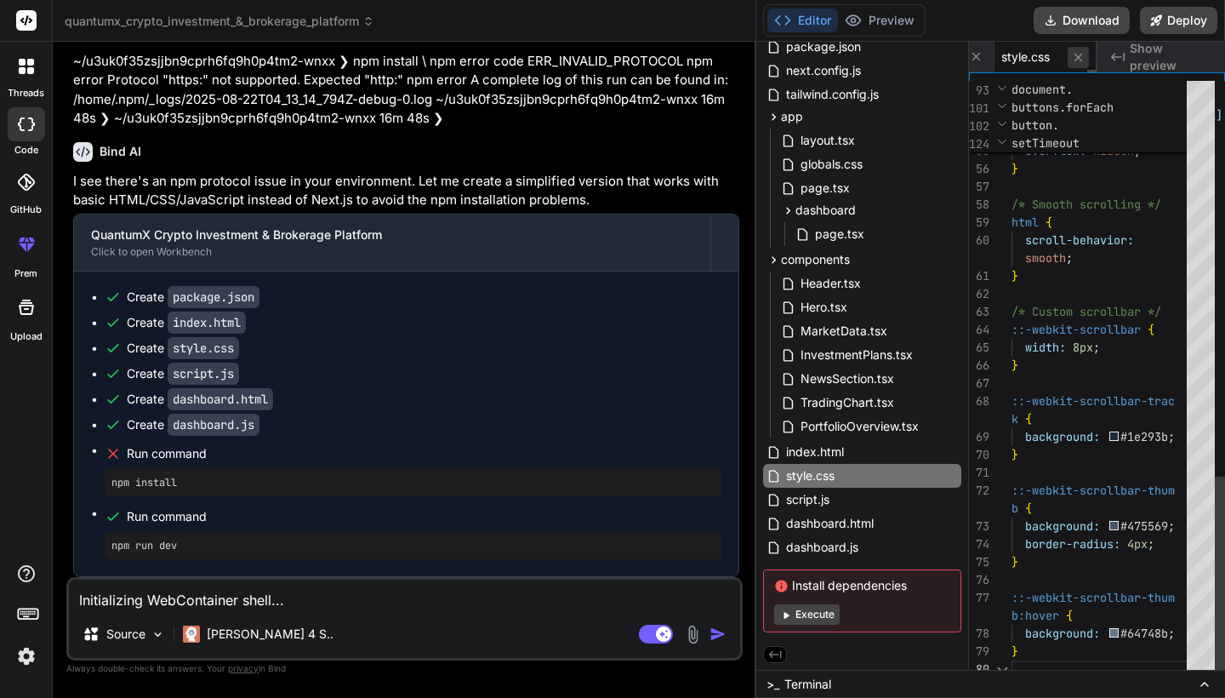
scroll to position [143, 0]
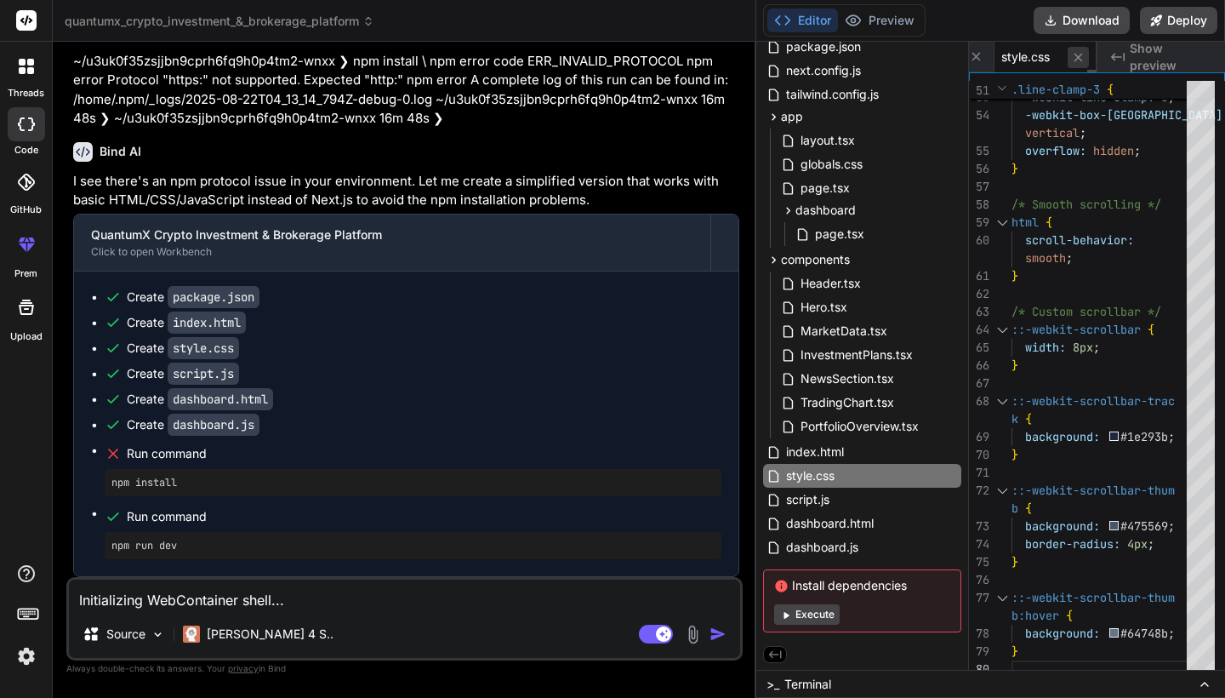
click at [1085, 60] on icon at bounding box center [1078, 57] width 14 height 14
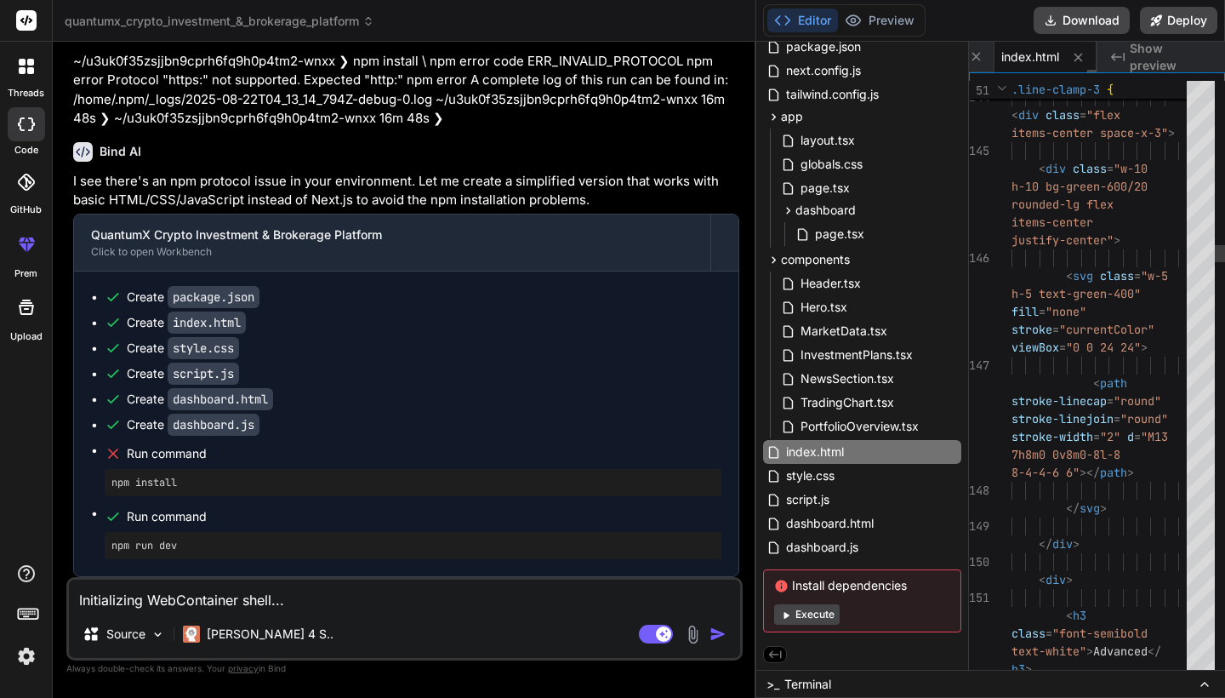
scroll to position [125, 0]
click at [1085, 60] on icon at bounding box center [1078, 57] width 14 height 14
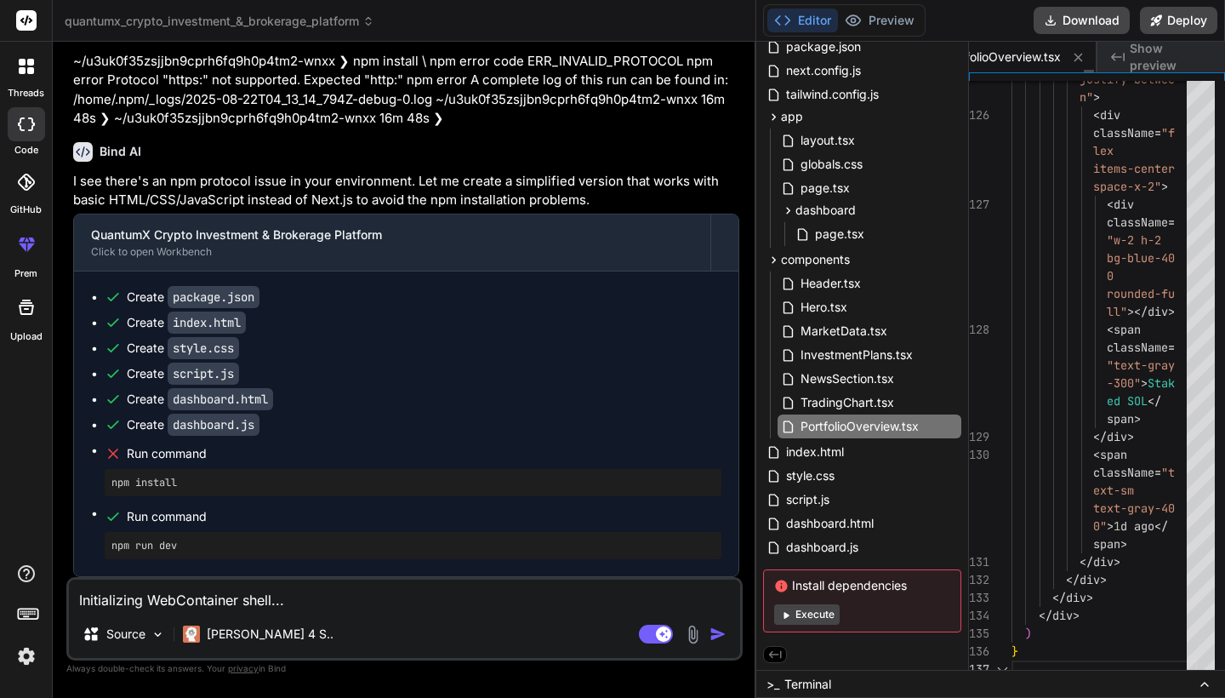
scroll to position [71, 0]
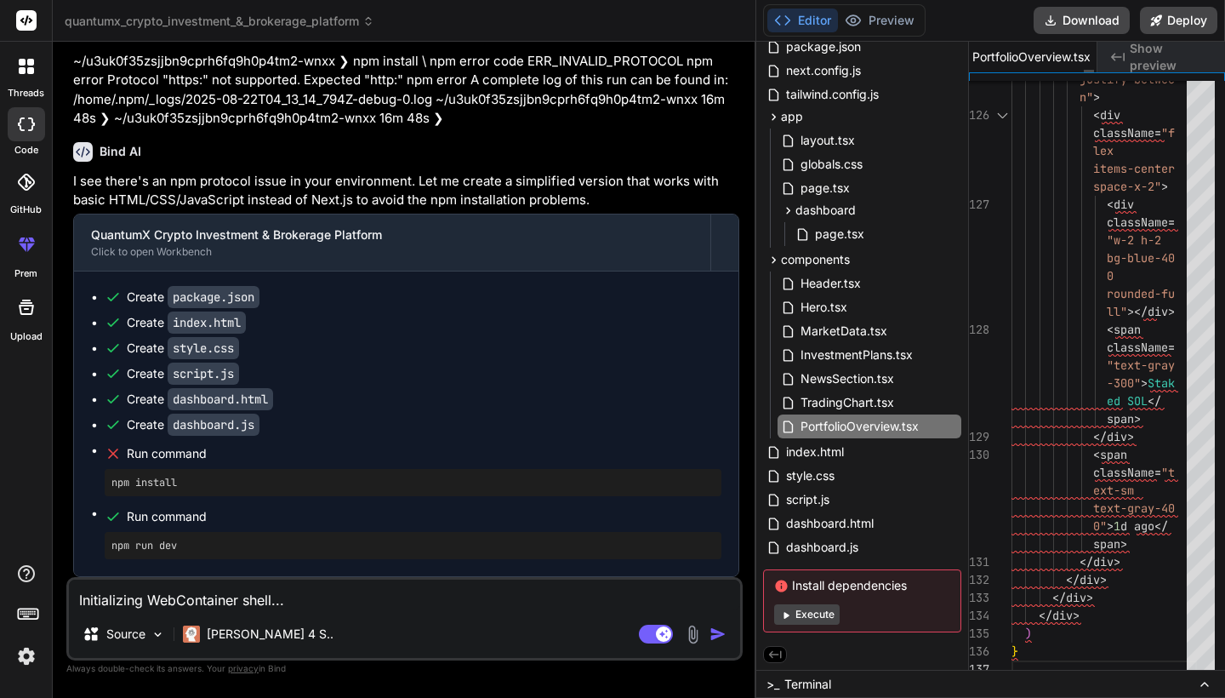
click at [1025, 60] on span "PortfolioOverview.tsx" at bounding box center [1031, 56] width 118 height 17
click at [1030, 55] on span "PortfolioOverview.tsx" at bounding box center [1031, 56] width 118 height 17
click at [1152, 47] on div "Created with Pixso. Show preview" at bounding box center [1161, 57] width 128 height 31
click at [23, 129] on icon at bounding box center [21, 124] width 7 height 14
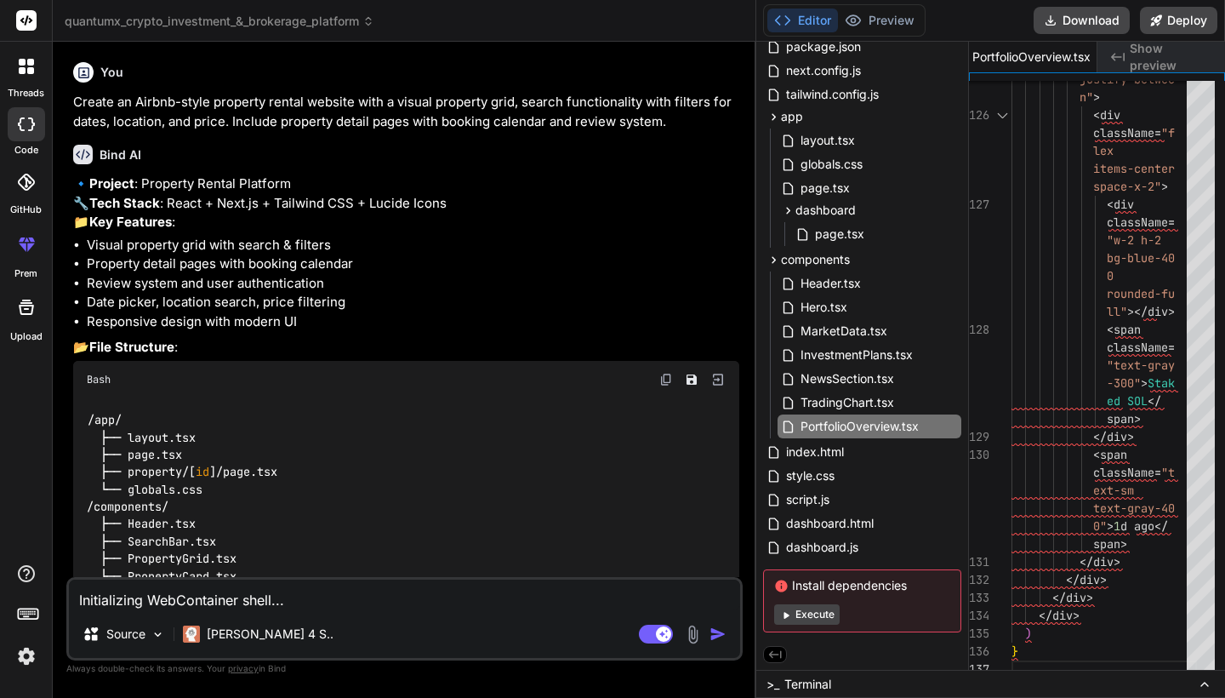
click at [361, 26] on span "quantumx_crypto_investment_&_brokerage_platform" at bounding box center [220, 21] width 310 height 17
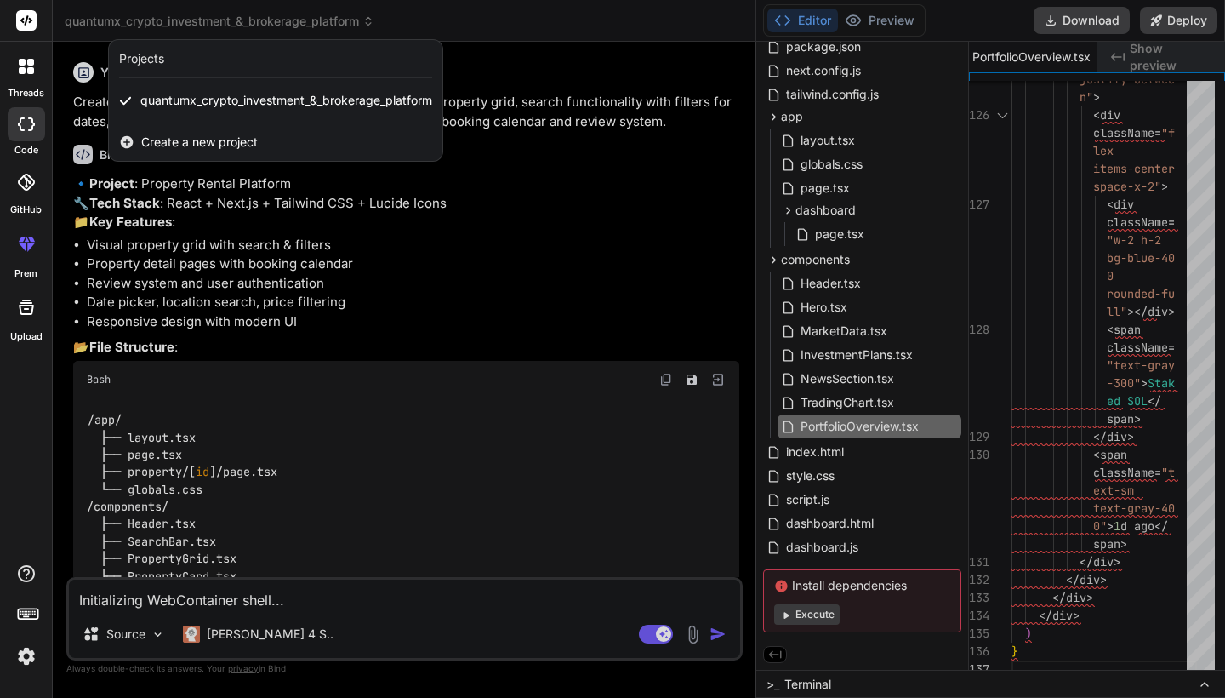
click at [604, 396] on div at bounding box center [612, 349] width 1225 height 698
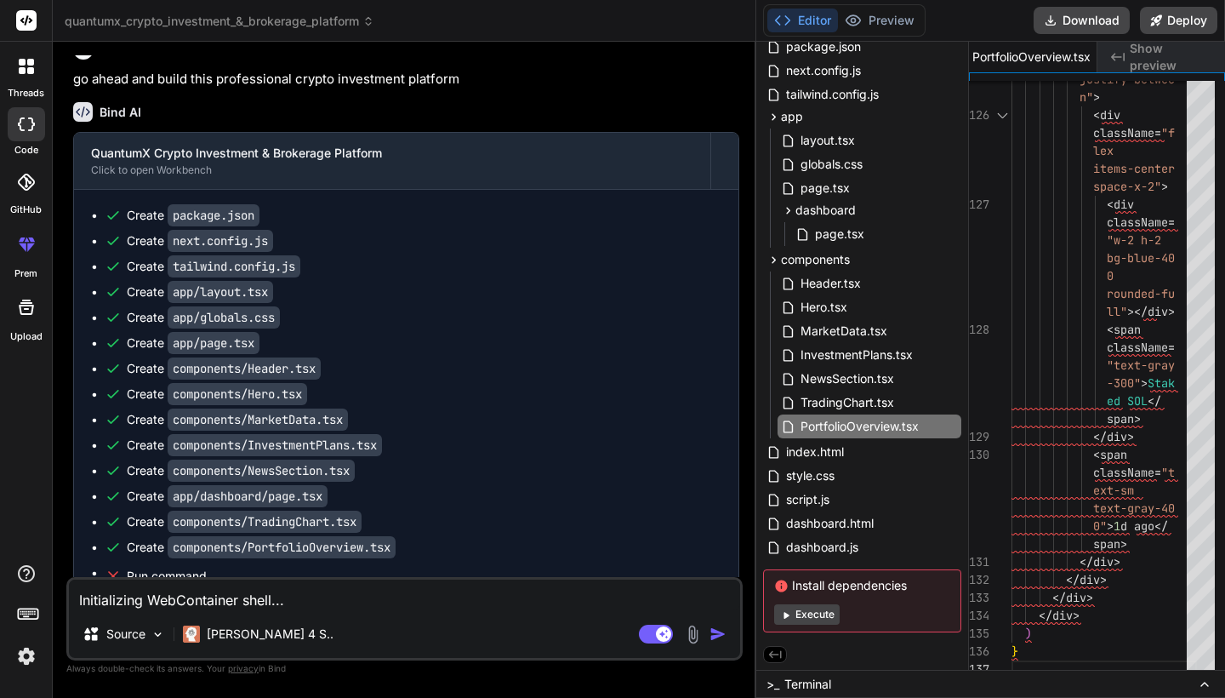
scroll to position [1419, 0]
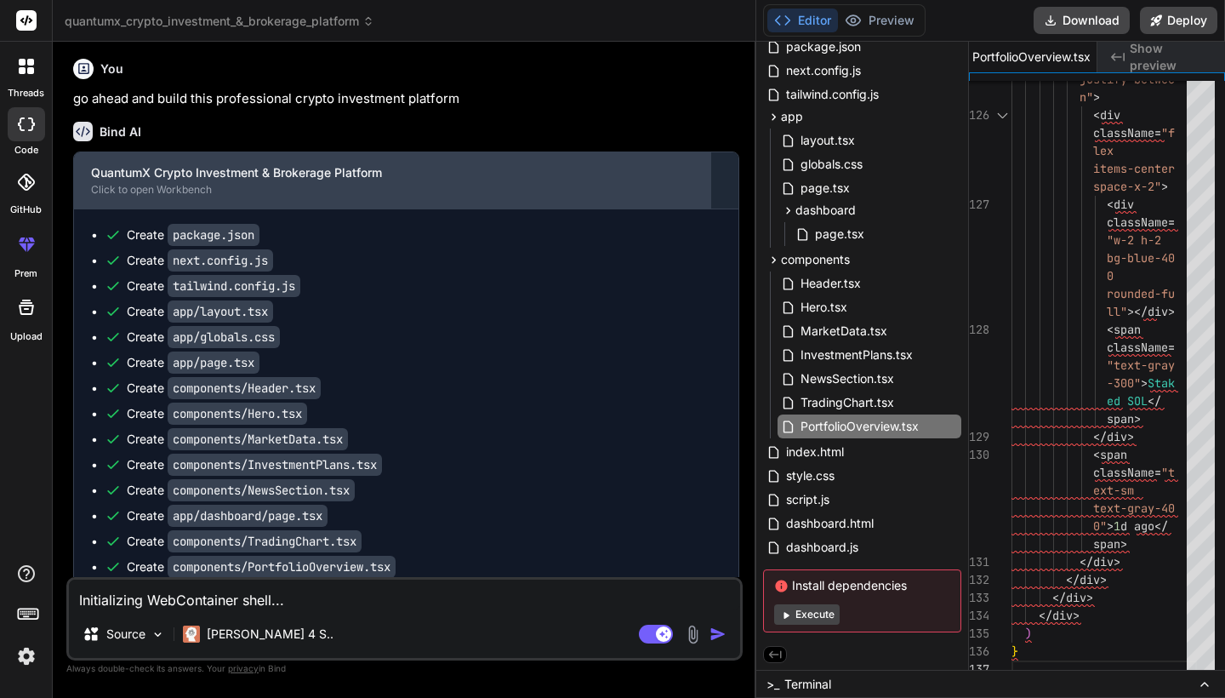
click at [487, 196] on div "Click to open Workbench" at bounding box center [392, 190] width 602 height 14
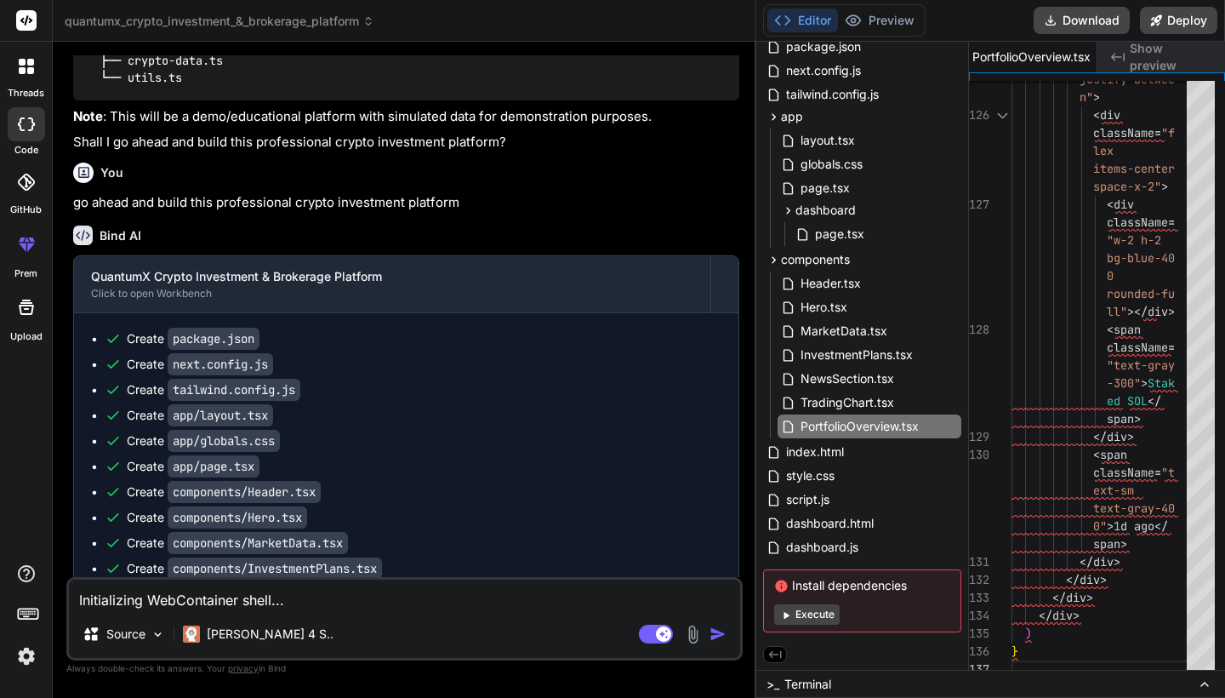
scroll to position [1312, 0]
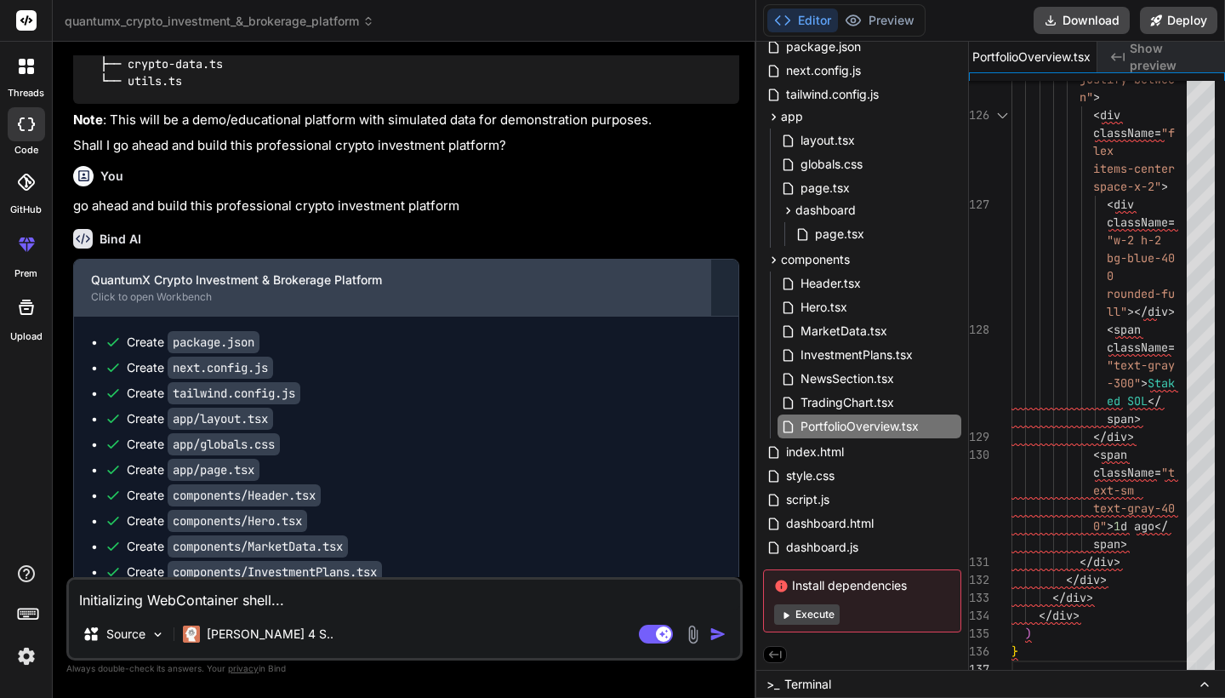
click at [367, 288] on div "QuantumX Crypto Investment & Brokerage Platform" at bounding box center [392, 279] width 602 height 17
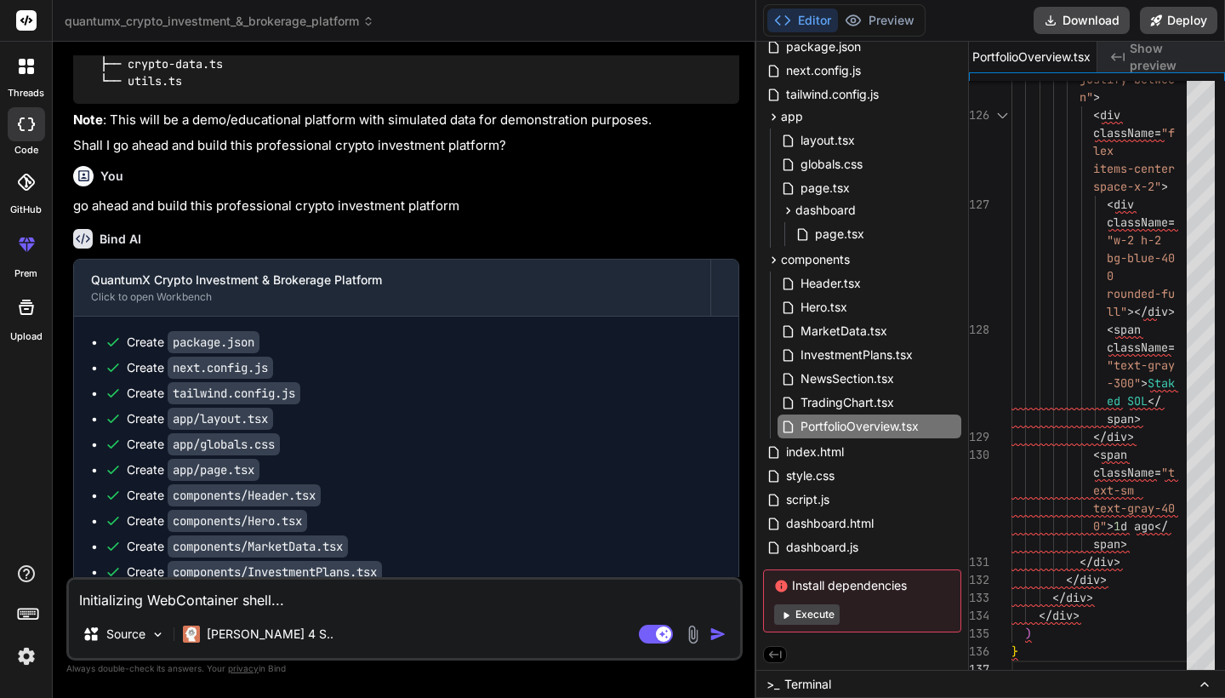
click at [869, 8] on div "Editor Preview Disabled until preview for your project is generated" at bounding box center [844, 20] width 162 height 32
click at [786, 24] on polyline at bounding box center [787, 20] width 4 height 9
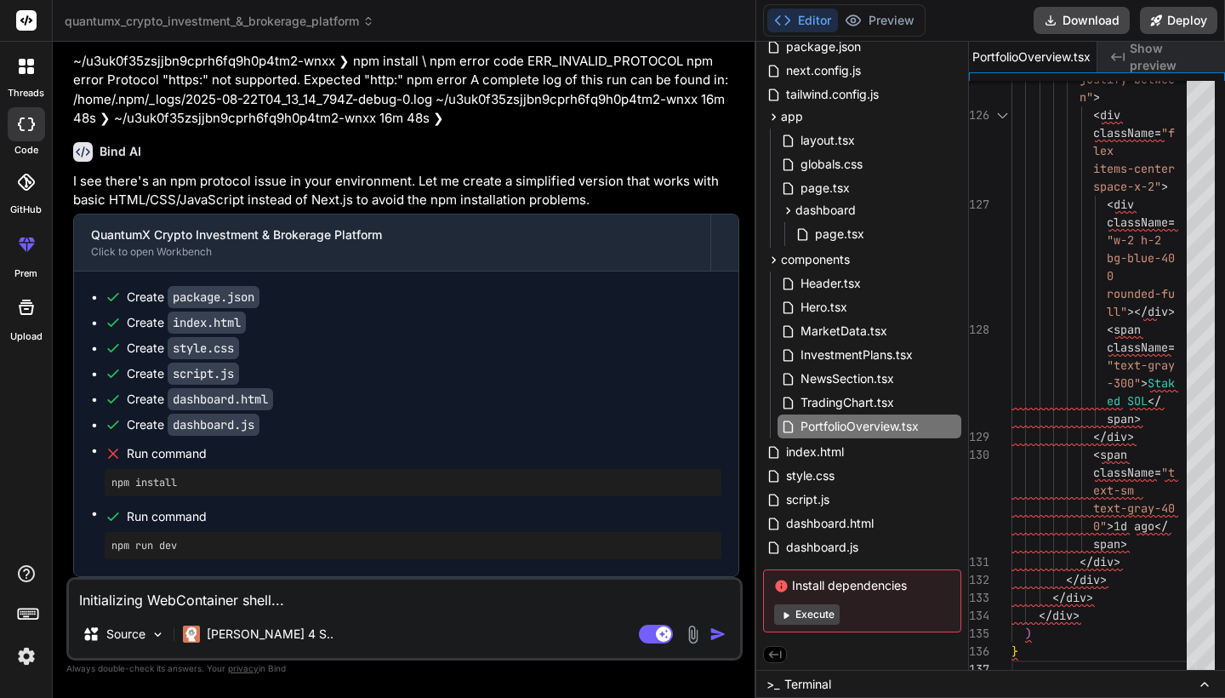
scroll to position [1, 0]
click at [155, 635] on img at bounding box center [158, 634] width 14 height 14
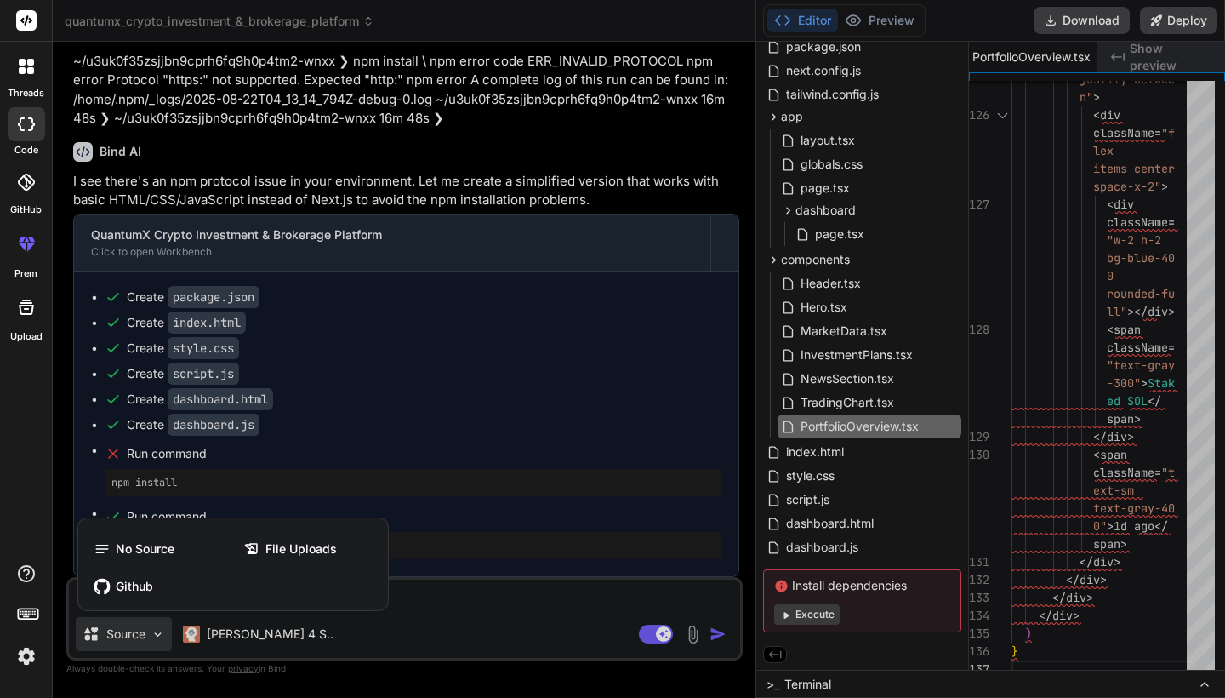
click at [469, 611] on div at bounding box center [612, 349] width 1225 height 698
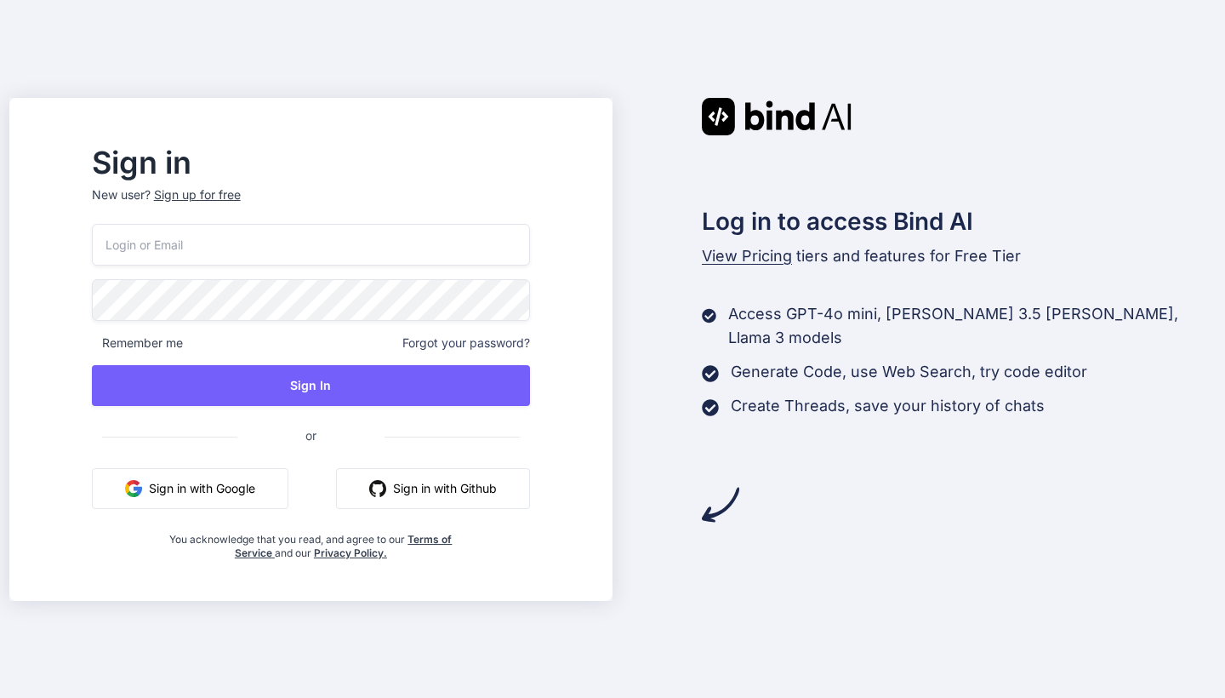
click at [267, 229] on input "email" at bounding box center [311, 245] width 438 height 42
type input "adinoyijob@gmail.com"
click at [265, 193] on p "New user? Sign up for free" at bounding box center [311, 204] width 438 height 37
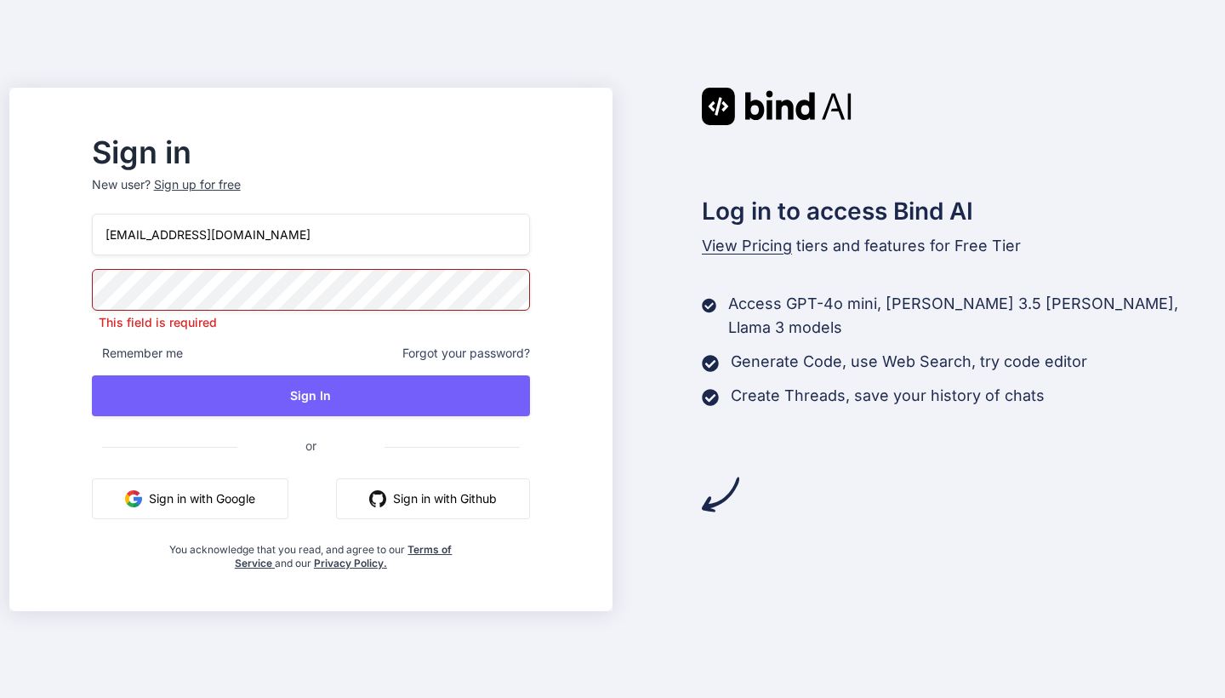
click at [234, 191] on div "Sign up for free" at bounding box center [197, 184] width 87 height 17
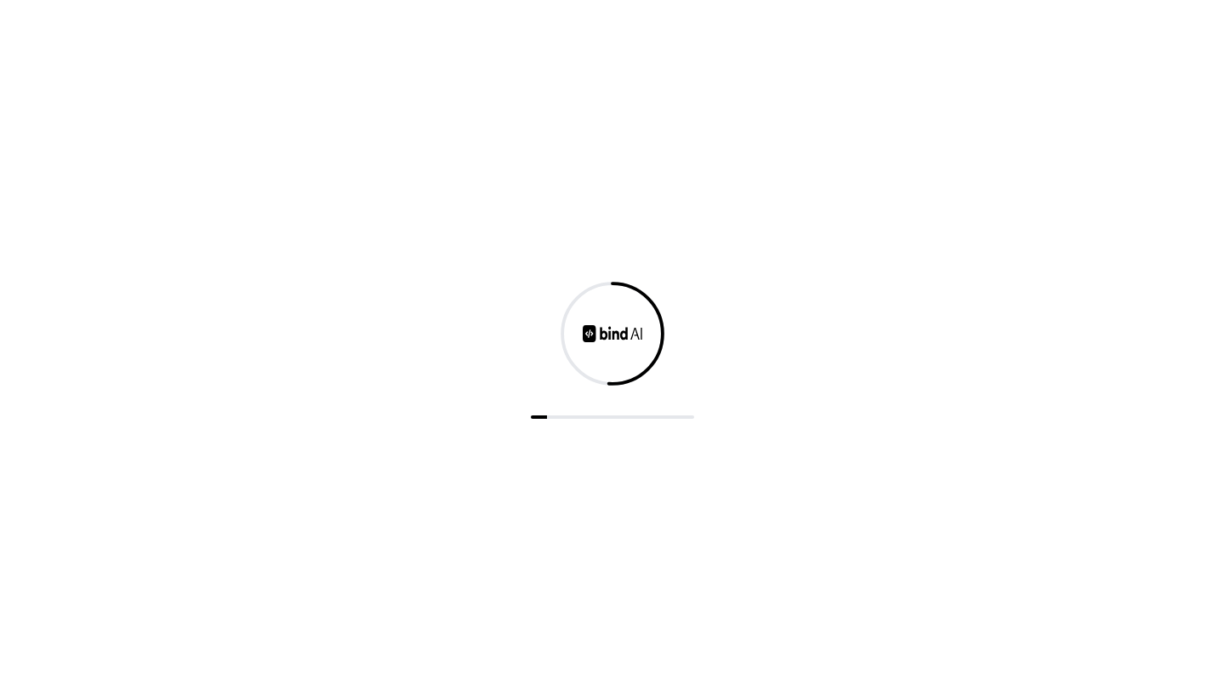
click at [234, 191] on div at bounding box center [612, 349] width 1225 height 698
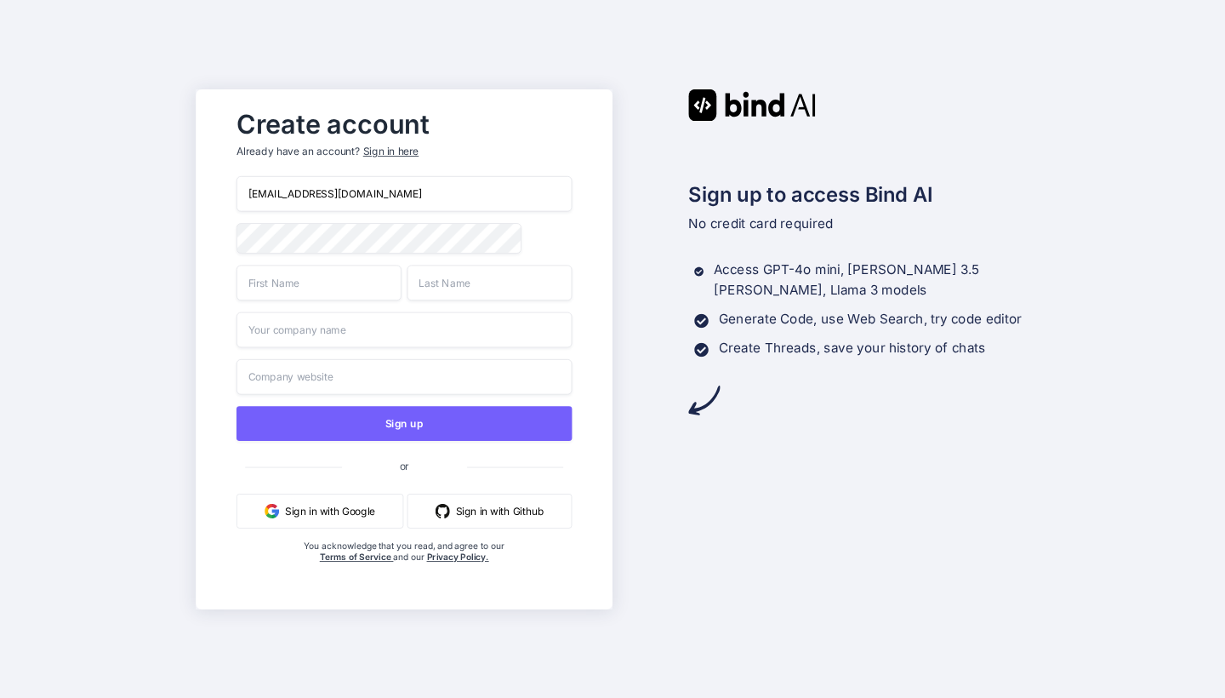
type input "adinoyijob@gmail.com"
type input "Adinoyi"
type input "Job"
type input "GGDevop"
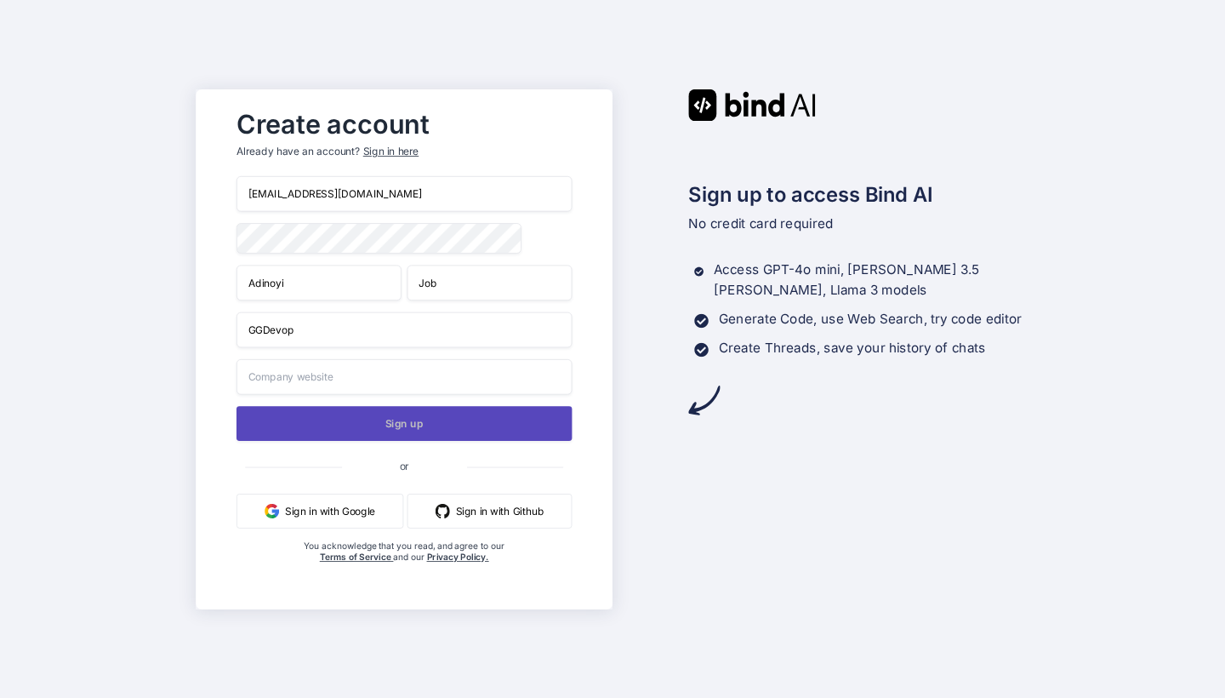
click at [405, 430] on button "Sign up" at bounding box center [403, 423] width 335 height 35
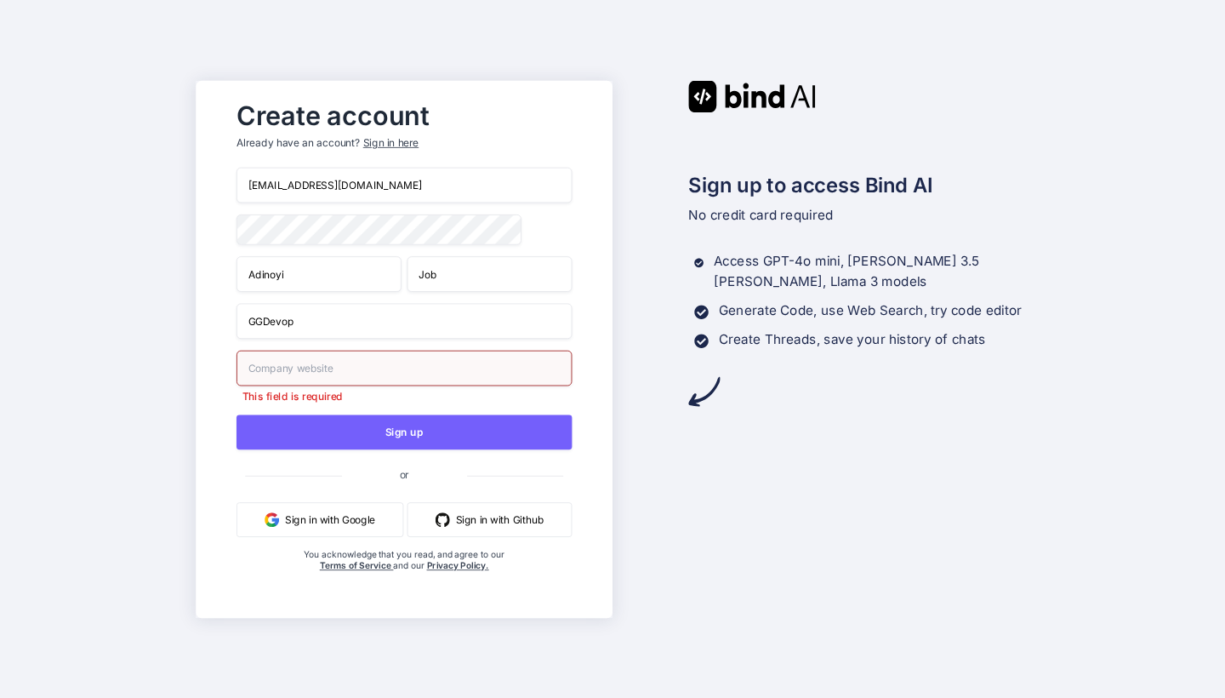
click at [337, 367] on input "text" at bounding box center [403, 368] width 335 height 36
type input "https://ggdevop.surge.sh"
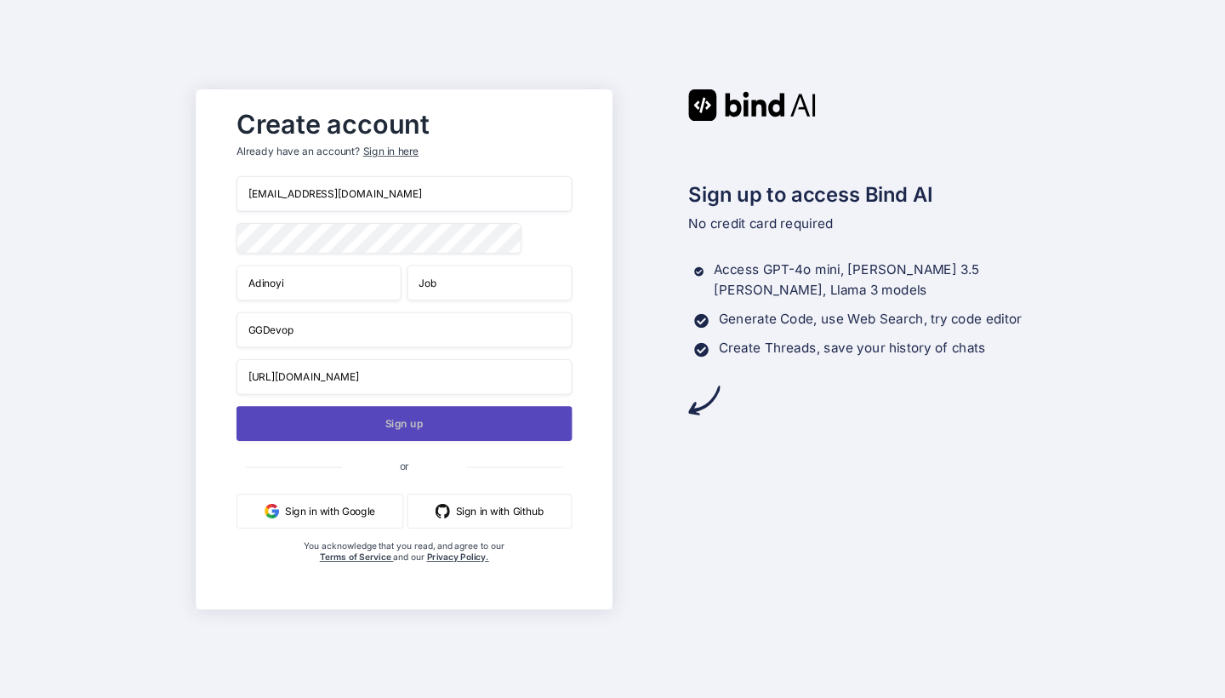
click at [403, 414] on button "Sign up" at bounding box center [403, 423] width 335 height 35
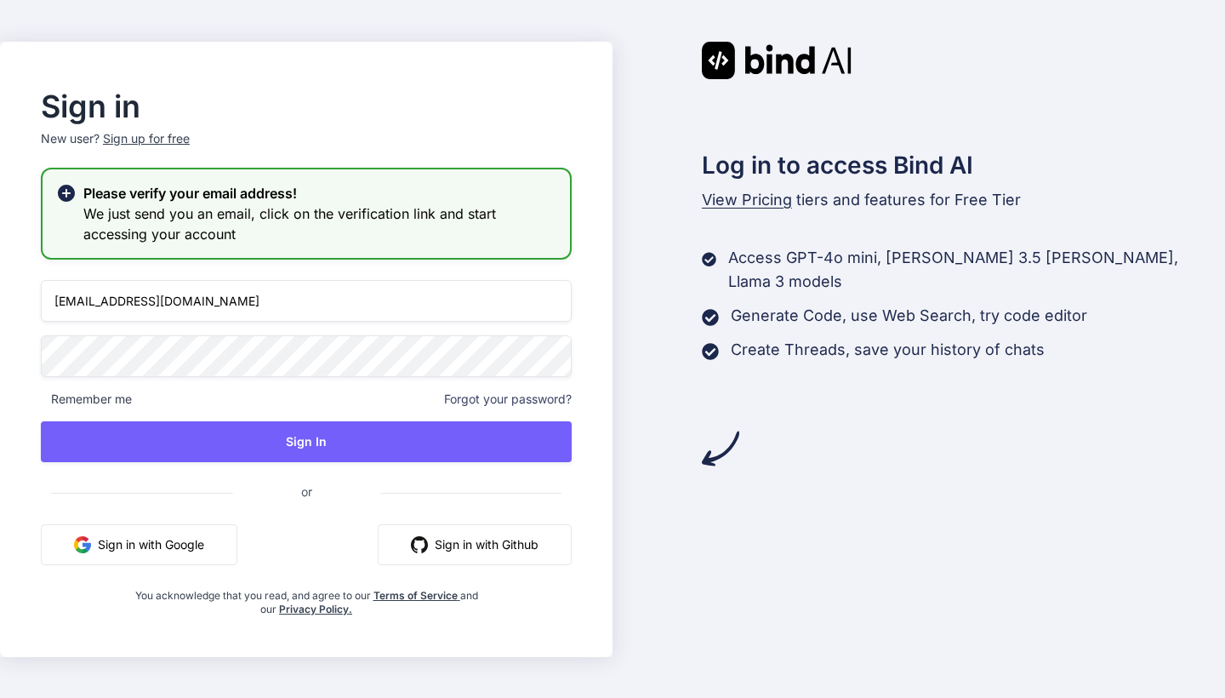
type input "adinoyijob@gmail.com"
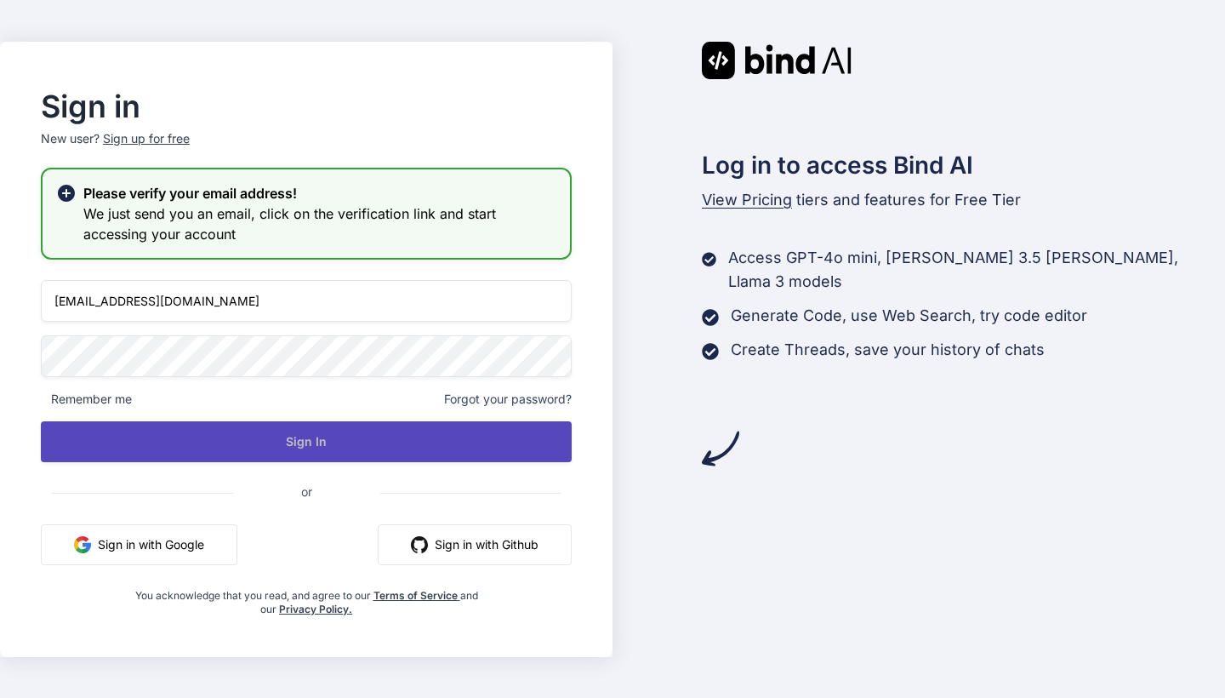
click at [345, 444] on button "Sign In" at bounding box center [306, 441] width 531 height 41
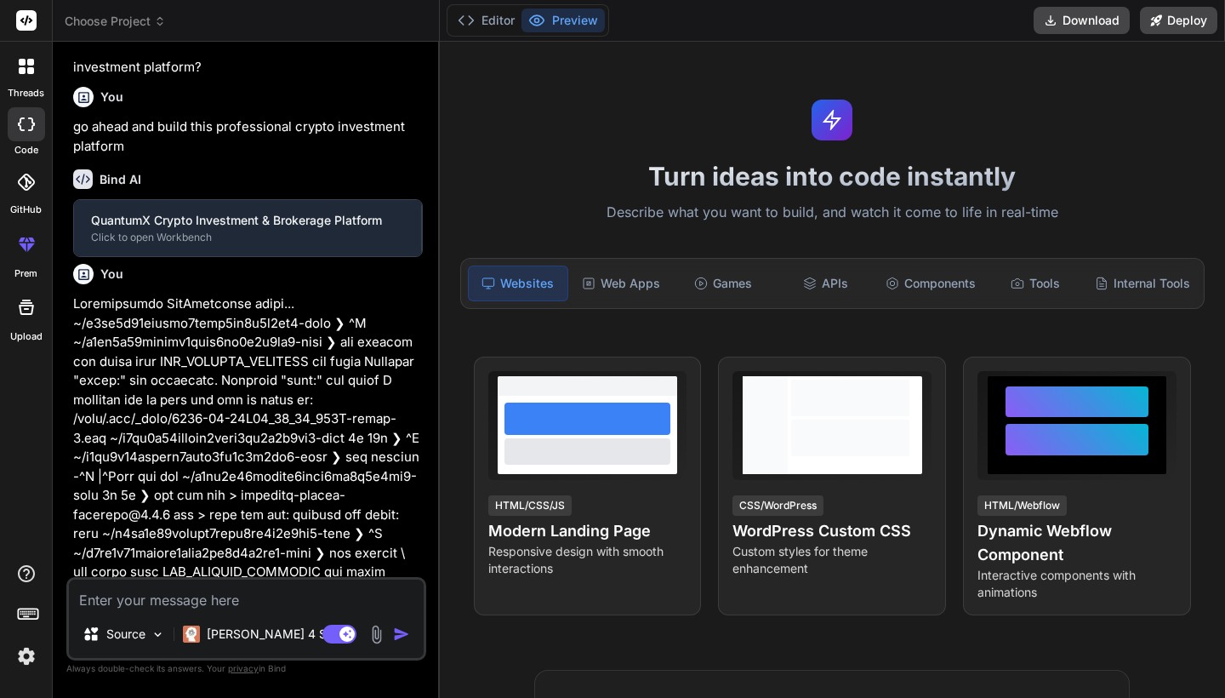
scroll to position [1813, 0]
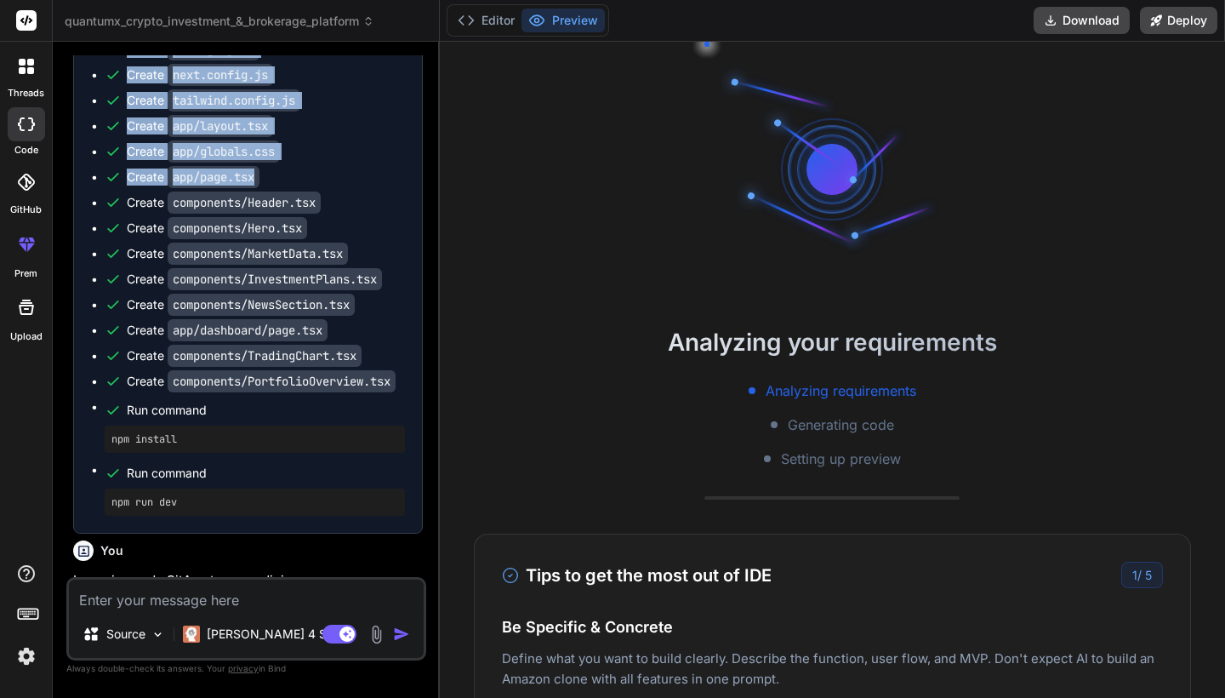
drag, startPoint x: 437, startPoint y: 243, endPoint x: 405, endPoint y: 233, distance: 33.9
click at [405, 233] on div "Bind AI Web Search Created with Pixso. Code Generator You Create an Airbnb-styl…" at bounding box center [246, 370] width 387 height 656
click at [503, 24] on button "Editor" at bounding box center [487, 21] width 71 height 24
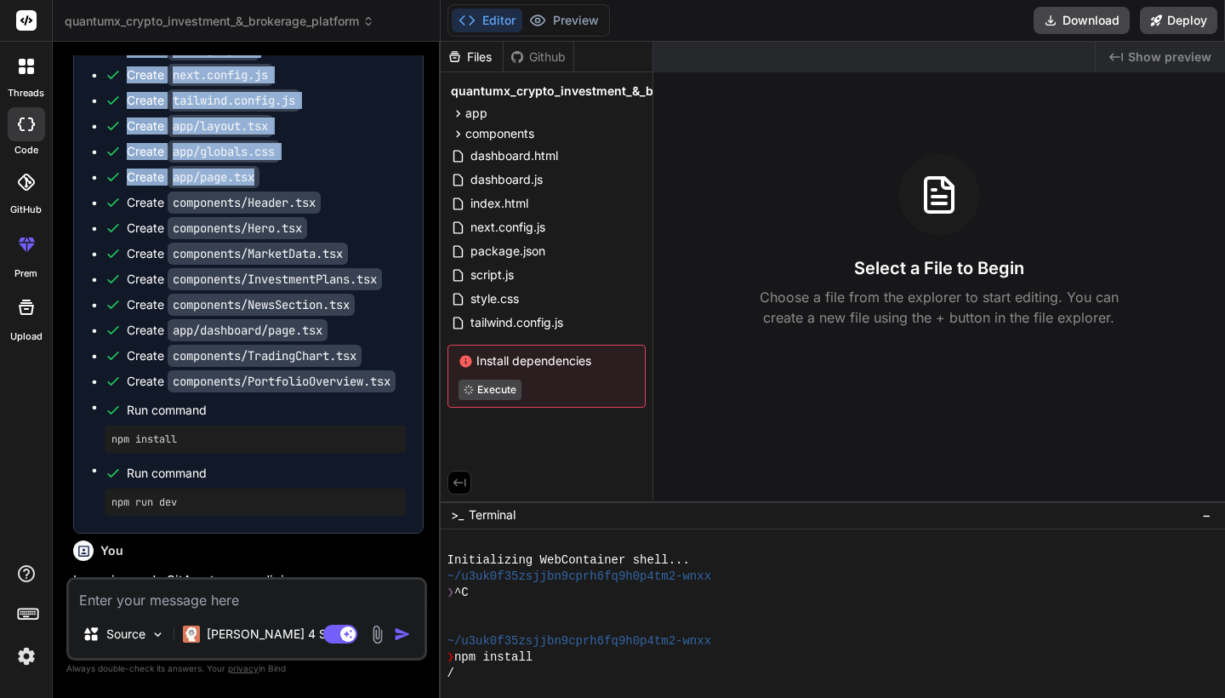
click at [874, 265] on h3 "Select a File to Begin" at bounding box center [939, 268] width 170 height 24
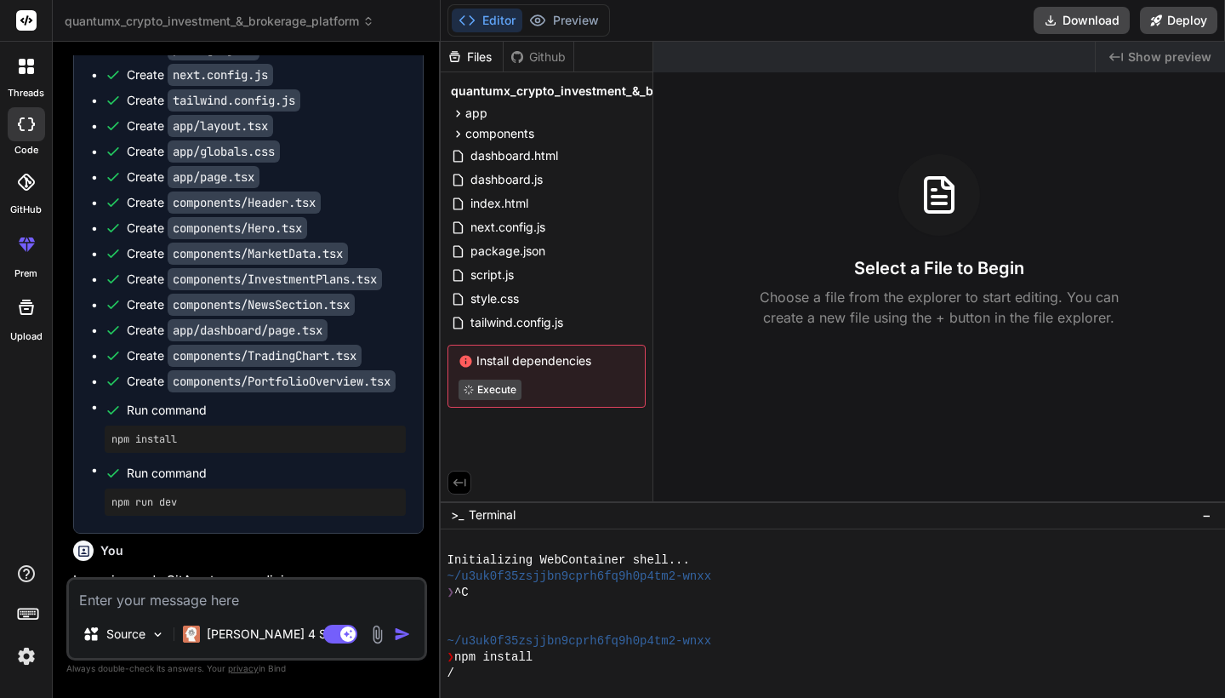
click at [656, 191] on div "Select a File to Begin Choose a file from the explorer to start editing. You ca…" at bounding box center [939, 241] width 572 height 174
click at [766, 157] on div "Select a File to Begin Choose a file from the explorer to start editing. You ca…" at bounding box center [939, 241] width 572 height 174
click at [1120, 50] on icon "Created with Pixso." at bounding box center [1116, 57] width 14 height 14
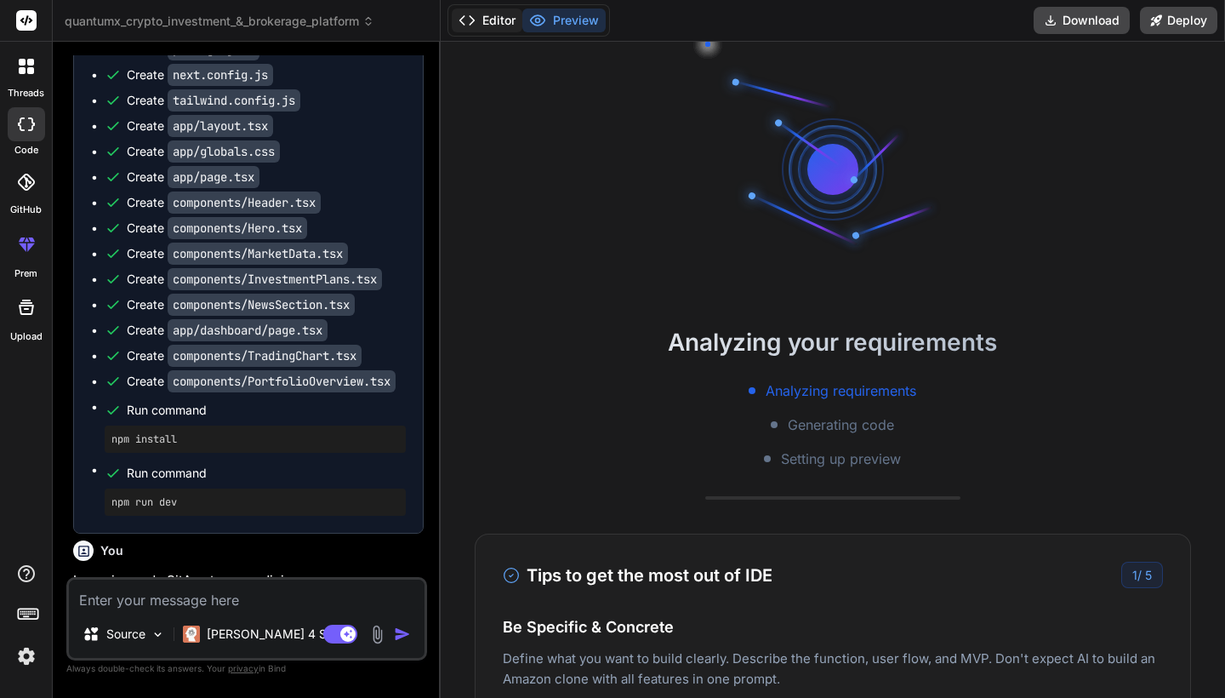
click at [486, 25] on button "Editor" at bounding box center [487, 21] width 71 height 24
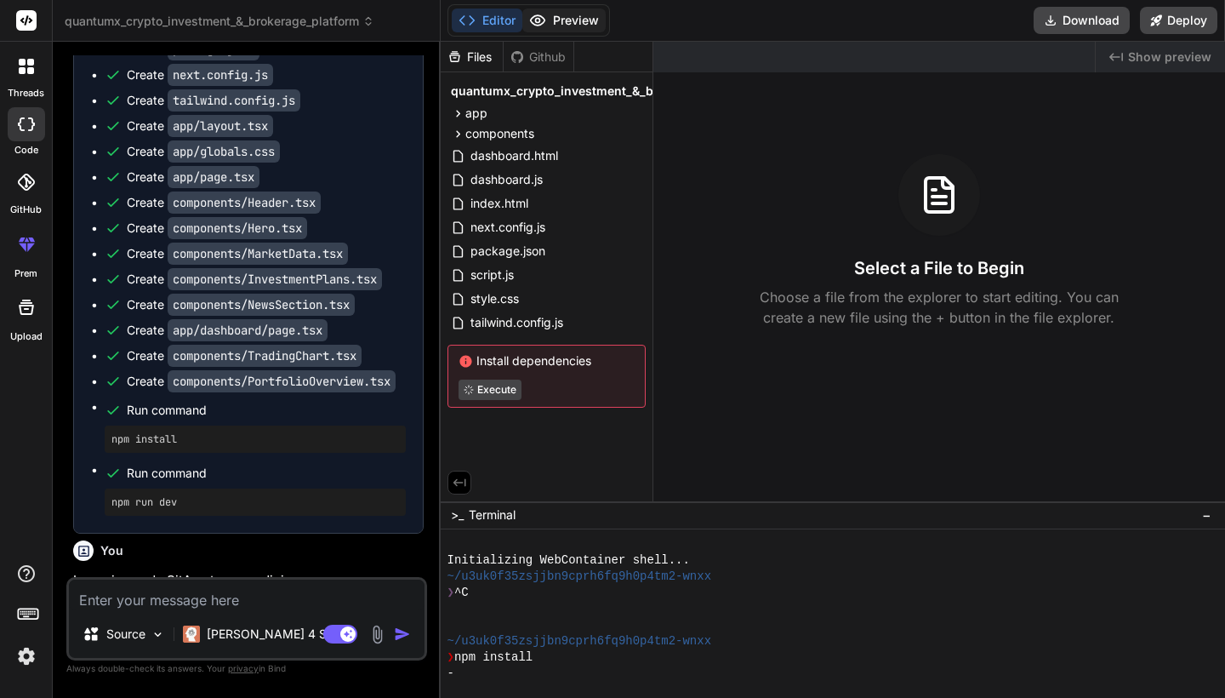
click at [544, 29] on button "Preview" at bounding box center [563, 21] width 83 height 24
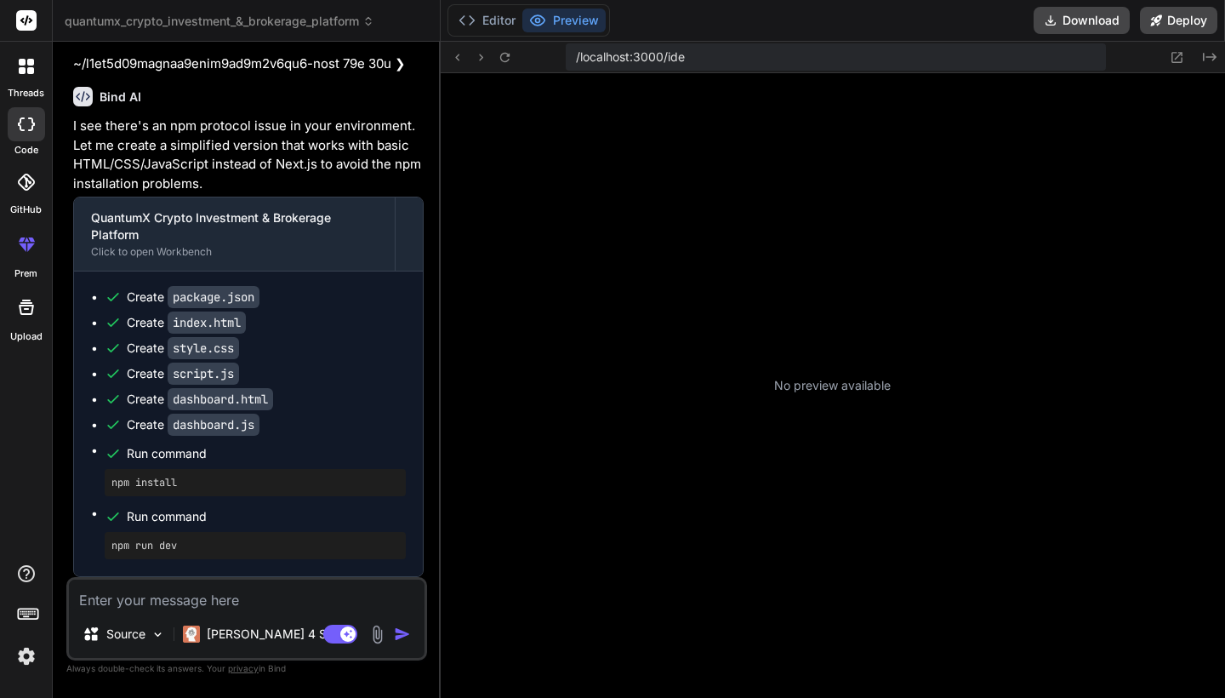
scroll to position [242, 0]
type textarea "x"
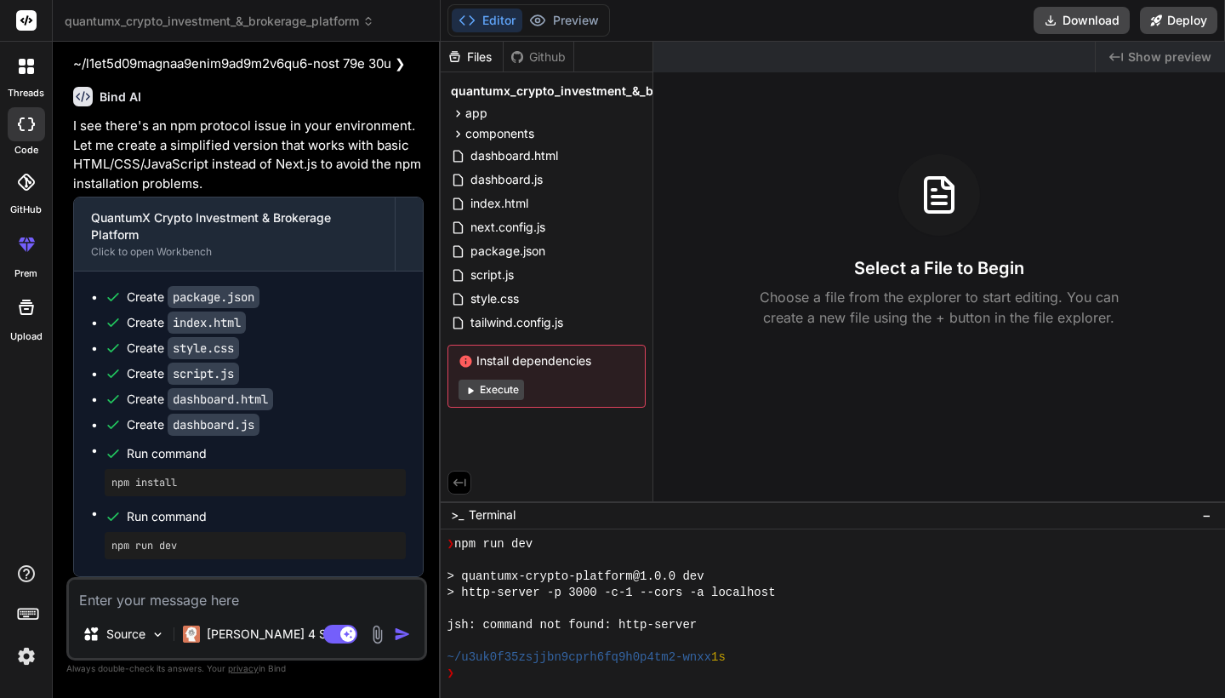
scroll to position [0, 0]
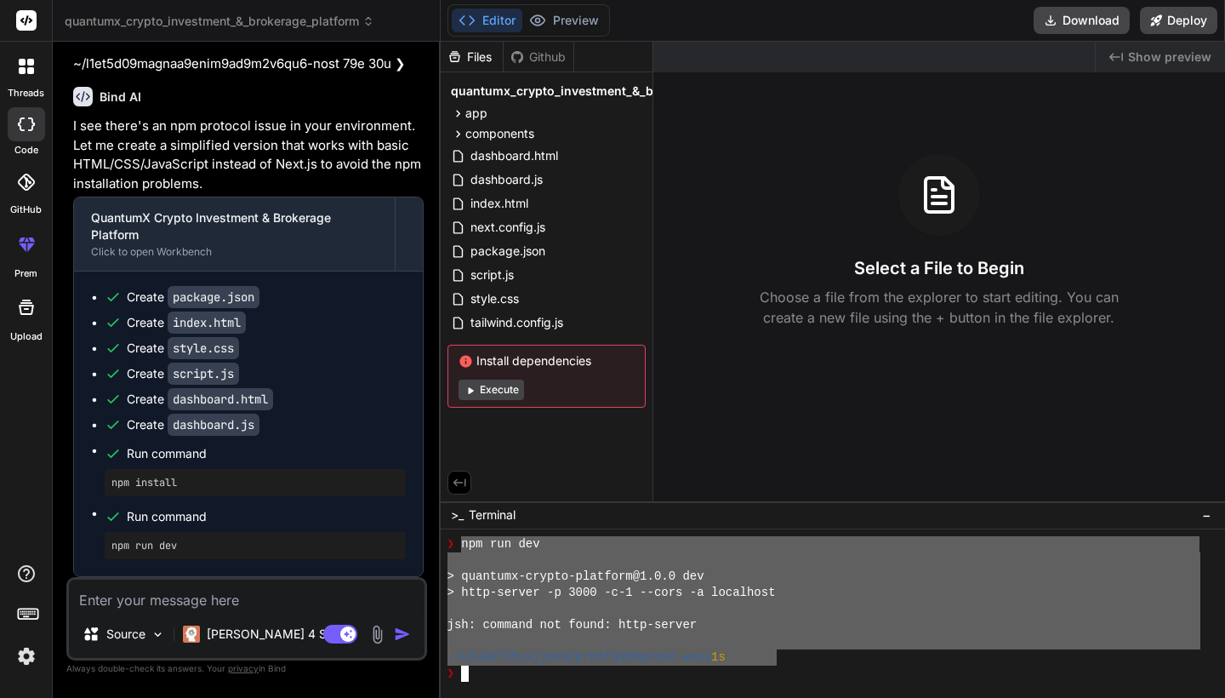
drag, startPoint x: 774, startPoint y: 663, endPoint x: 458, endPoint y: 544, distance: 337.3
click at [458, 544] on div "❯ npm run dev > quantumx-crypto-platform@1.0.0 dev > http-server -p 3000 -c-1 -…" at bounding box center [823, 608] width 753 height 145
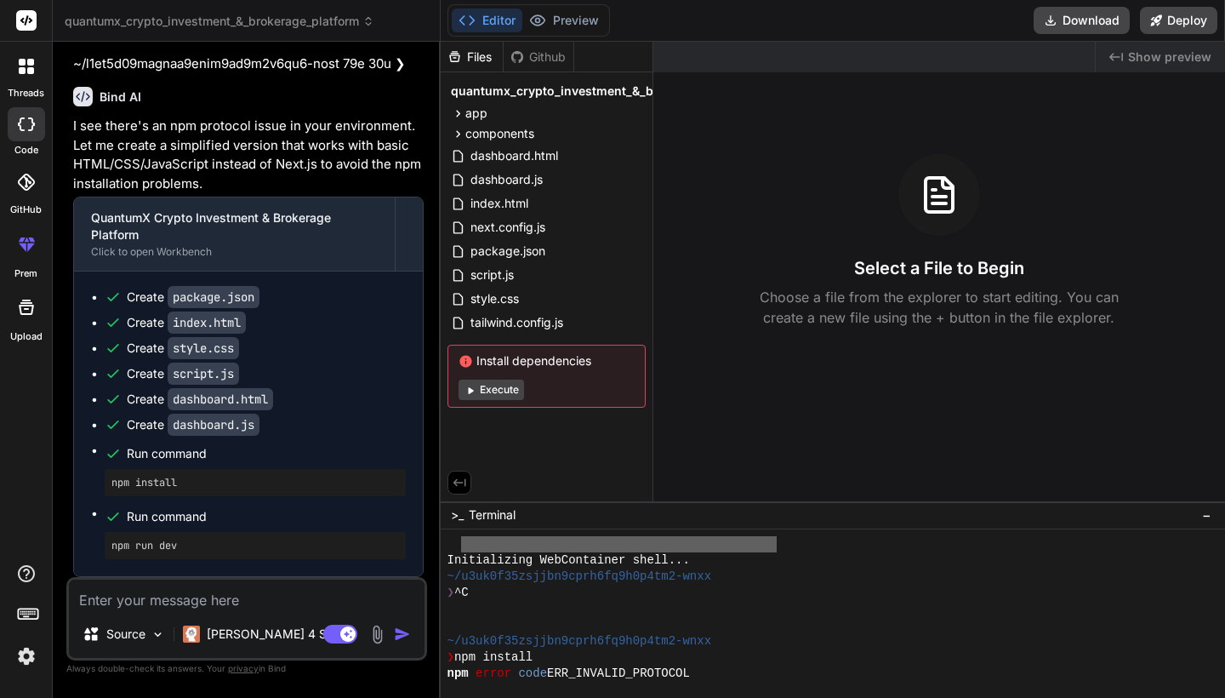
scroll to position [242, 0]
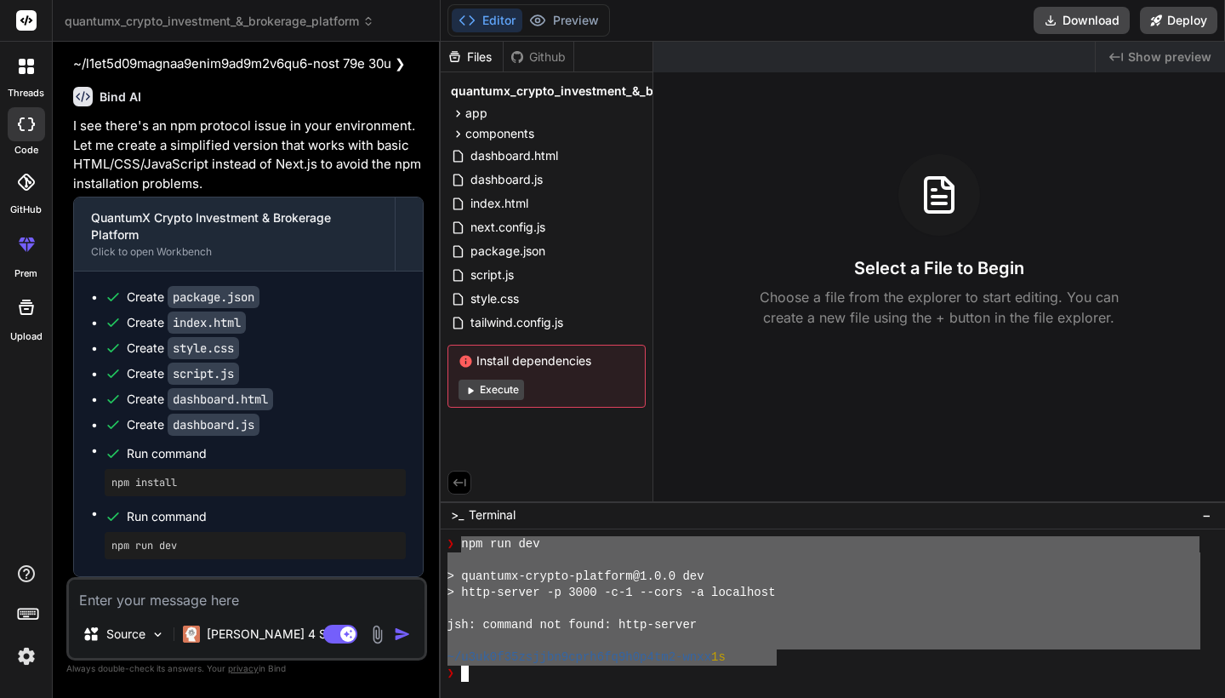
click at [787, 665] on div "❯" at bounding box center [823, 673] width 753 height 16
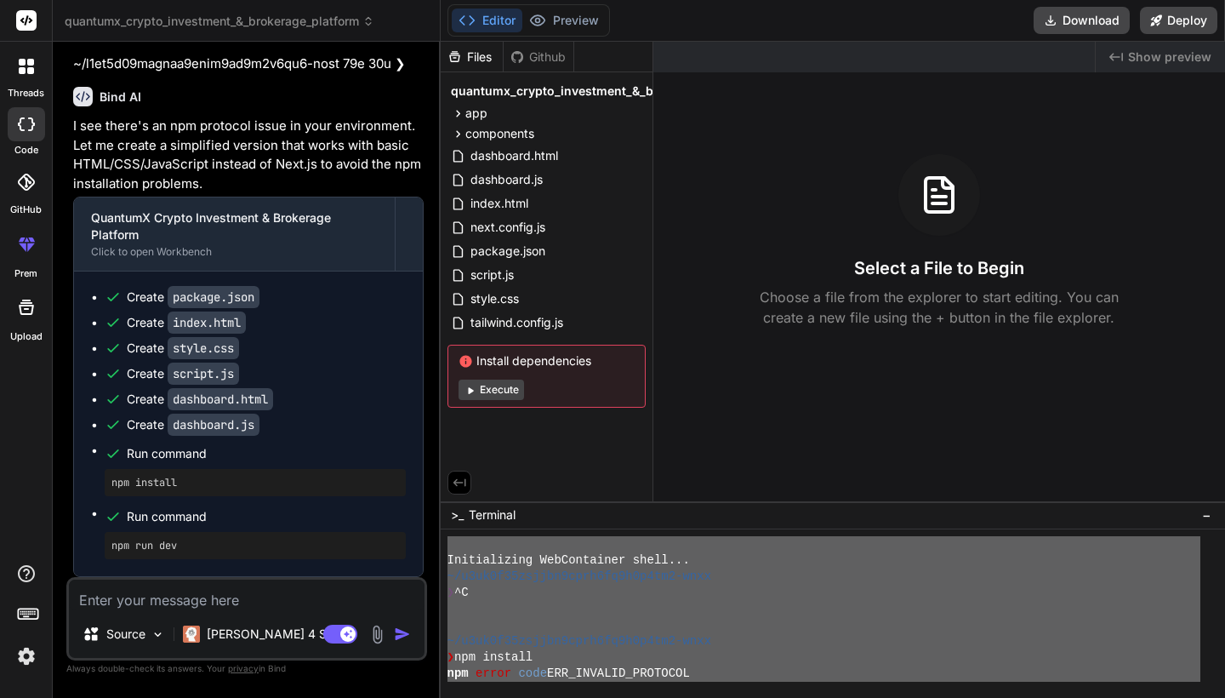
drag, startPoint x: 787, startPoint y: 664, endPoint x: 372, endPoint y: 522, distance: 438.7
click at [372, 522] on div "quantumx_crypto_investment_&_brokerage_platform Created with Pixso. Bind AI Web…" at bounding box center [639, 349] width 1172 height 698
type textarea "Initializing WebContainer shell... ~/u3uk0f35zsjjbn9cprh6fq9h0p4tm2-wnxx ❯ ^C ~…"
click at [196, 603] on textarea at bounding box center [247, 594] width 356 height 31
paste textarea "Initializing WebContainer shell... ~/u3uk0f35zsjjbn9cprh6fq9h0p4tm2-wnxx ❯ ^C ~…"
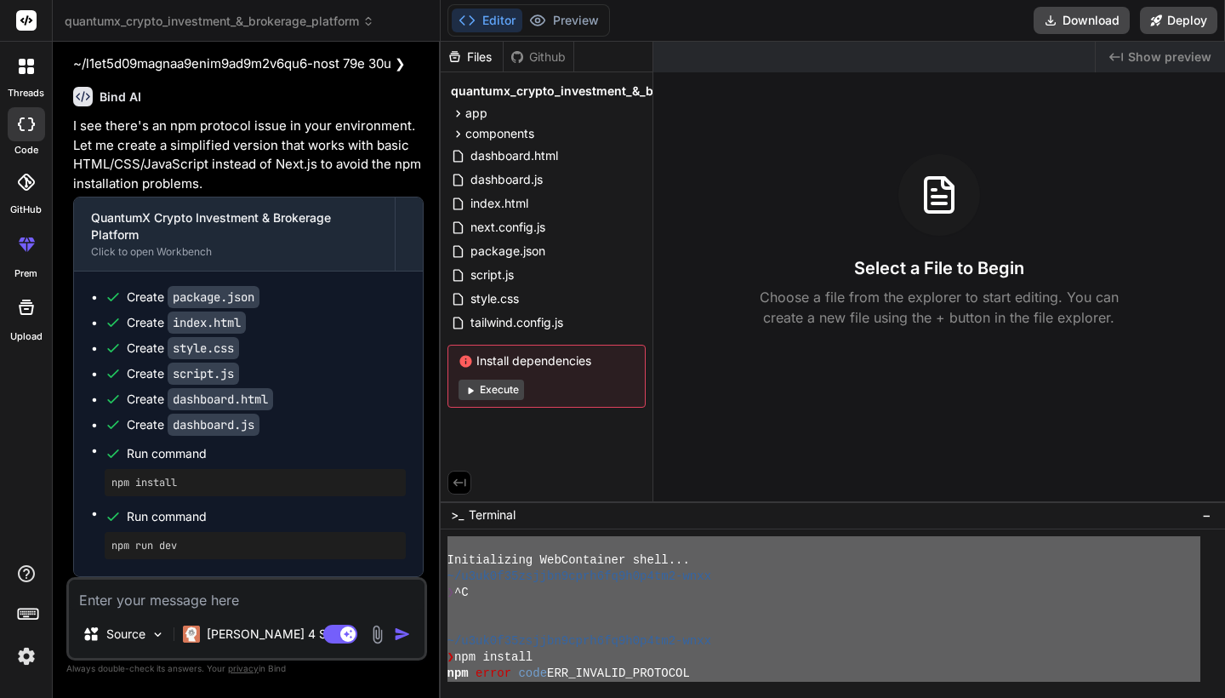
type textarea "Initializing WebContainer shell... ~/u3uk0f35zsjjbn9cprh6fq9h0p4tm2-wnxx ❯ ^C ~…"
type textarea "x"
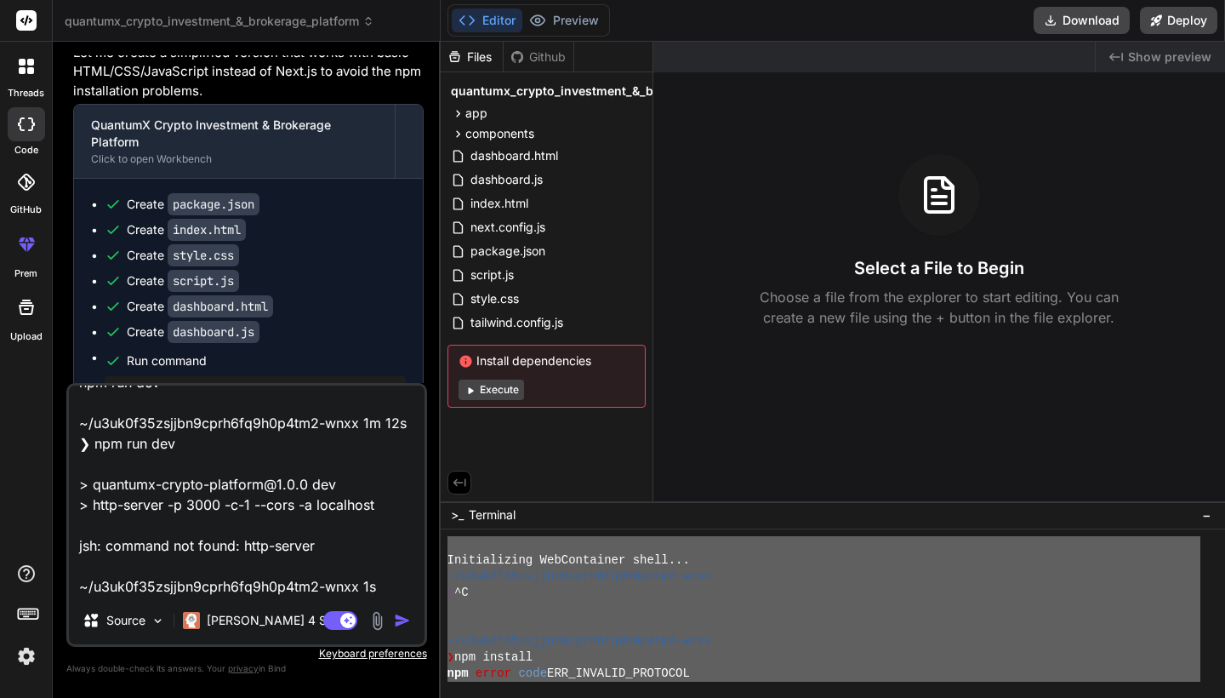
type textarea "Initializing WebContainer shell... ~/u3uk0f35zsjjbn9cprh6fq9h0p4tm2-wnxx ❯ ^C ~…"
click at [832, 618] on div at bounding box center [823, 625] width 753 height 16
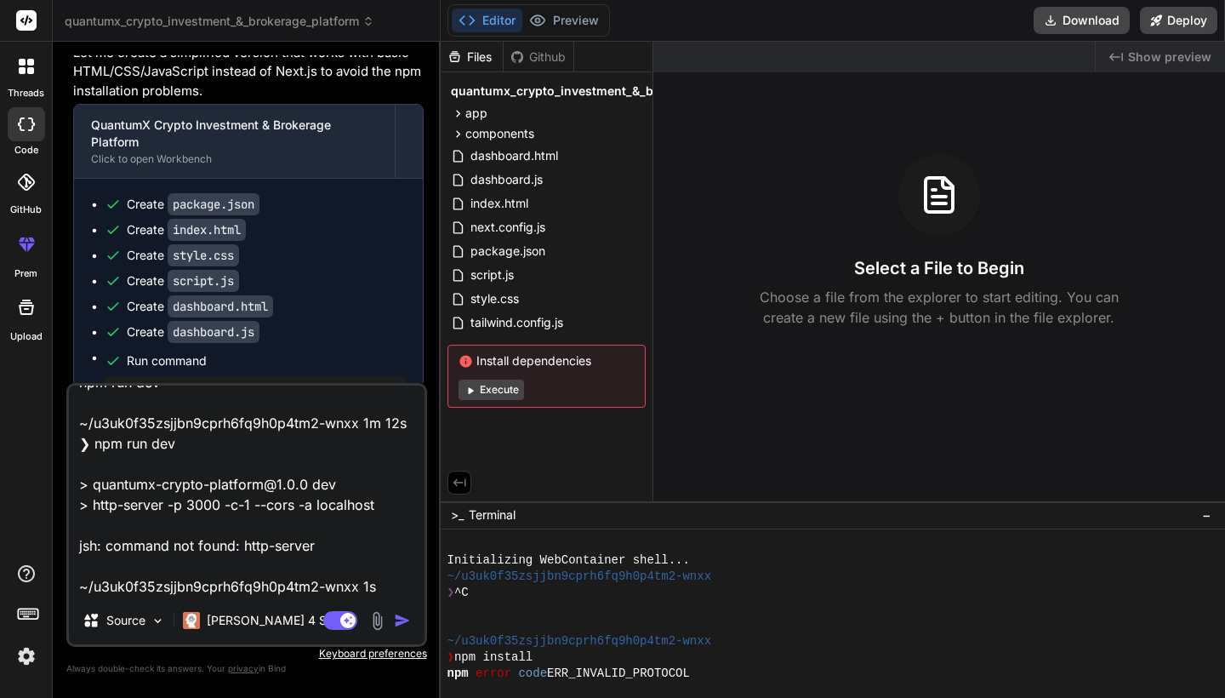
click at [1211, 514] on span "−" at bounding box center [1206, 514] width 9 height 17
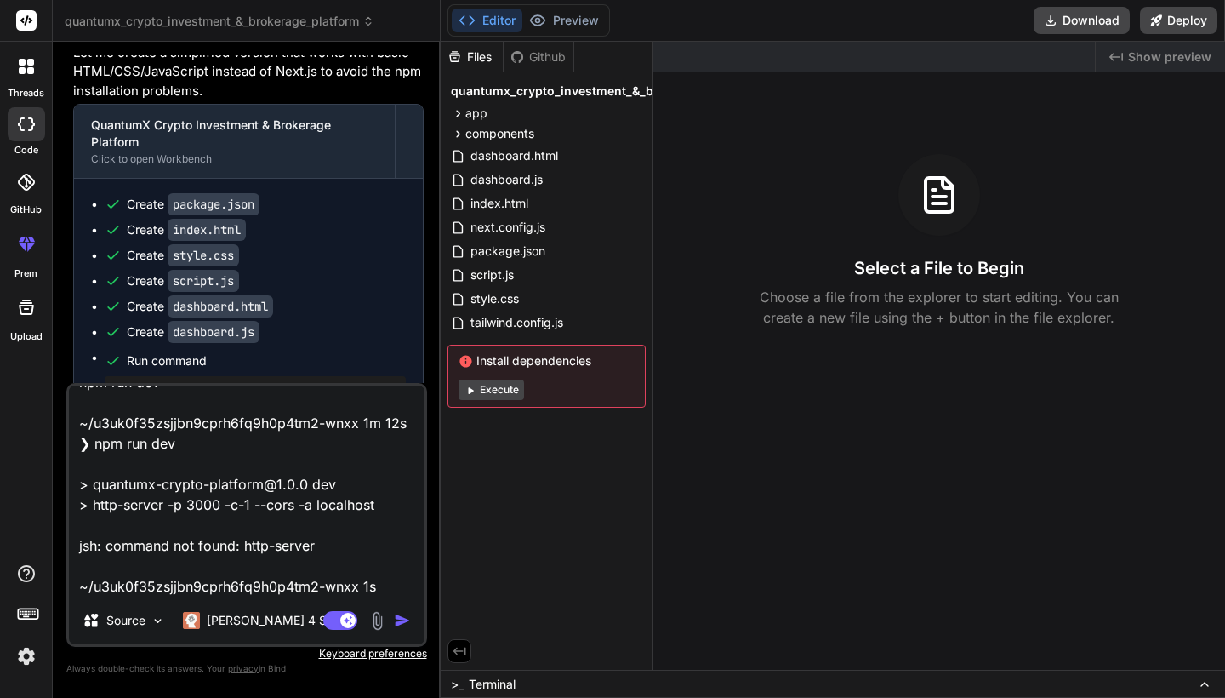
click at [478, 387] on button "Execute" at bounding box center [490, 389] width 65 height 20
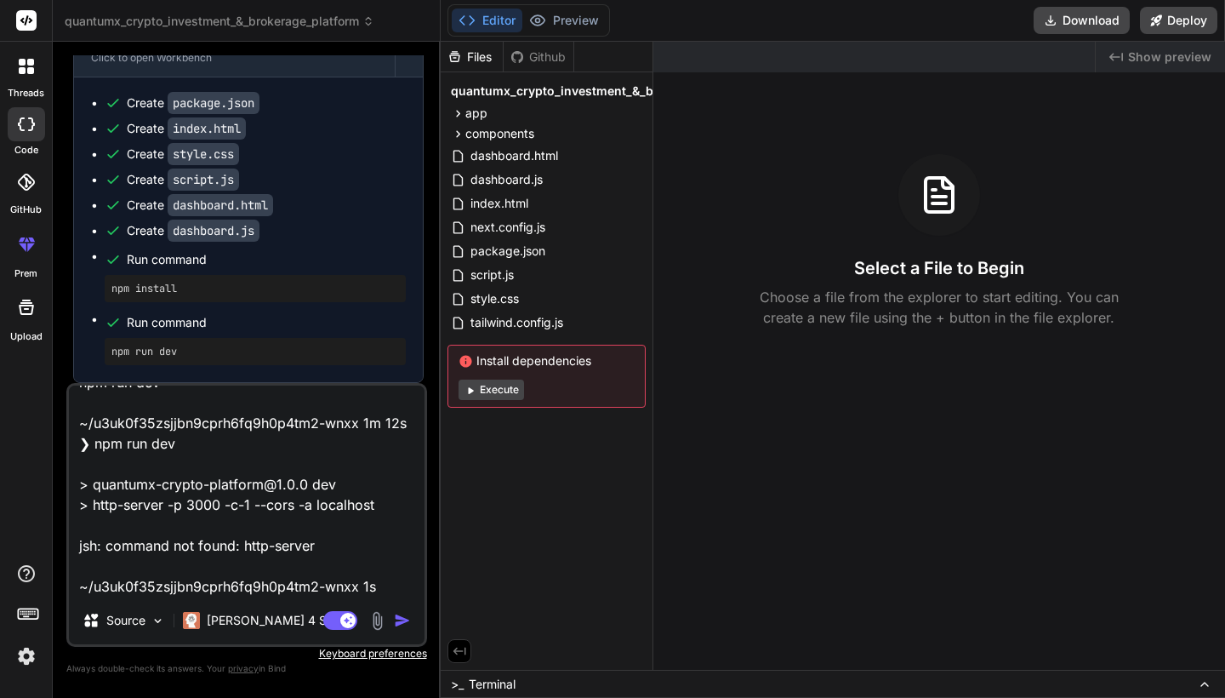
scroll to position [2980, 0]
click at [398, 622] on img "button" at bounding box center [402, 620] width 17 height 17
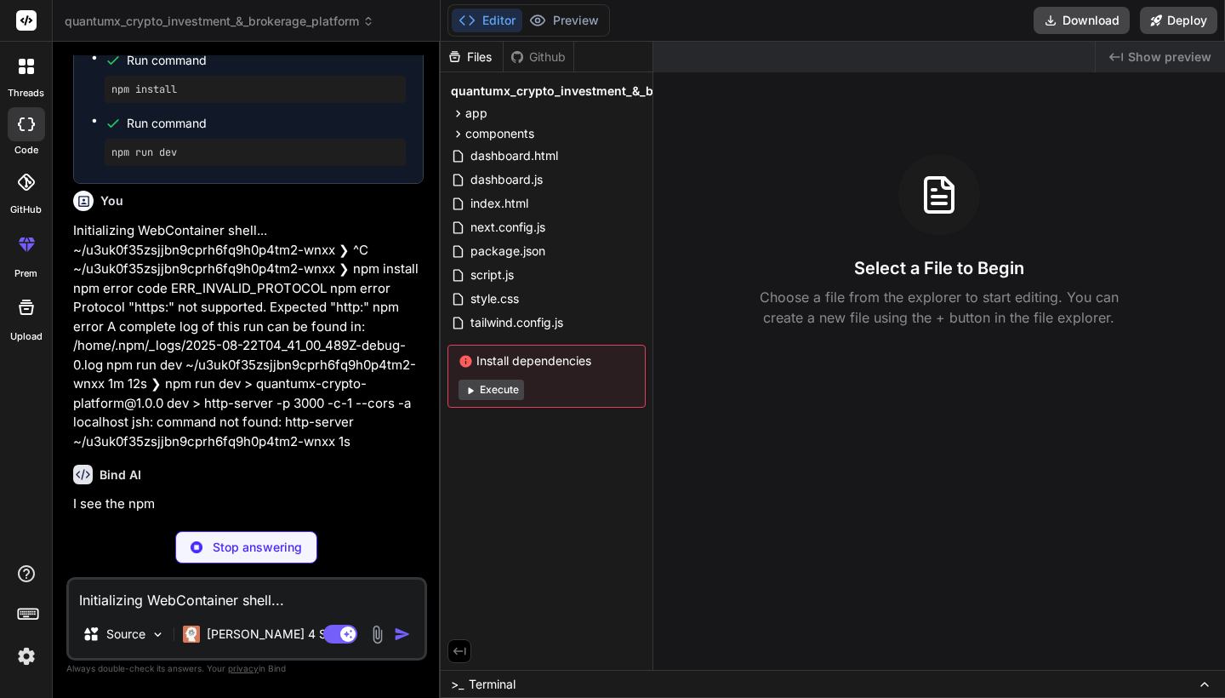
scroll to position [3151, 0]
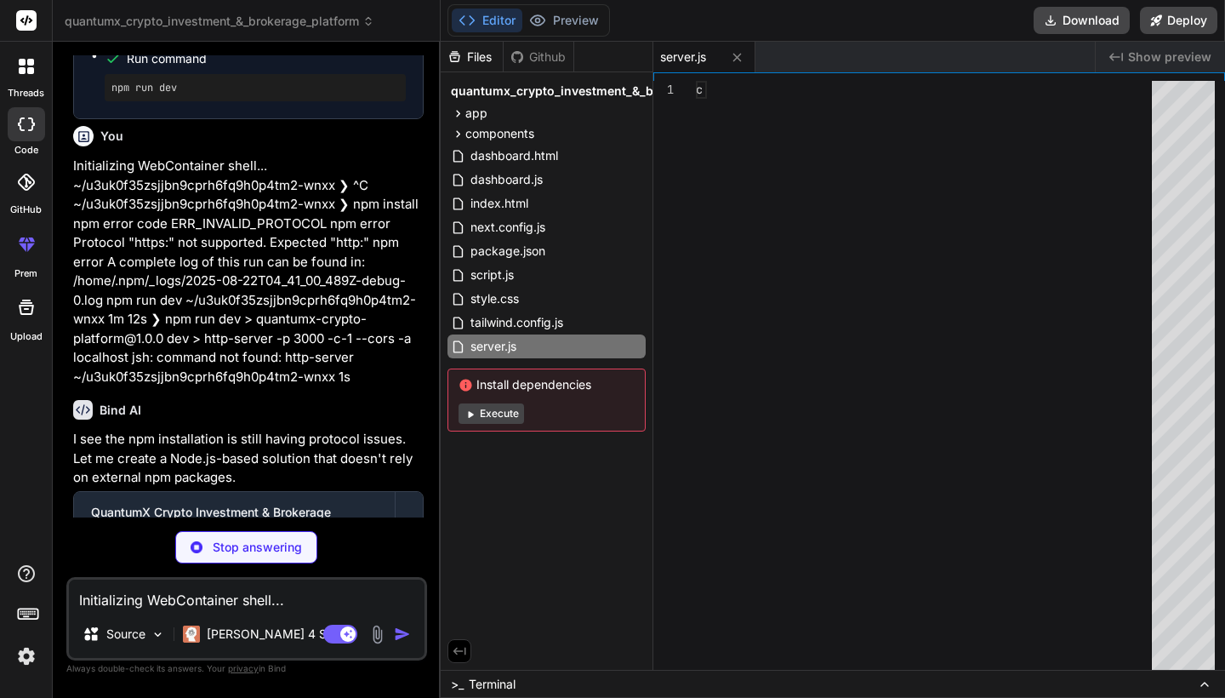
type textarea "x"
type textarea "{ "name": "quantumx-crypto-platform", "version": "1.0.0", "scripts": { "dev": "…"
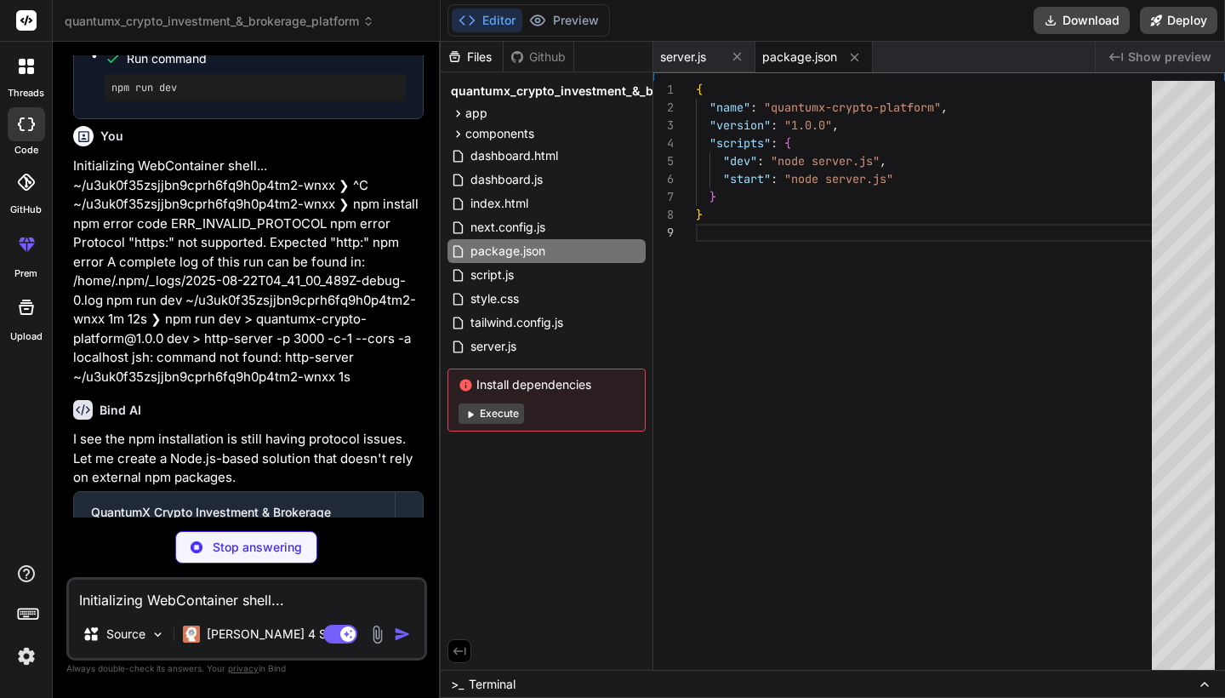
scroll to position [143, 0]
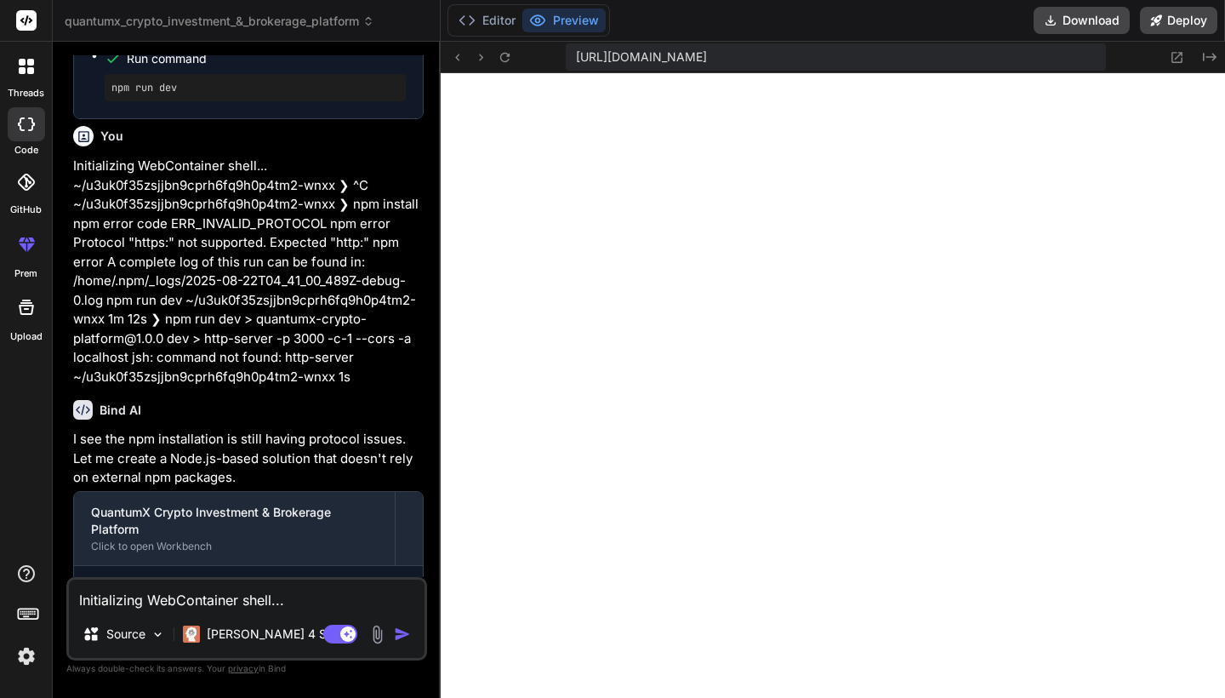
type textarea "x"
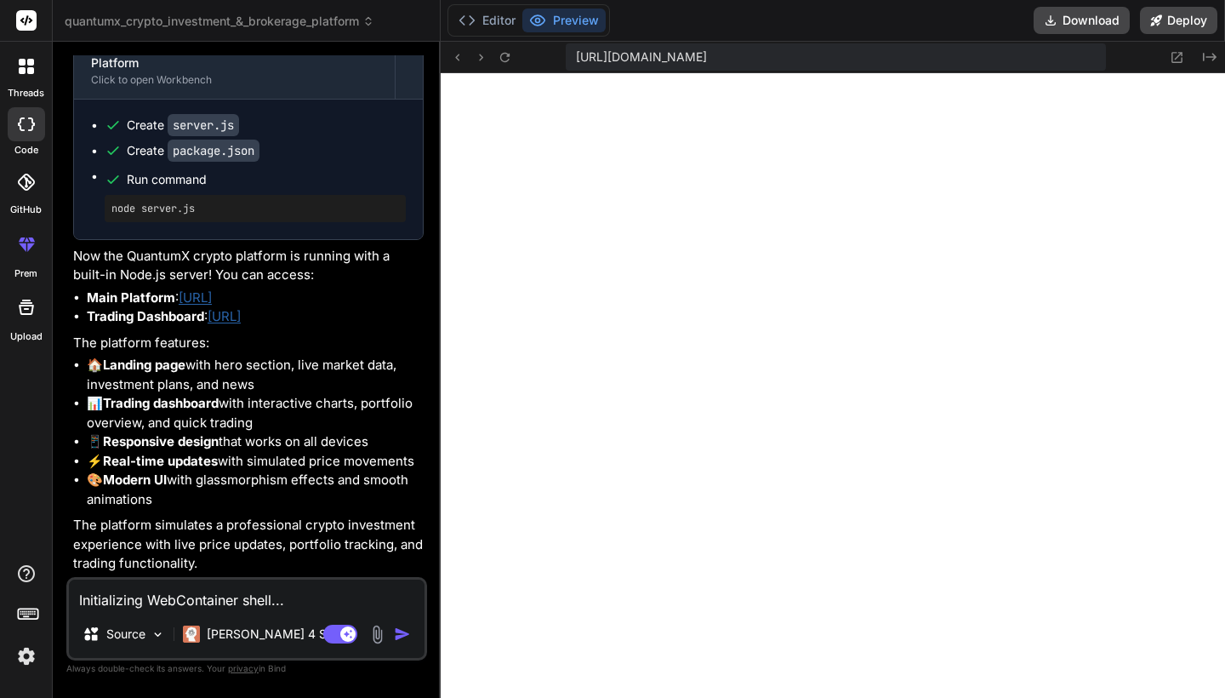
scroll to position [0, 0]
click at [514, 58] on button at bounding box center [505, 57] width 20 height 20
click at [115, 600] on textarea "Initializing WebContainer shell... ~/u3uk0f35zsjjbn9cprh6fq9h0p4tm2-wnxx ❯ ^C ~…" at bounding box center [247, 594] width 356 height 31
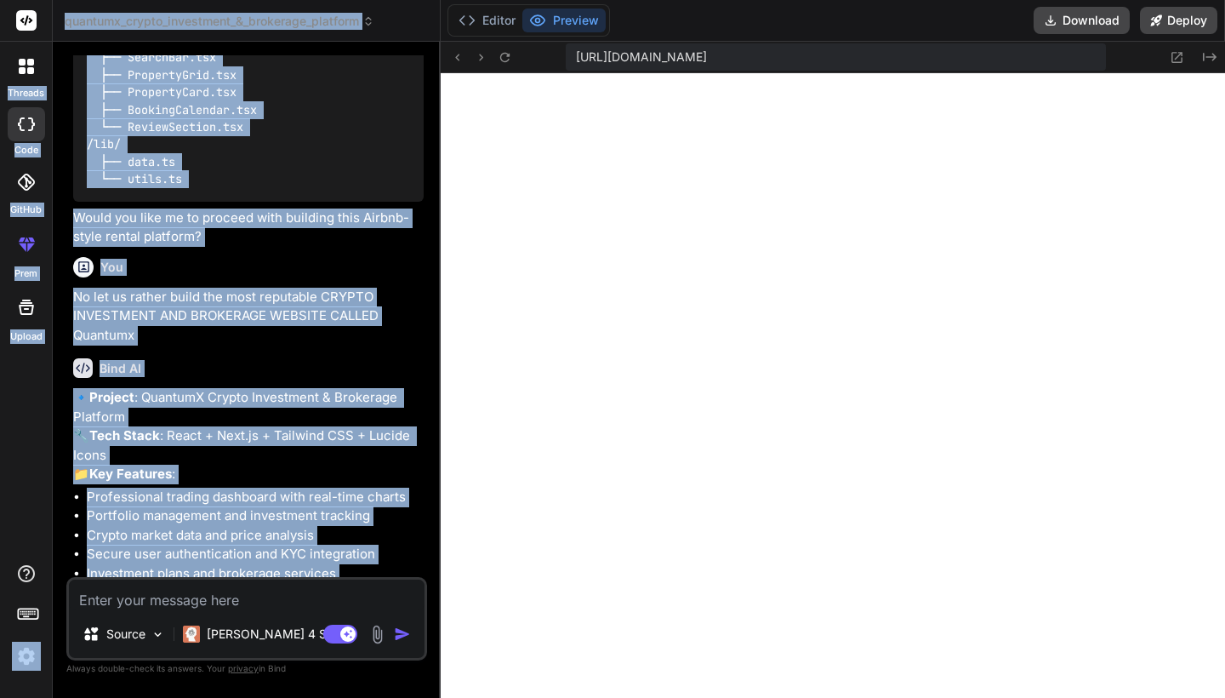
scroll to position [0, 0]
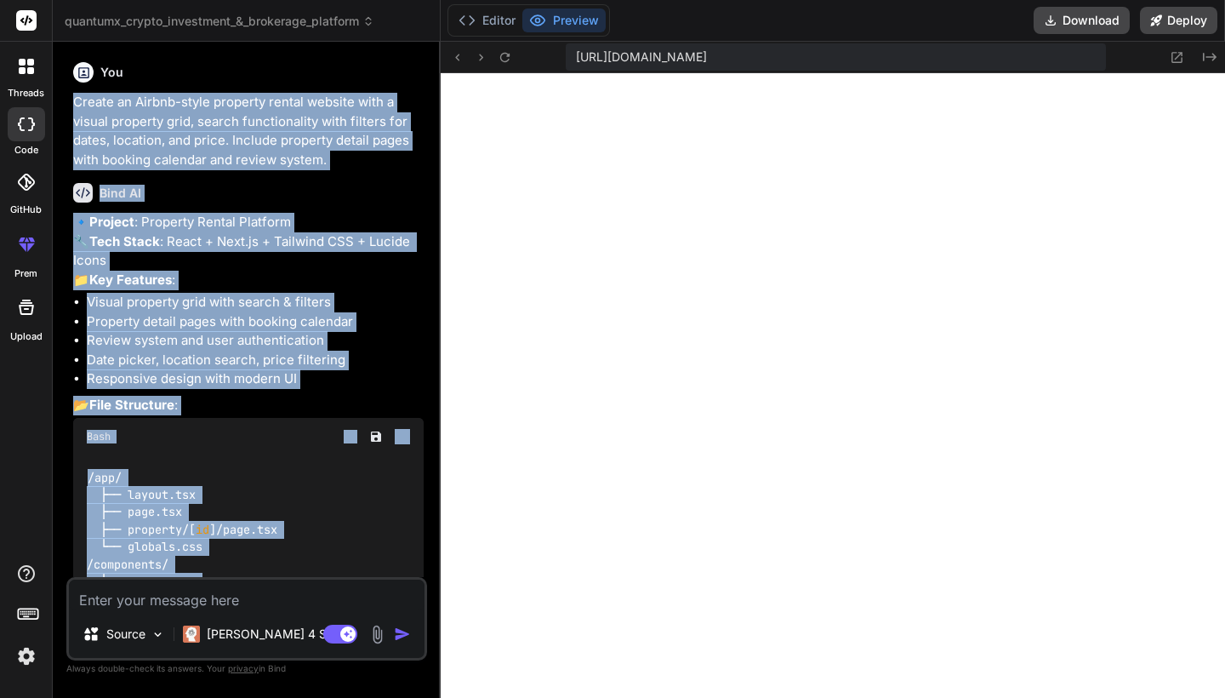
drag, startPoint x: 214, startPoint y: 161, endPoint x: 72, endPoint y: 109, distance: 150.4
click at [72, 109] on div "You Create an Airbnb-style property rental website with a visual property grid,…" at bounding box center [248, 315] width 357 height 521
copy div "Loremi do Sitame-conse adipisci elitse doeiusm temp i utlabo etdolore magn, ali…"
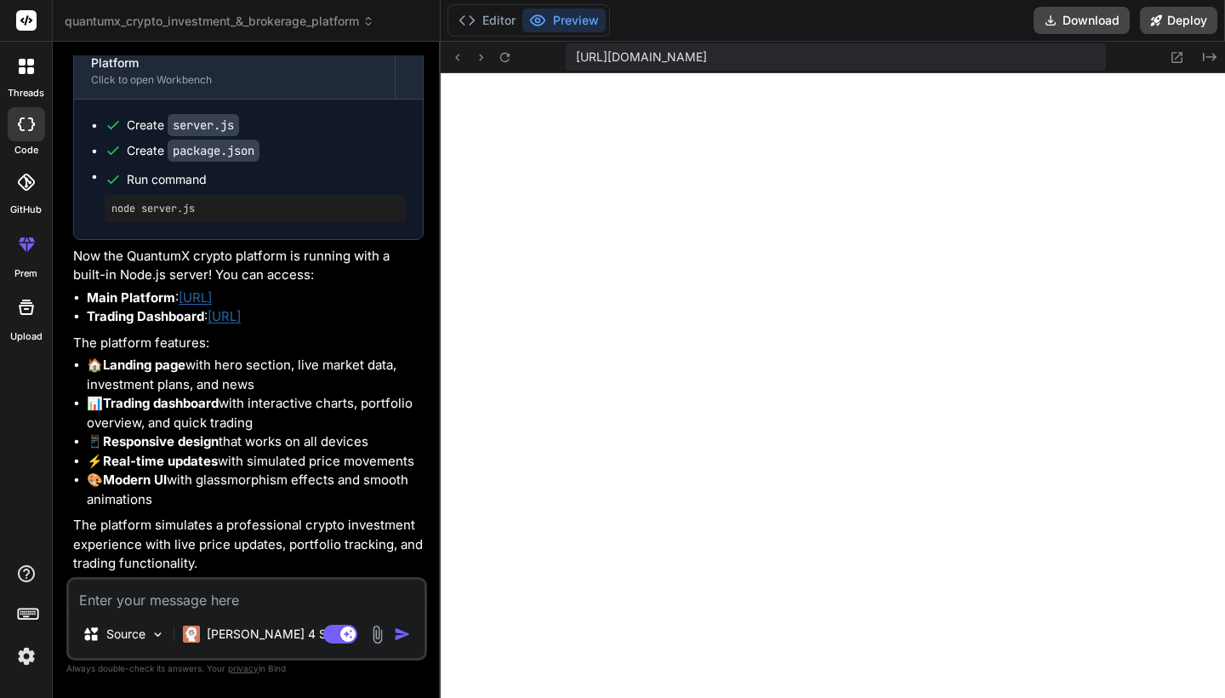
scroll to position [3715, 0]
click at [141, 589] on textarea at bounding box center [247, 594] width 356 height 31
paste textarea "Loremi do Sitame-conse adipisci elitse doeiusm temp i utlabo etdolore magn, ali…"
type textarea "Loremi do Sitame-conse adipisci elitse doeiusm temp i utlabo etdolore magn, ali…"
type textarea "x"
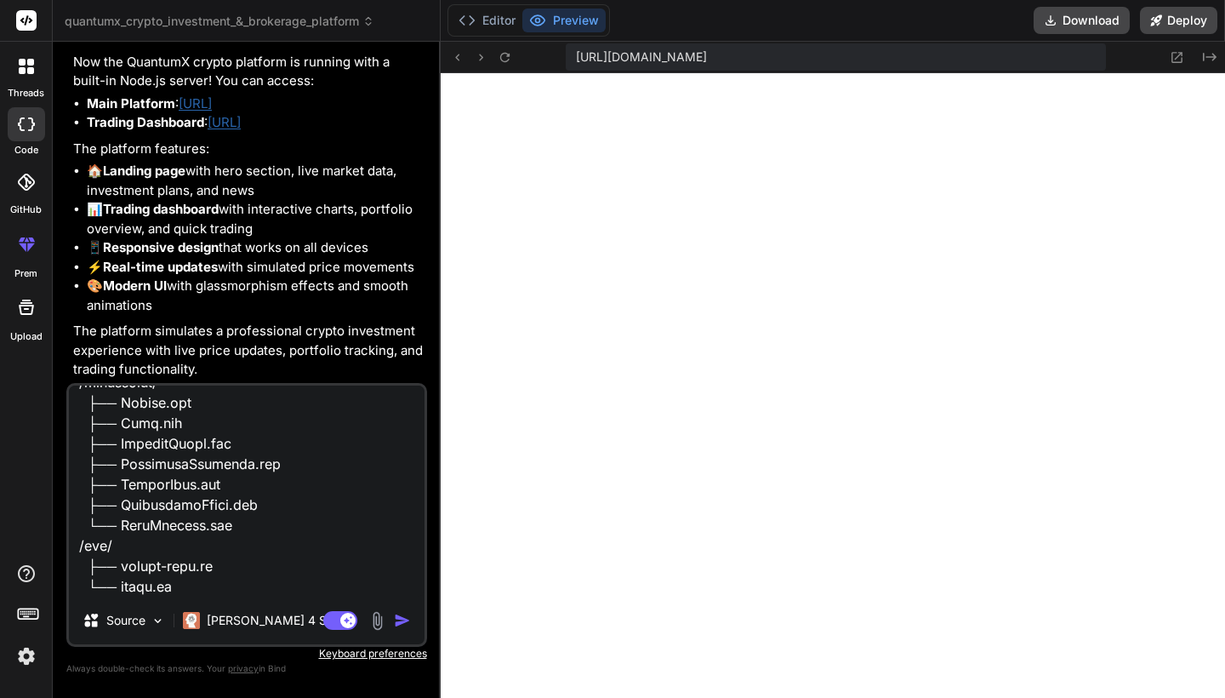
scroll to position [0, 0]
type textarea "Loremi do Sitame-conse adipisci elitse doeiusm temp i utlabo etdolore magn, ali…"
click at [395, 614] on img "button" at bounding box center [402, 620] width 17 height 17
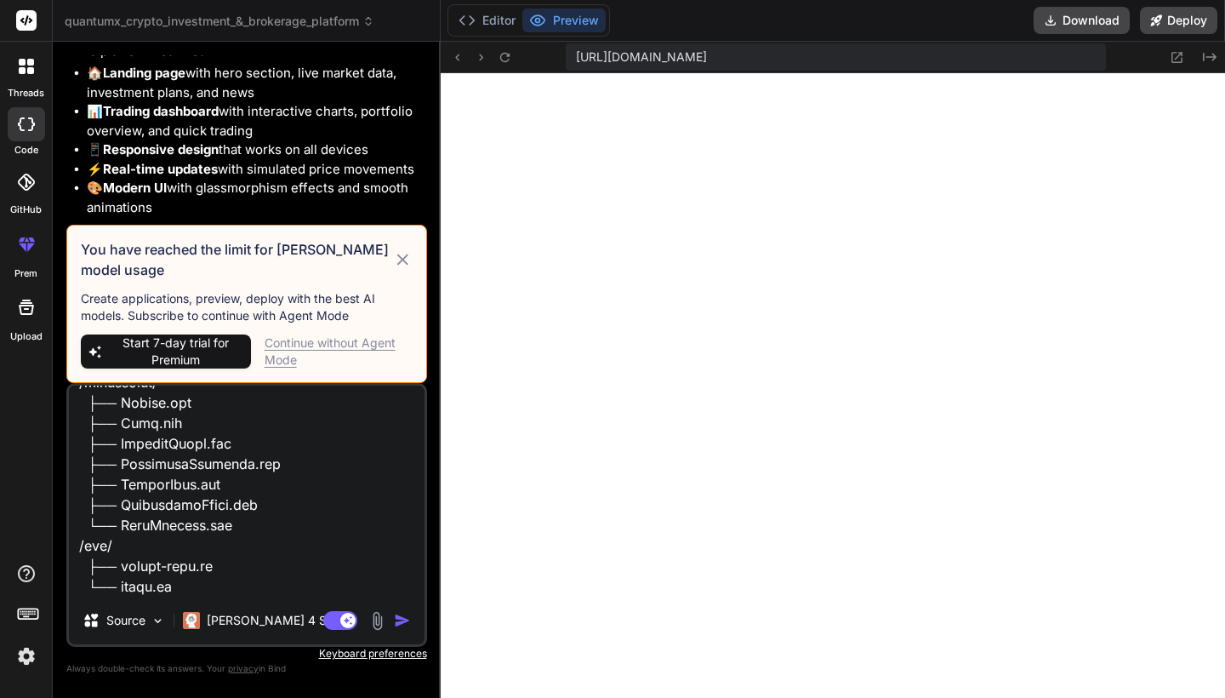
click at [179, 347] on span "Start 7-day trial for Premium" at bounding box center [175, 351] width 137 height 34
type textarea "x"
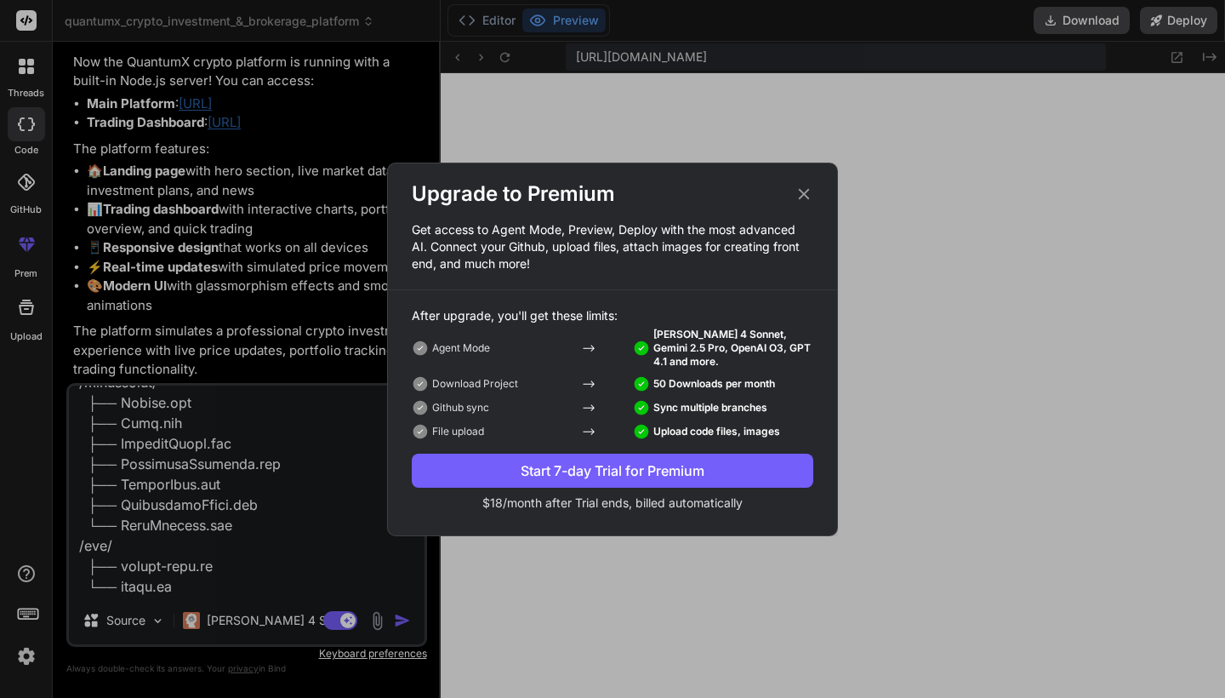
click at [624, 473] on div "Start 7-day Trial for Premium" at bounding box center [613, 470] width 402 height 20
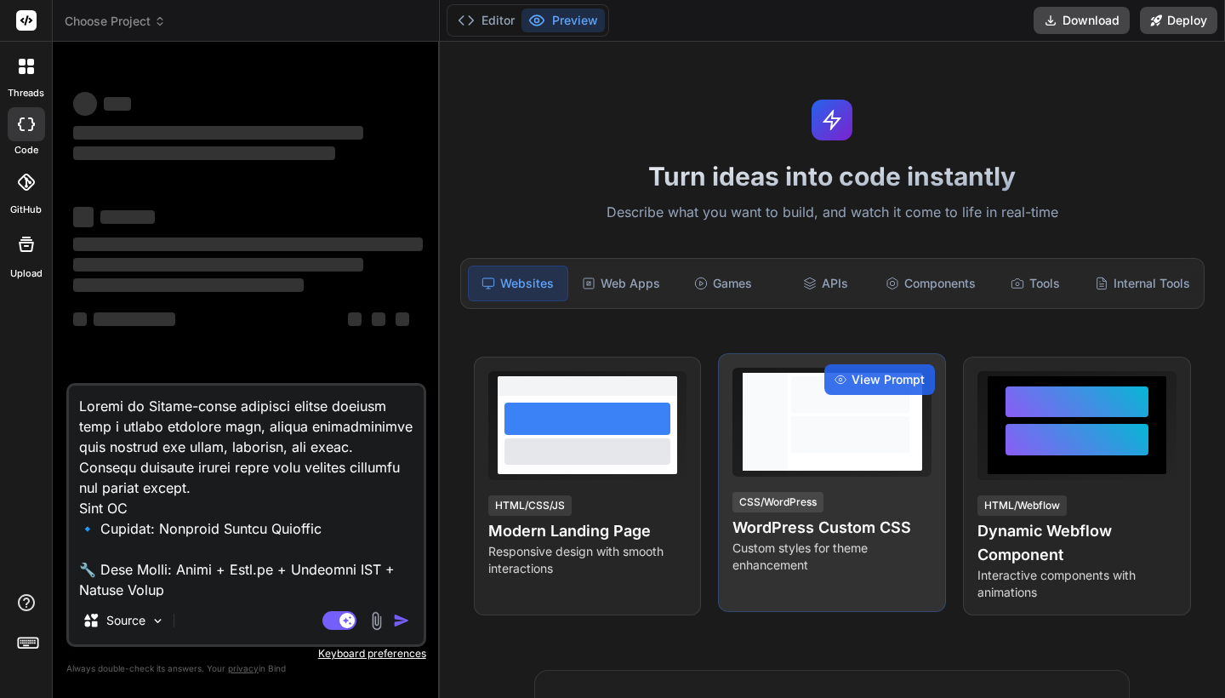
scroll to position [116, 0]
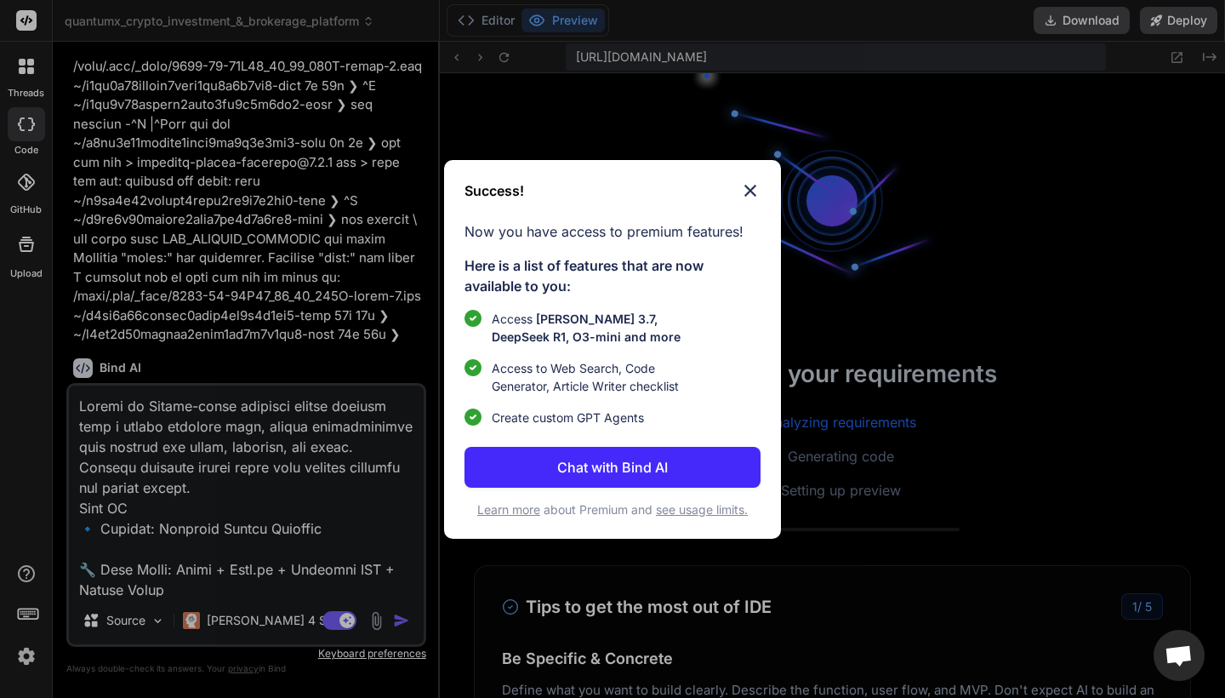
click at [607, 458] on p "Chat with Bind AI" at bounding box center [612, 467] width 111 height 20
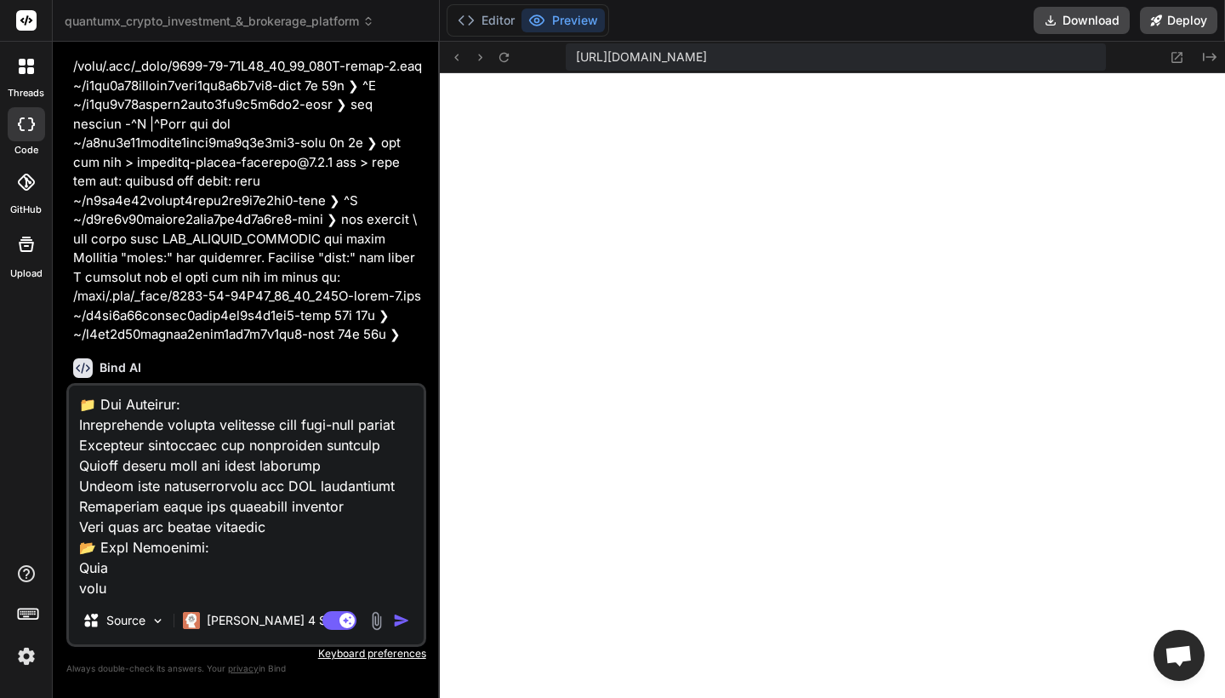
scroll to position [1397, 0]
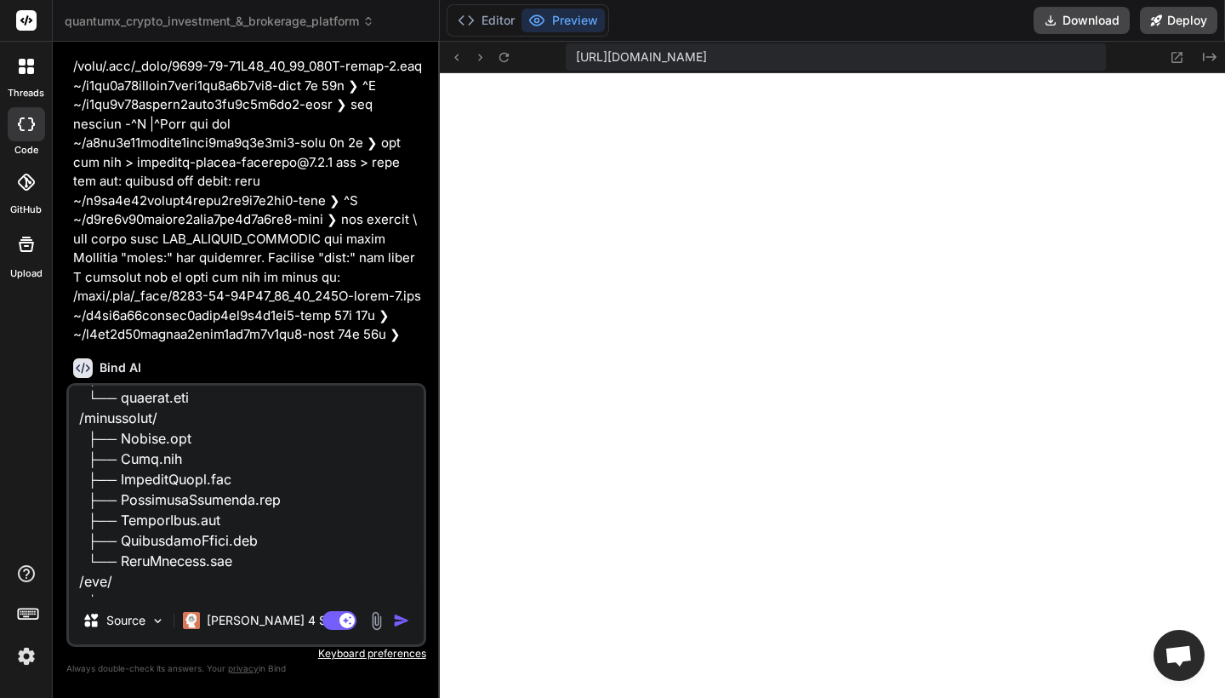
click at [402, 612] on img "button" at bounding box center [401, 620] width 17 height 17
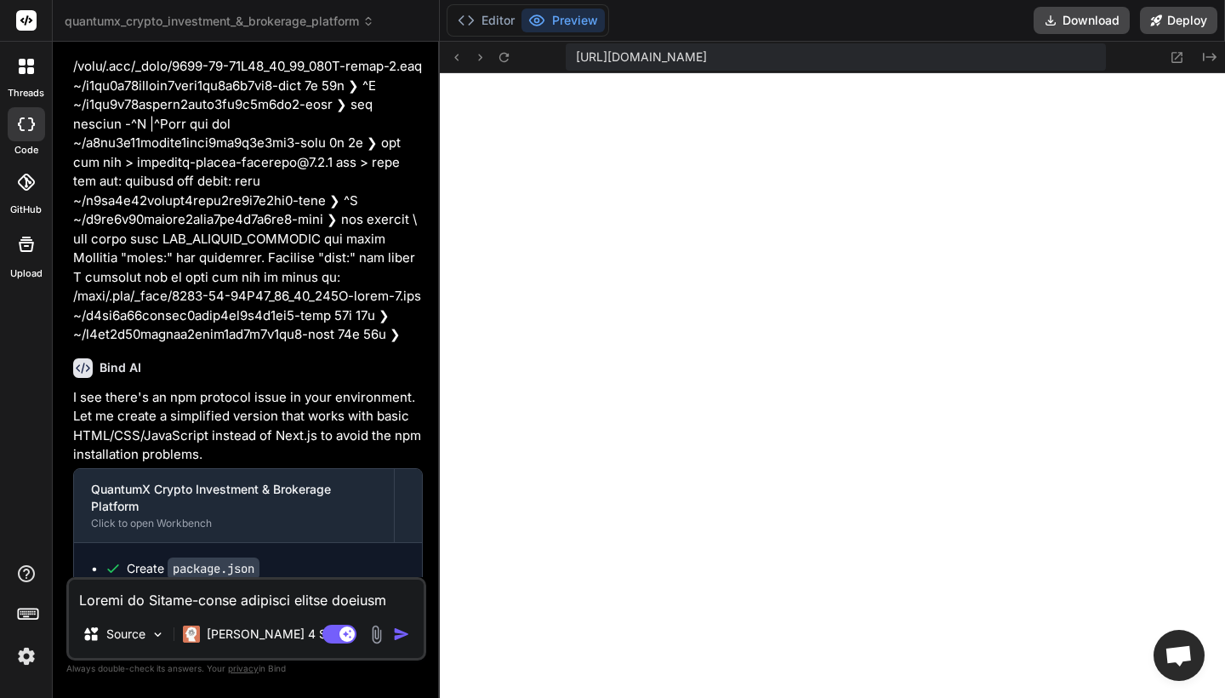
scroll to position [4507, 0]
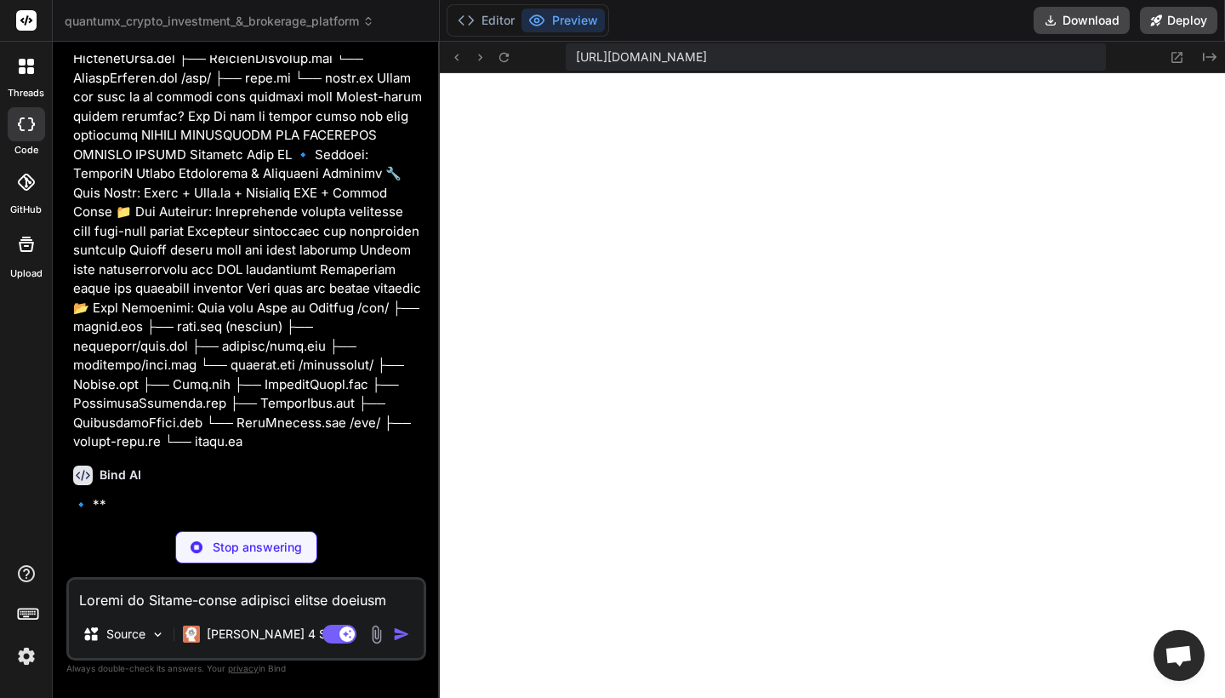
type textarea "x"
